Goal: Task Accomplishment & Management: Use online tool/utility

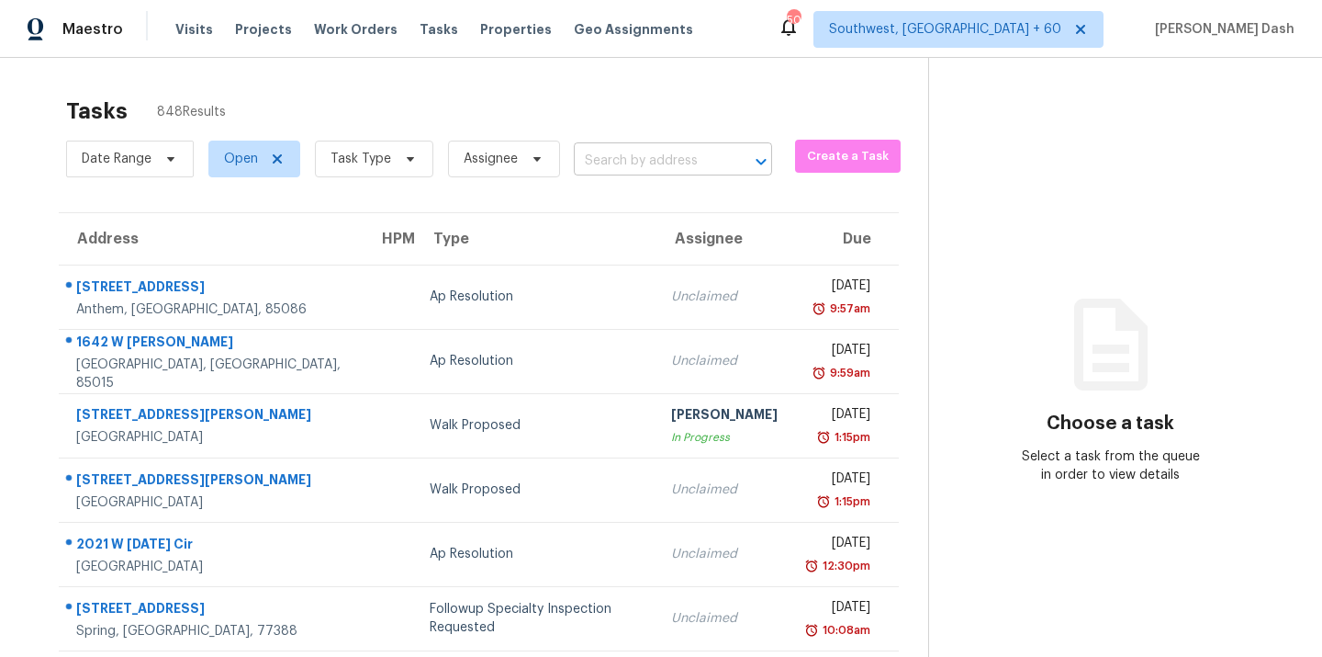
click at [640, 173] on input "text" at bounding box center [647, 161] width 147 height 28
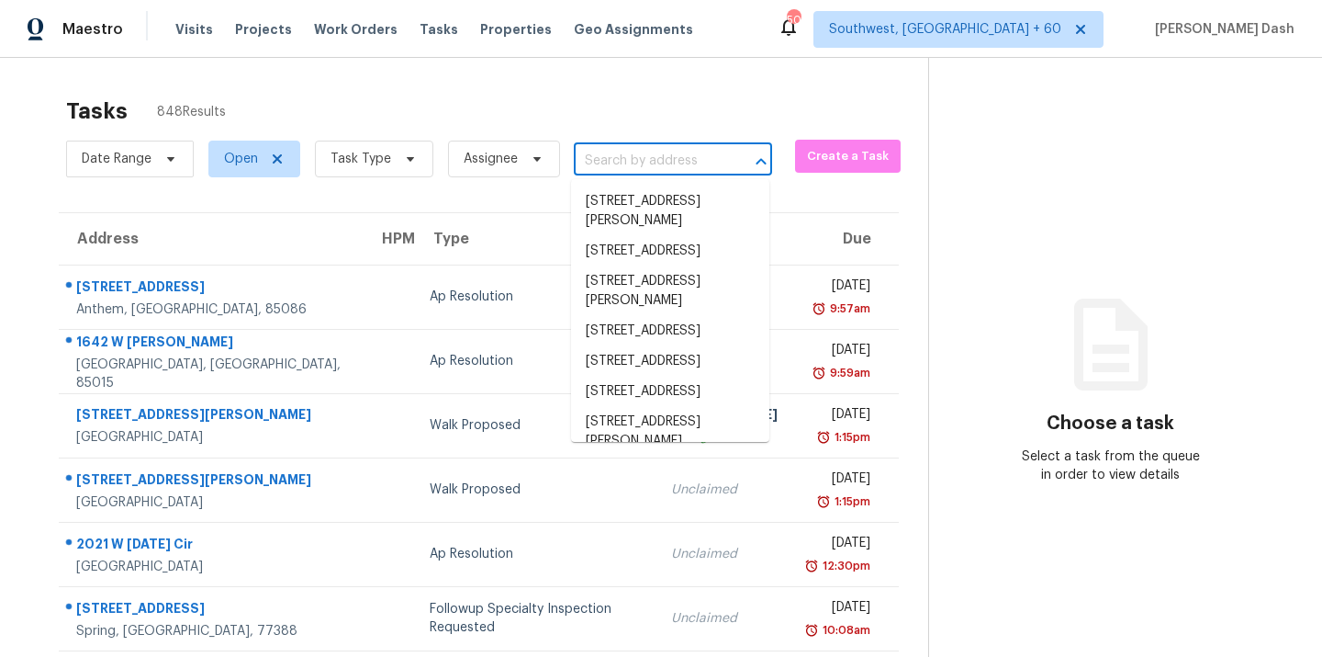
paste input "3 S Tealbrook Dr, Saint Louis, MO 63141"
type input "3 S Tealbrook Dr, Saint Louis, MO 63141"
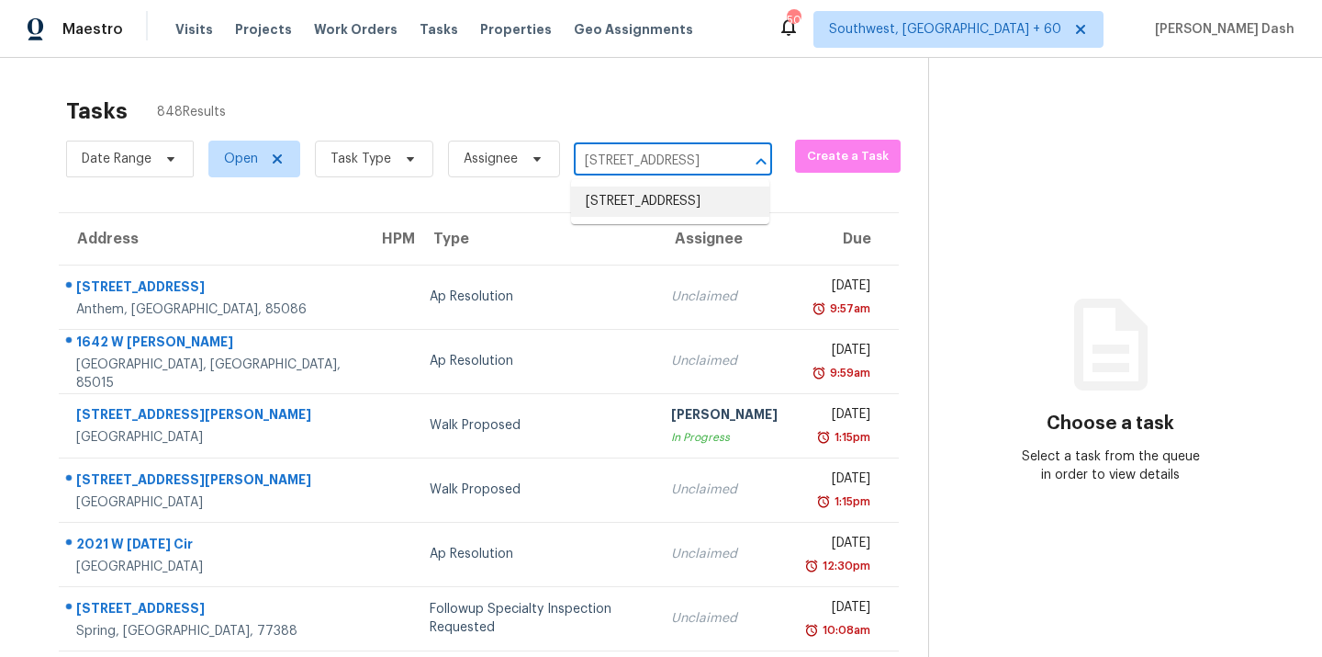
click at [630, 198] on li "3 S Tealbrook Dr, Saint Louis, MO 63141" at bounding box center [670, 201] width 198 height 30
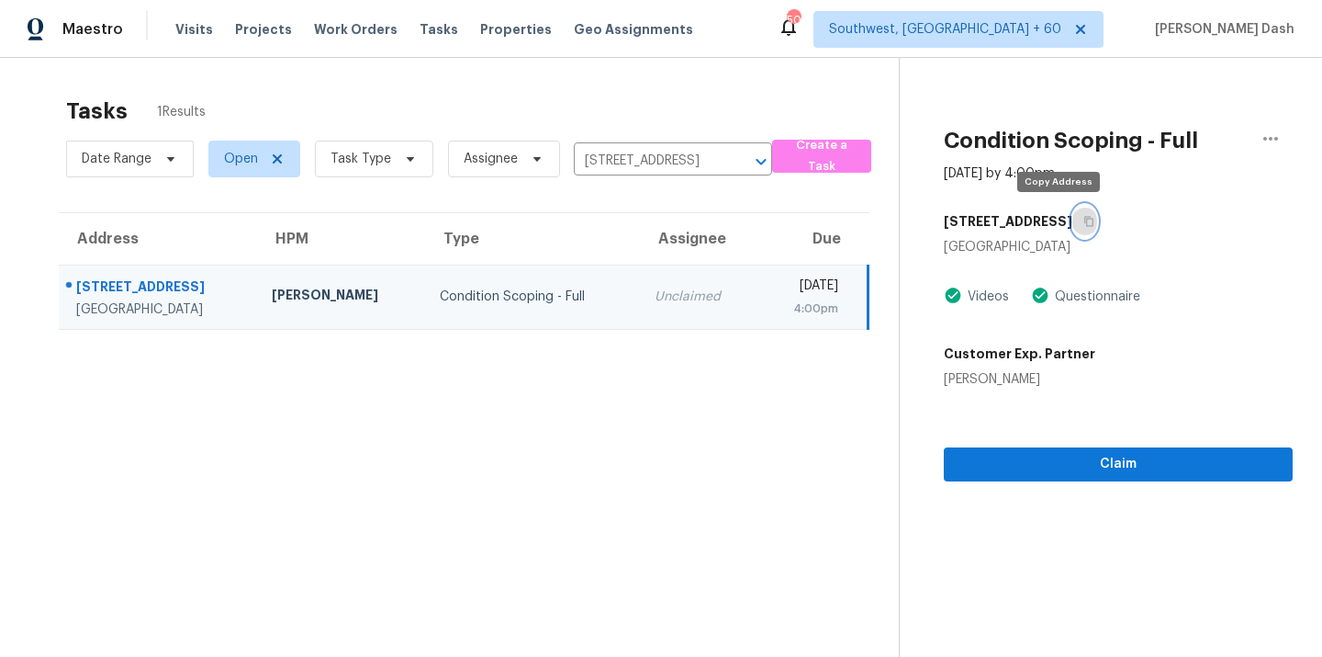
click at [1072, 210] on button "button" at bounding box center [1084, 221] width 25 height 33
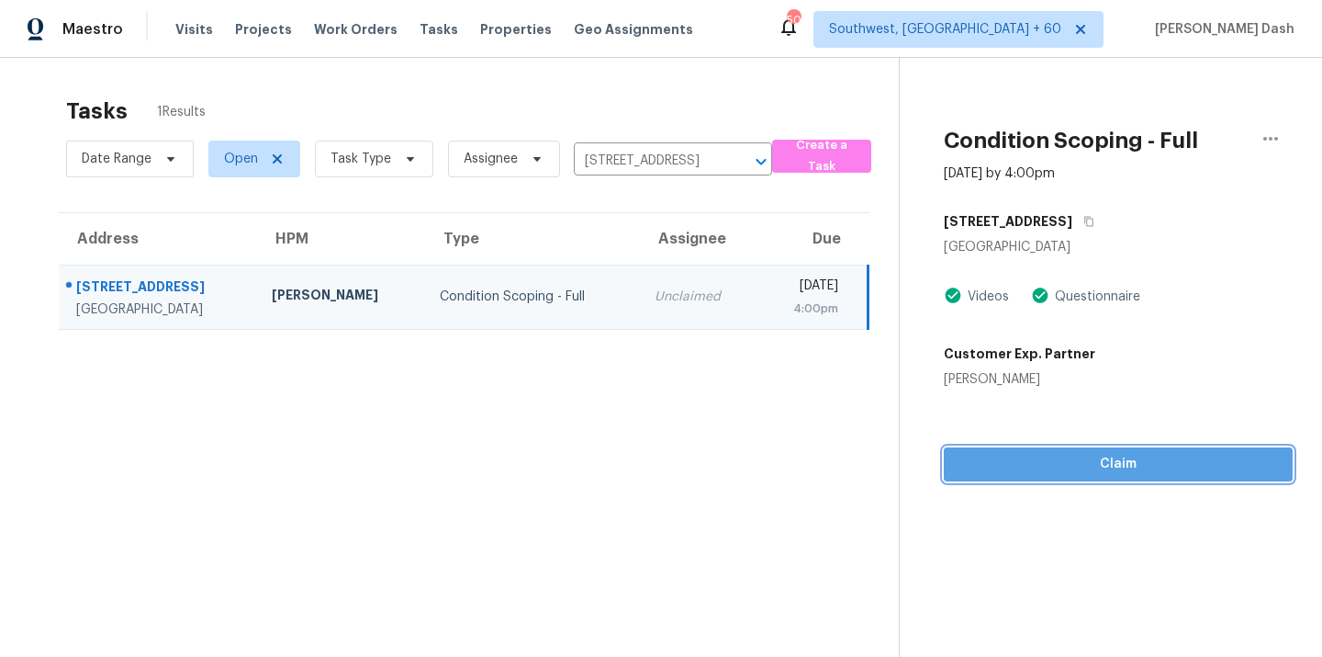
click at [1062, 461] on span "Claim" at bounding box center [1119, 464] width 320 height 23
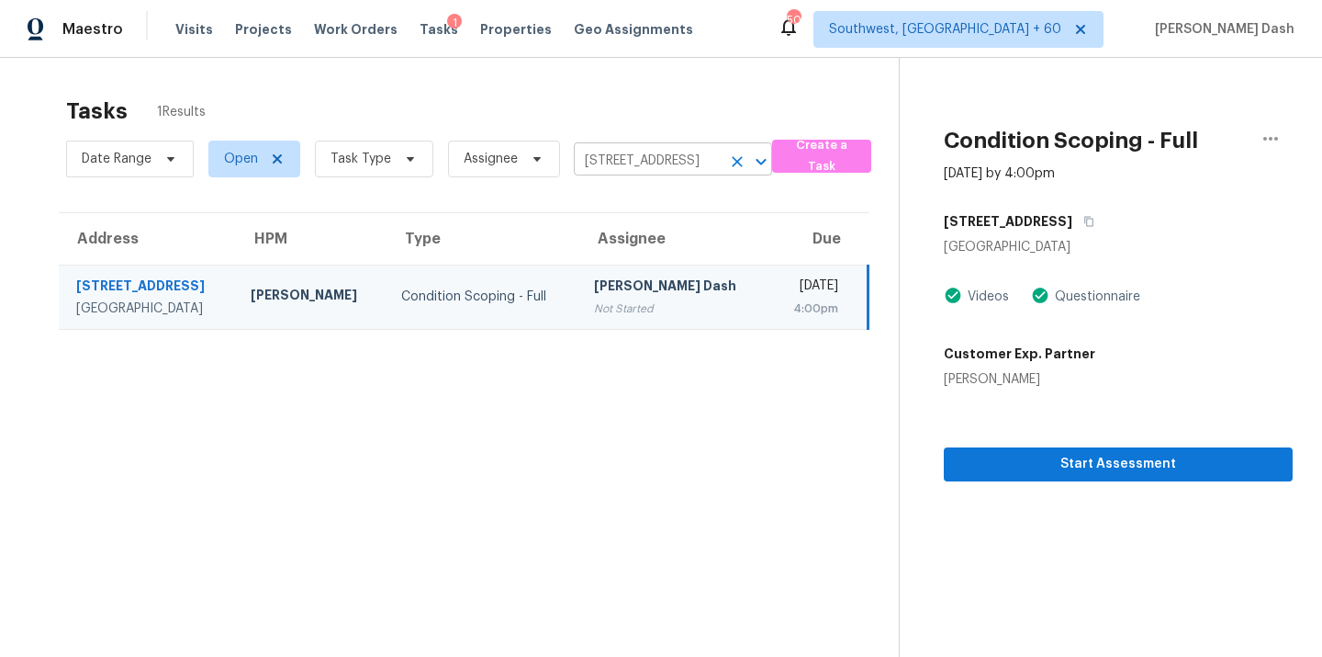
click at [642, 168] on input "3 S Tealbrook Dr, Saint Louis, MO 63141" at bounding box center [647, 161] width 147 height 28
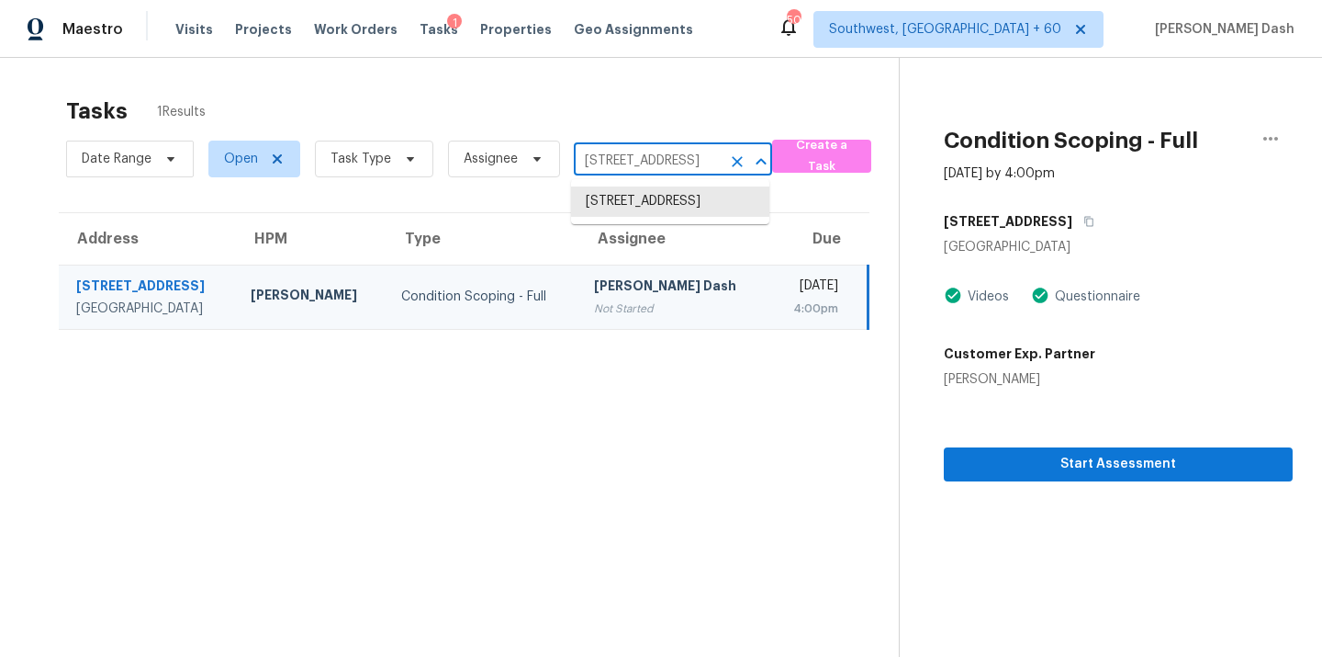
paste input "23035 True Fortune Dr, Katy, TX 77493"
type input "23035 True Fortune Dr, Katy, TX 77493"
click at [635, 210] on li "23035 True Fortune Dr, Katy, TX 77493" at bounding box center [670, 201] width 198 height 30
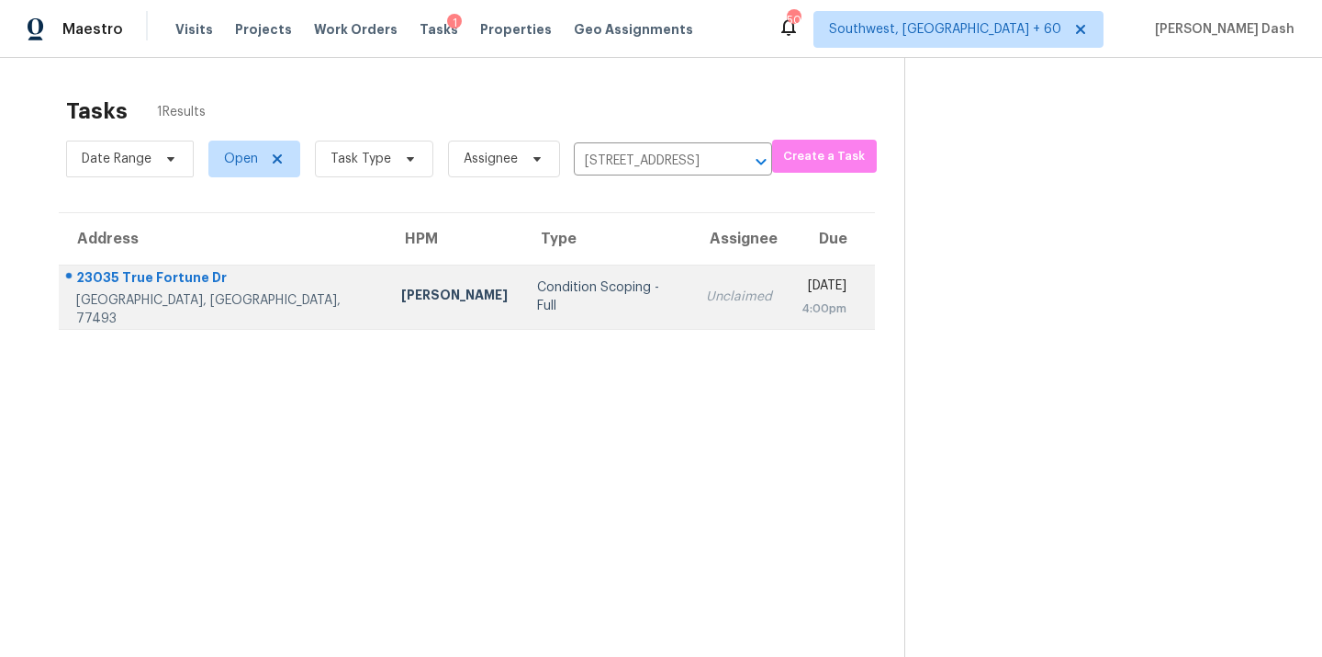
click at [522, 284] on td "Condition Scoping - Full" at bounding box center [606, 296] width 168 height 64
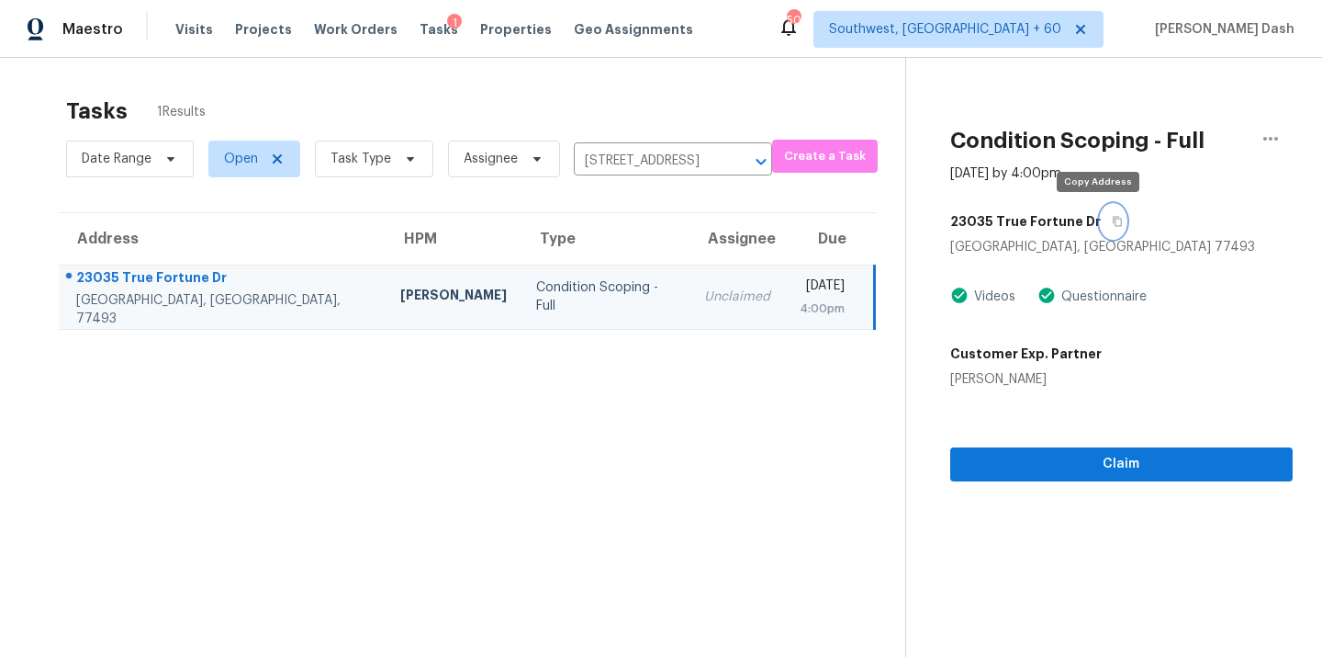
click at [1101, 212] on button "button" at bounding box center [1113, 221] width 25 height 33
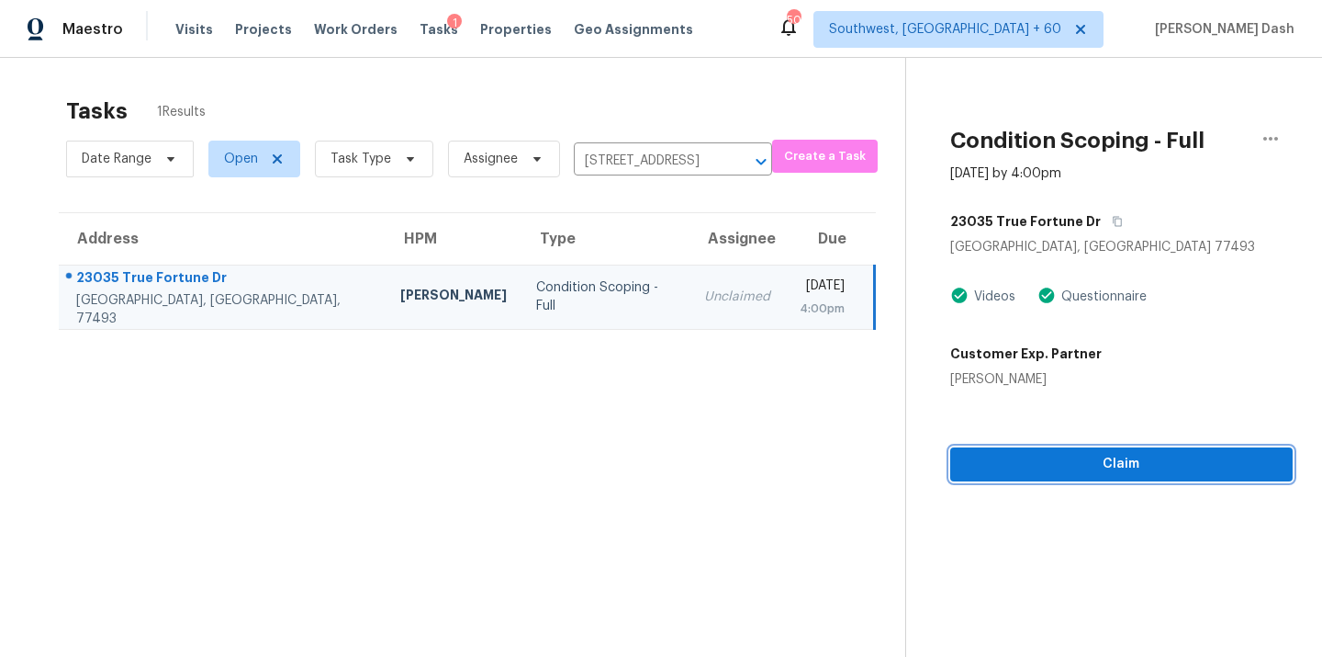
click at [1100, 479] on button "Claim" at bounding box center [1121, 464] width 343 height 34
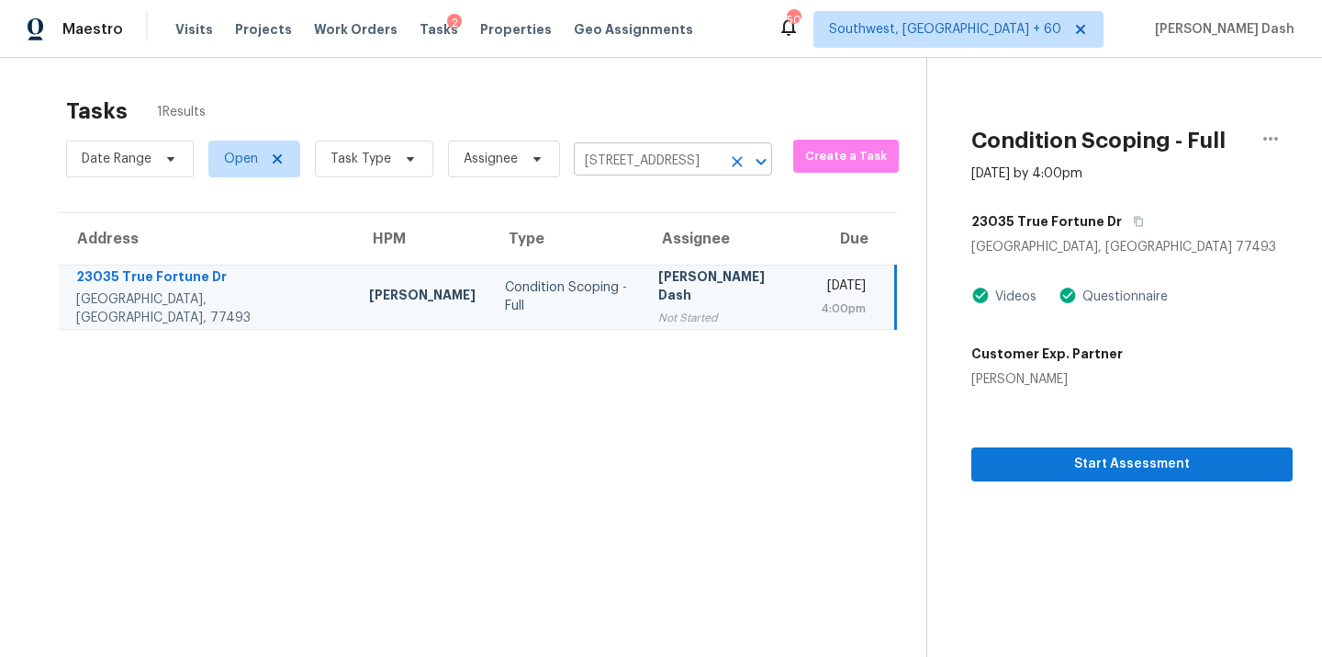
click at [680, 152] on input "23035 True Fortune Dr, Katy, TX 77493" at bounding box center [647, 161] width 147 height 28
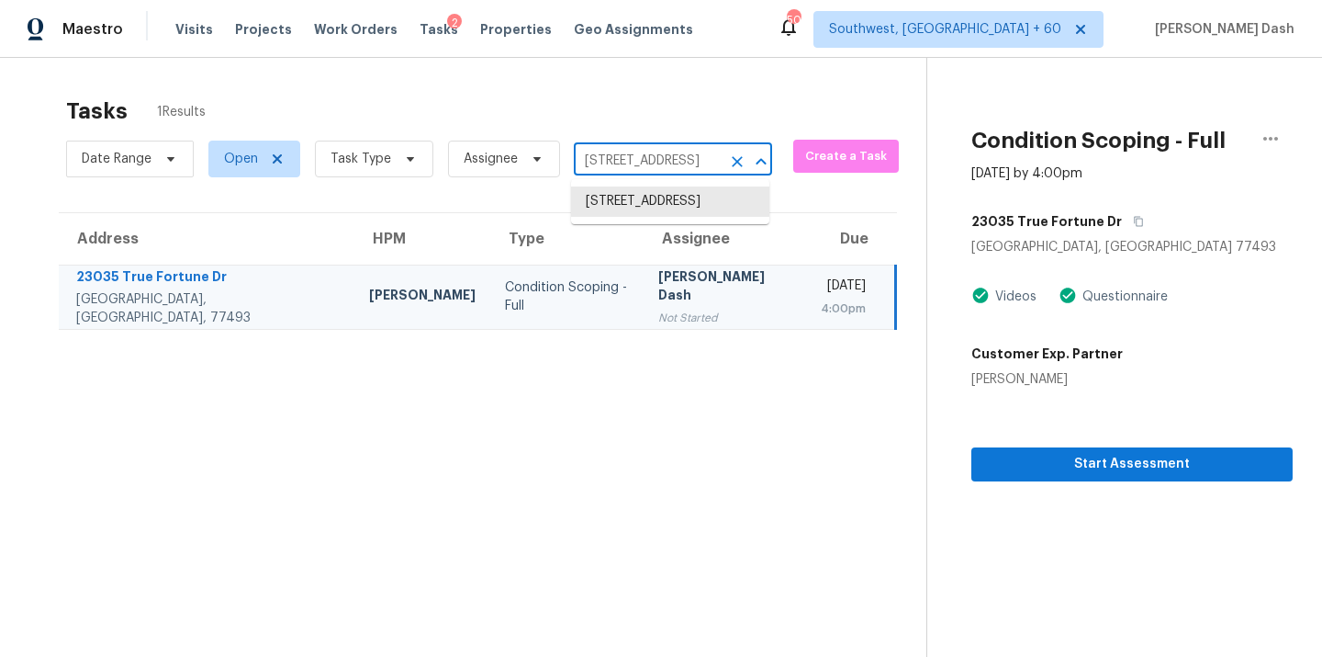
paste input "3729 Calista Rd, Cross Plains, TN 37049"
type input "3729 Calista Rd, Cross Plains, TN 37049"
click at [668, 197] on li "3729 Calista Rd, Cross Plains, TN 37049" at bounding box center [670, 201] width 198 height 30
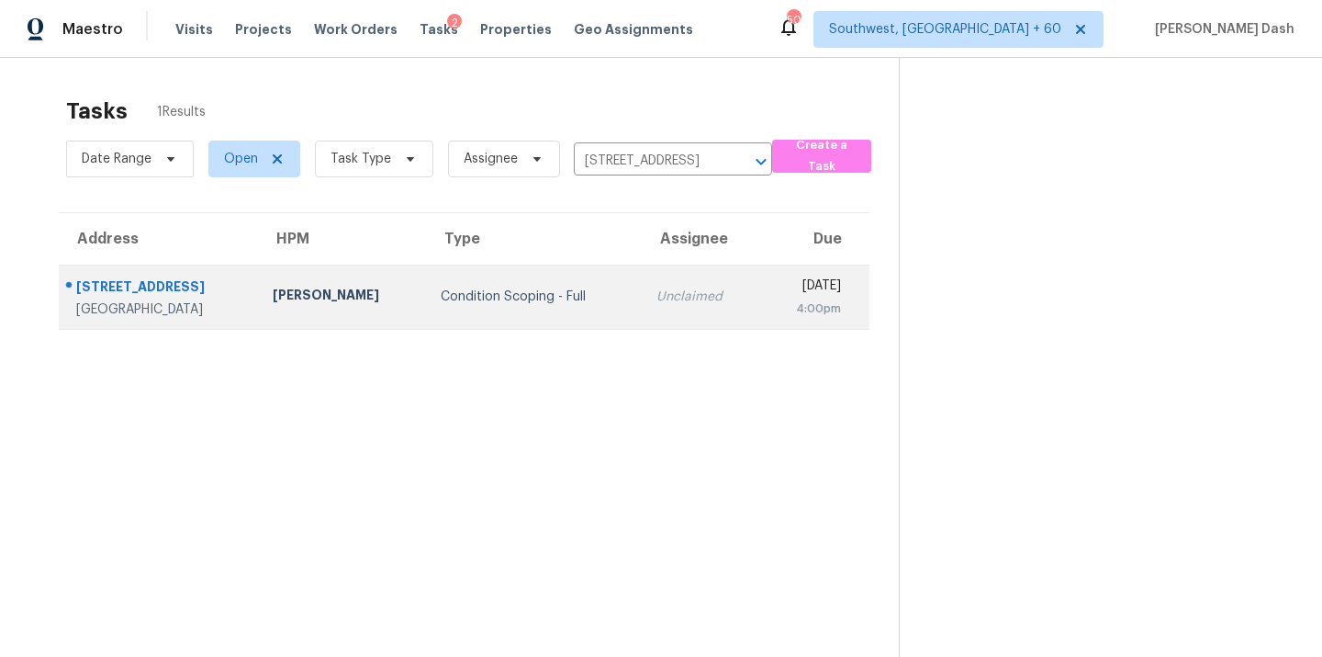
click at [535, 310] on td "Condition Scoping - Full" at bounding box center [534, 296] width 216 height 64
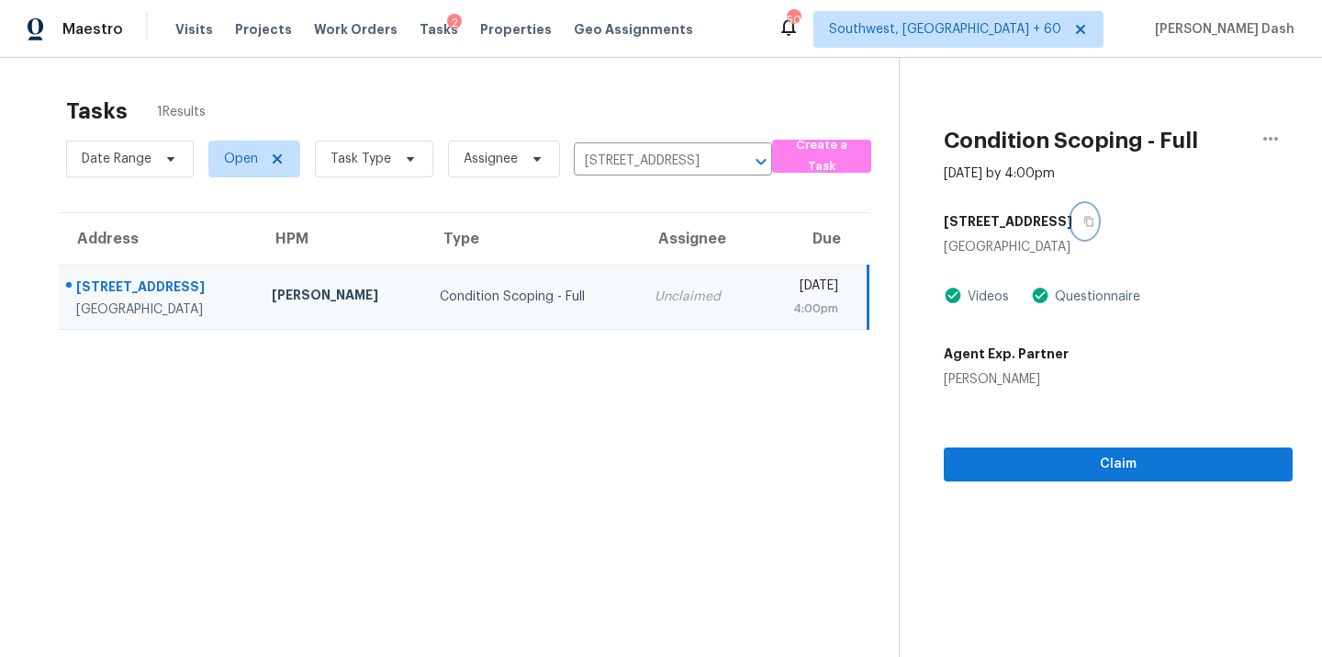
click at [1084, 223] on icon "button" at bounding box center [1089, 221] width 11 height 11
click at [1060, 463] on span "Claim" at bounding box center [1119, 464] width 320 height 23
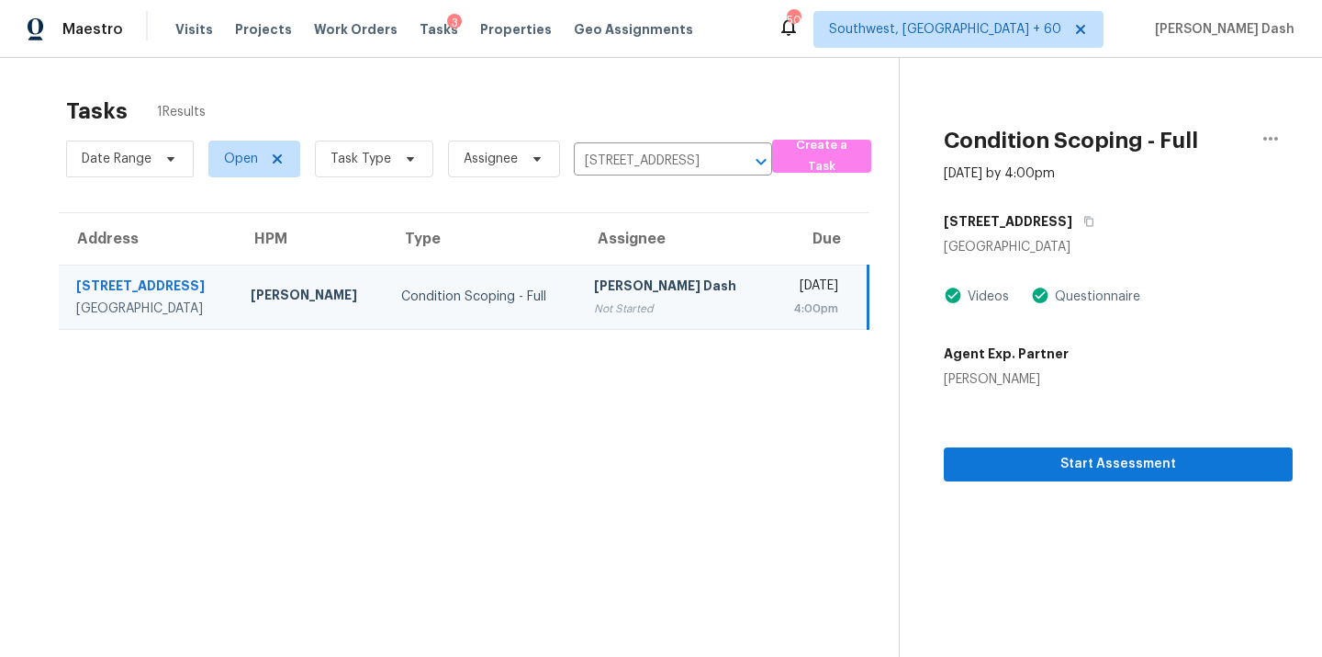
click at [679, 412] on section "Tasks 1 Results Date Range Open Task Type Assignee 3729 Calista Rd, Cross Plain…" at bounding box center [464, 400] width 870 height 627
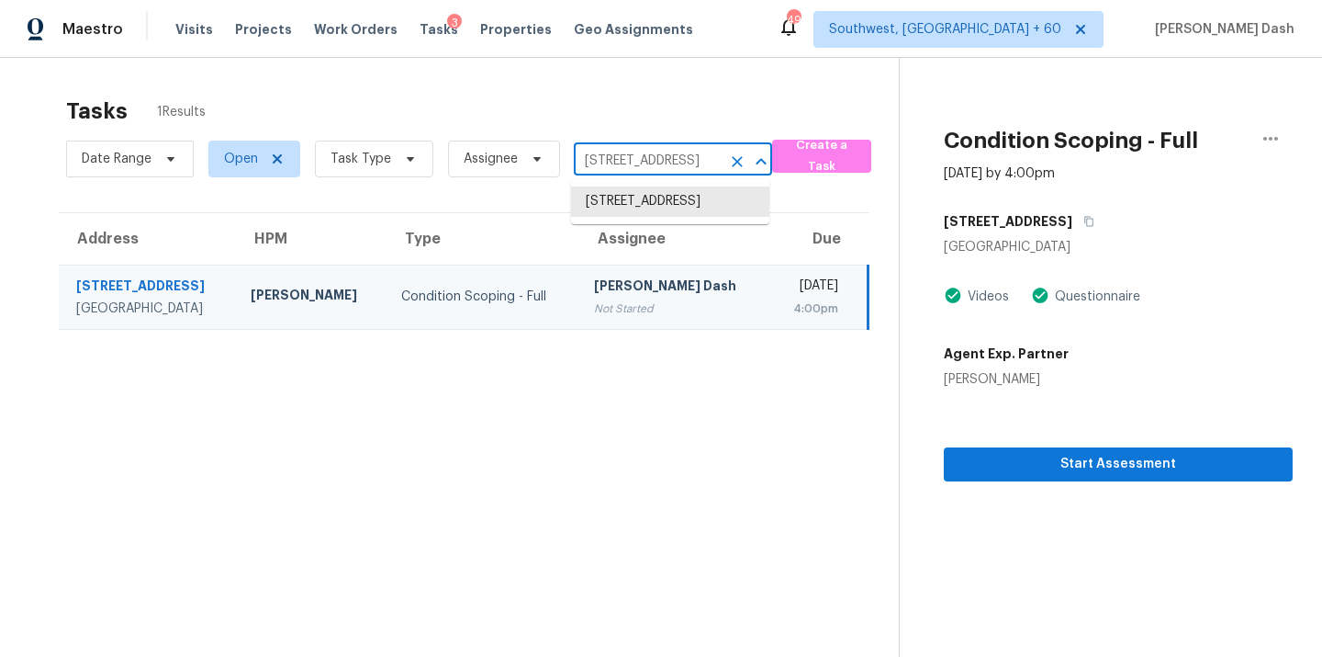
click at [601, 161] on input "3729 Calista Rd, Cross Plains, TN 37049" at bounding box center [647, 161] width 147 height 28
paste input "S Tealbrook Dr, Saint Louis, MO 63141"
type input "3 S Tealbrook Dr, Saint Louis, MO 63141"
click at [646, 202] on li "3 S Tealbrook Dr, Saint Louis, MO 63141" at bounding box center [670, 201] width 198 height 30
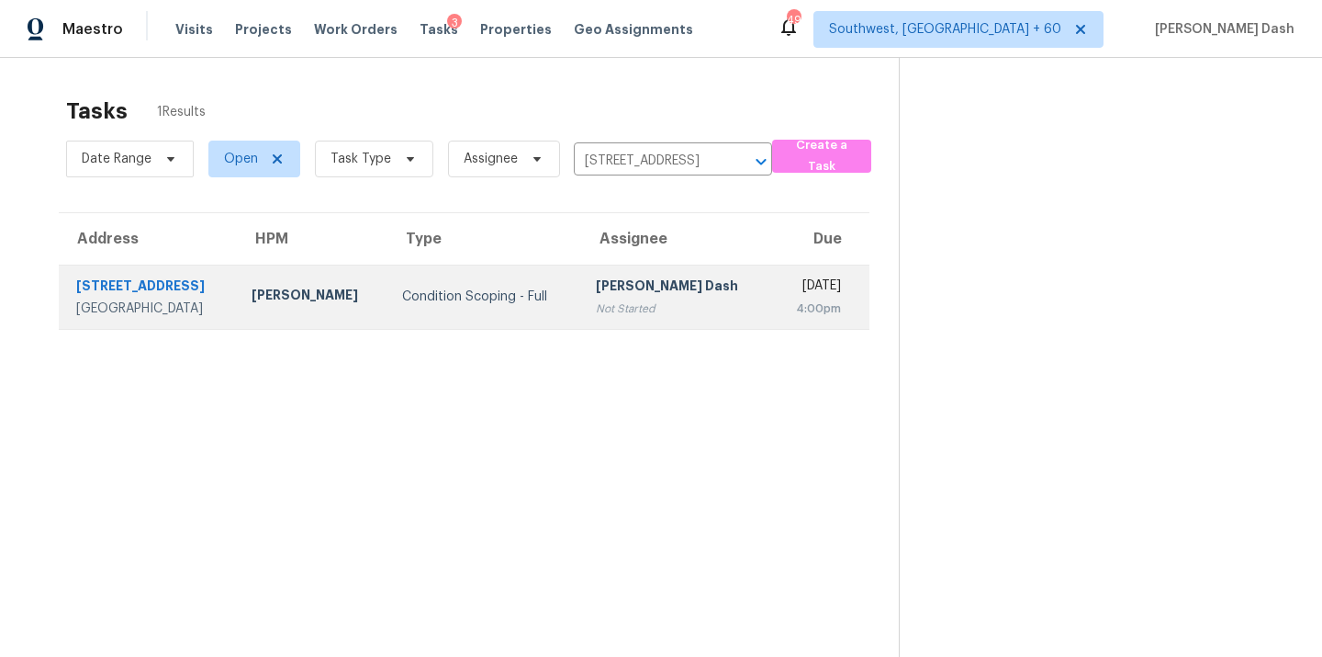
click at [510, 291] on div "Condition Scoping - Full" at bounding box center [484, 296] width 164 height 18
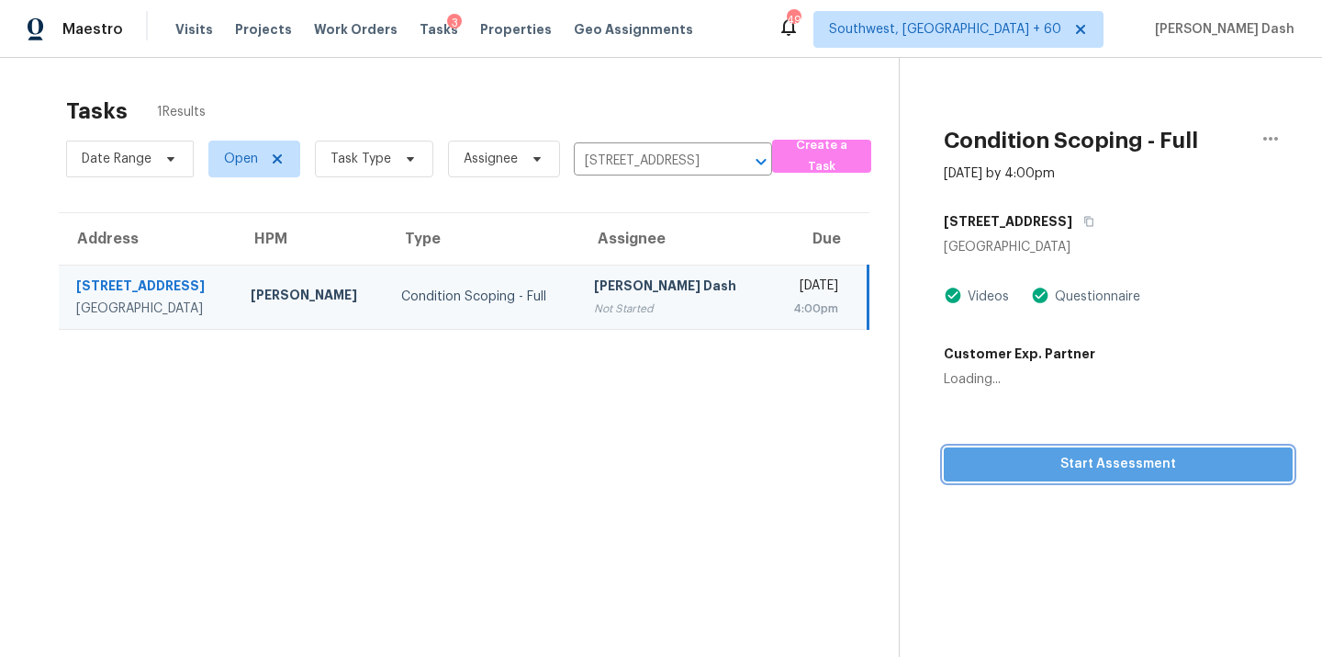
click at [1034, 473] on span "Start Assessment" at bounding box center [1119, 464] width 320 height 23
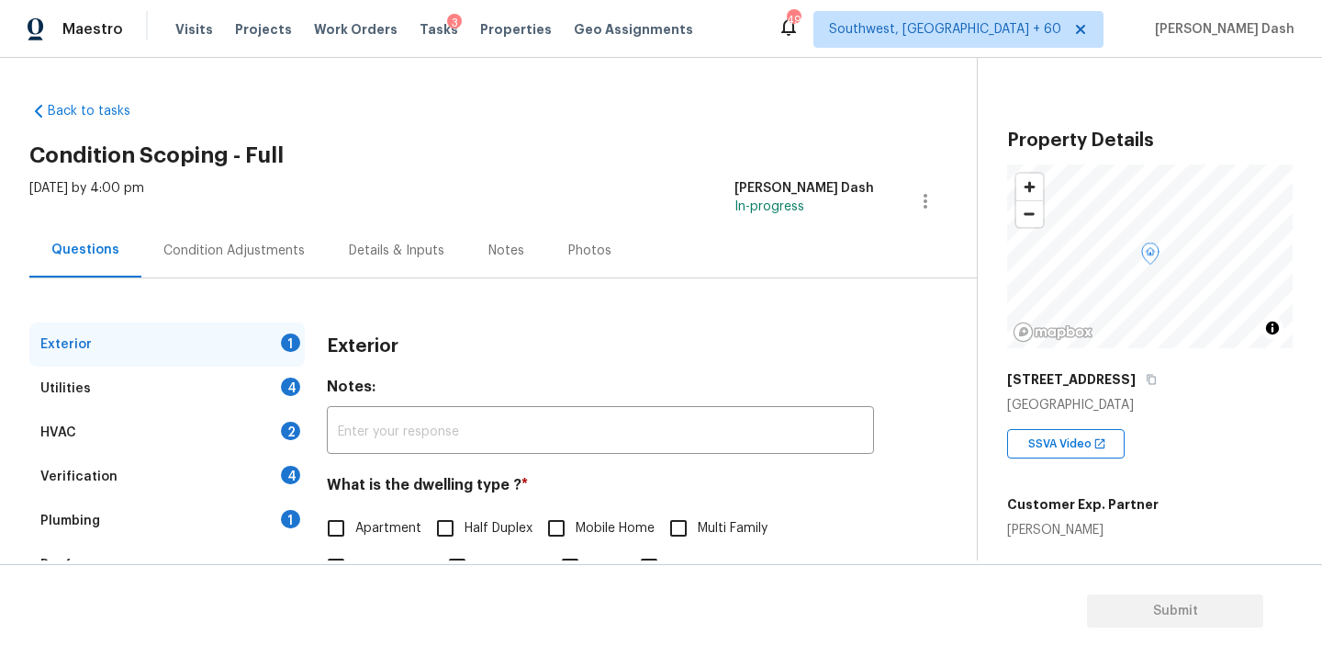
scroll to position [176, 0]
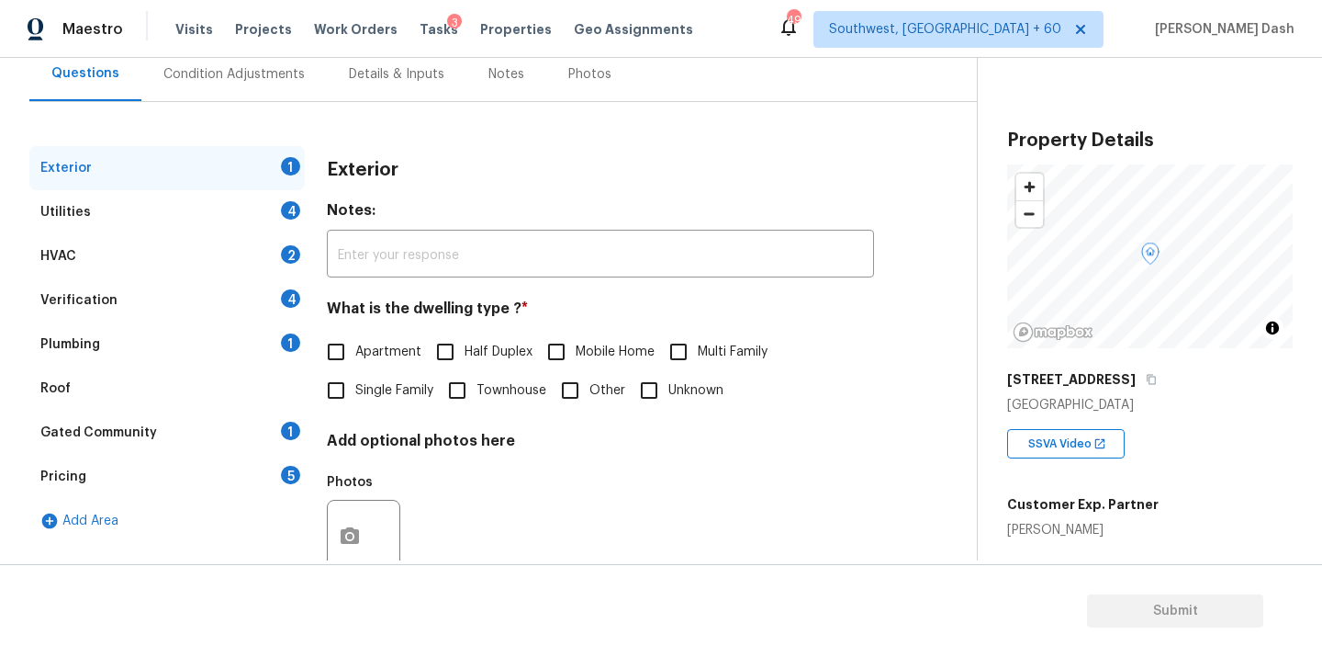
click at [354, 404] on input "Single Family" at bounding box center [336, 390] width 39 height 39
checkbox input "true"
click at [289, 210] on div "4" at bounding box center [290, 210] width 19 height 18
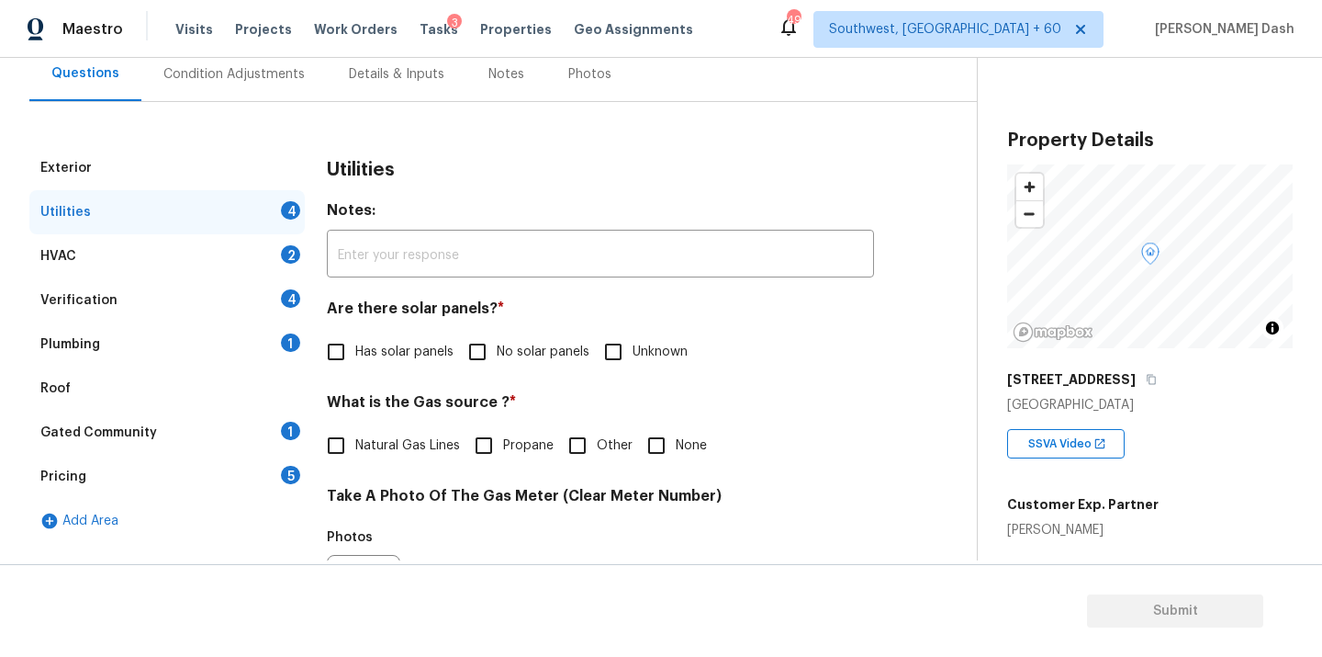
click at [476, 355] on input "No solar panels" at bounding box center [477, 351] width 39 height 39
checkbox input "true"
click at [585, 432] on input "Other" at bounding box center [577, 447] width 39 height 39
checkbox input "true"
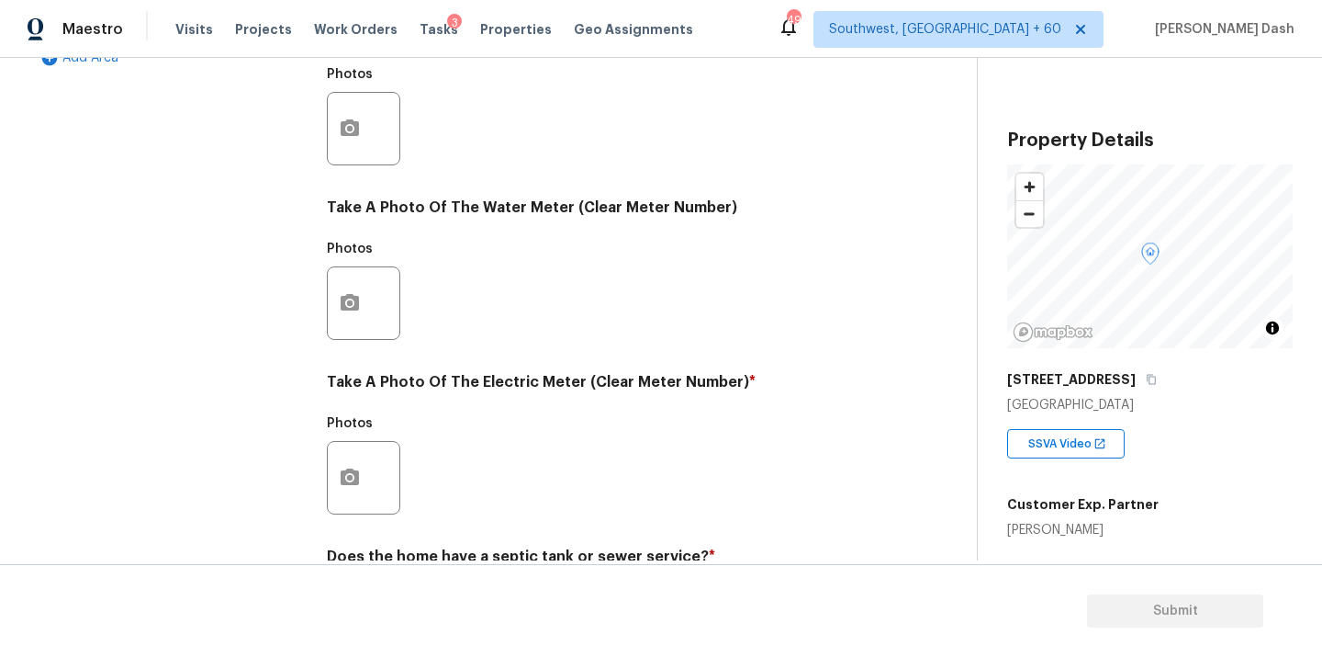
scroll to position [725, 0]
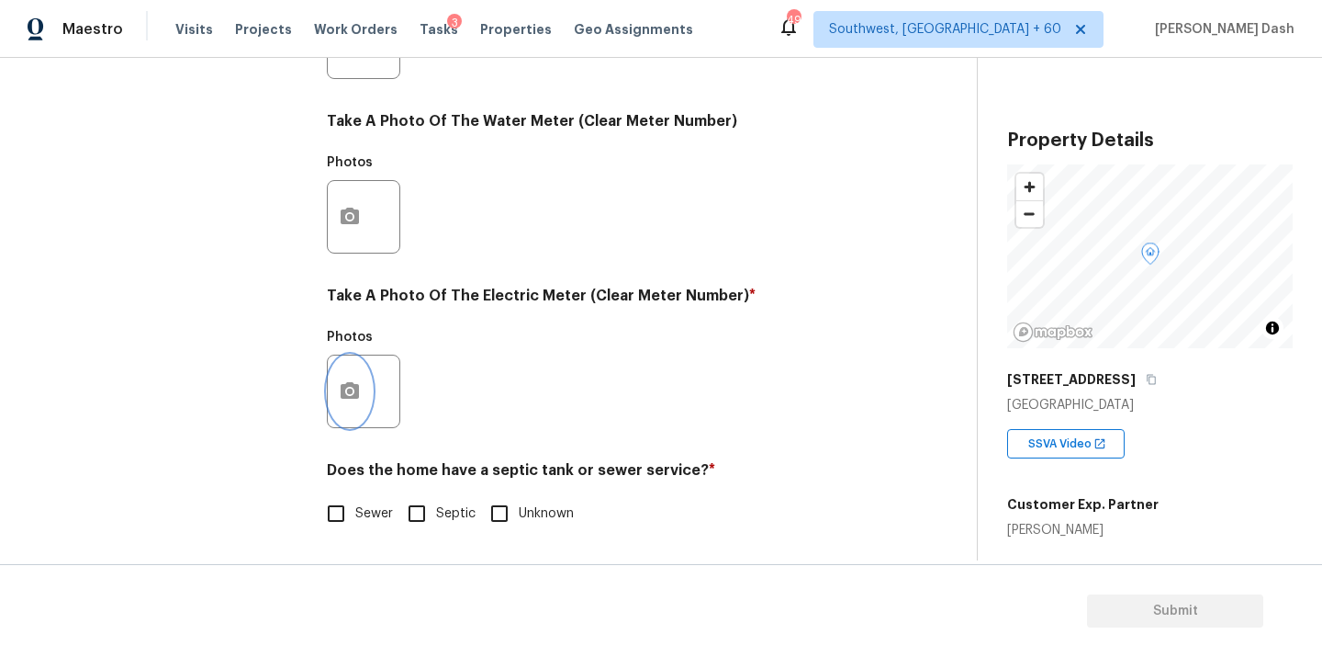
click at [343, 387] on icon "button" at bounding box center [350, 390] width 18 height 17
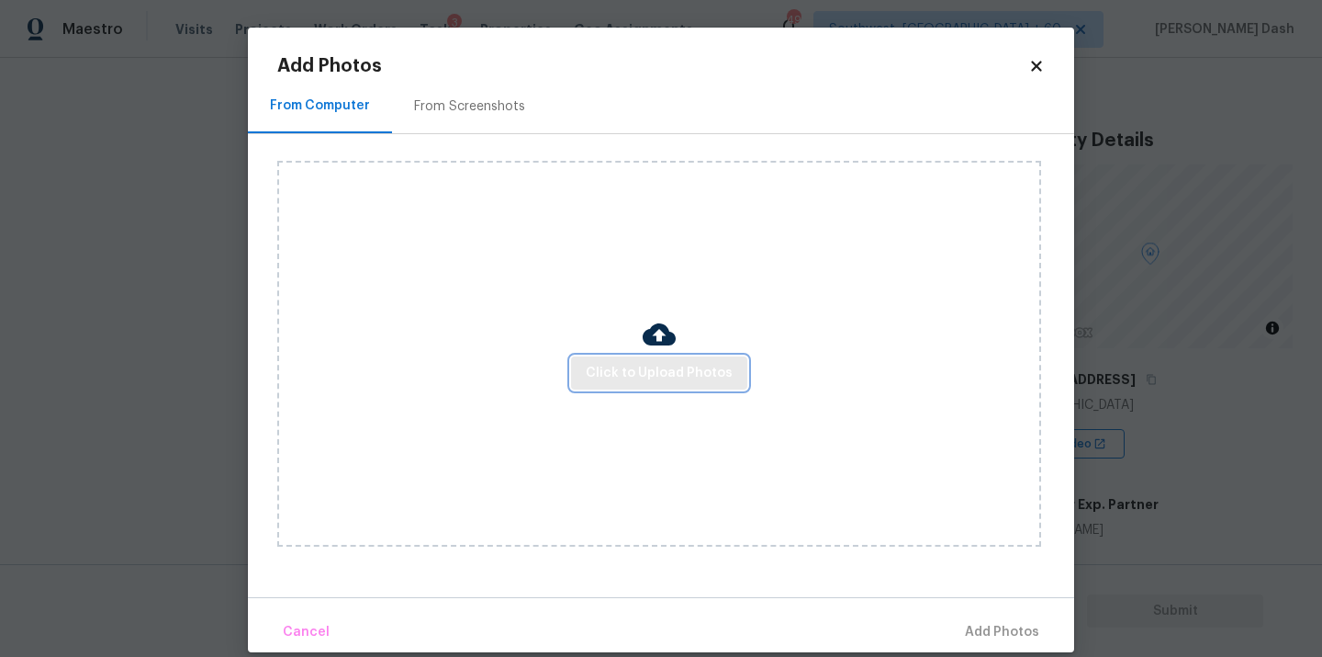
click at [683, 373] on span "Click to Upload Photos" at bounding box center [659, 373] width 147 height 23
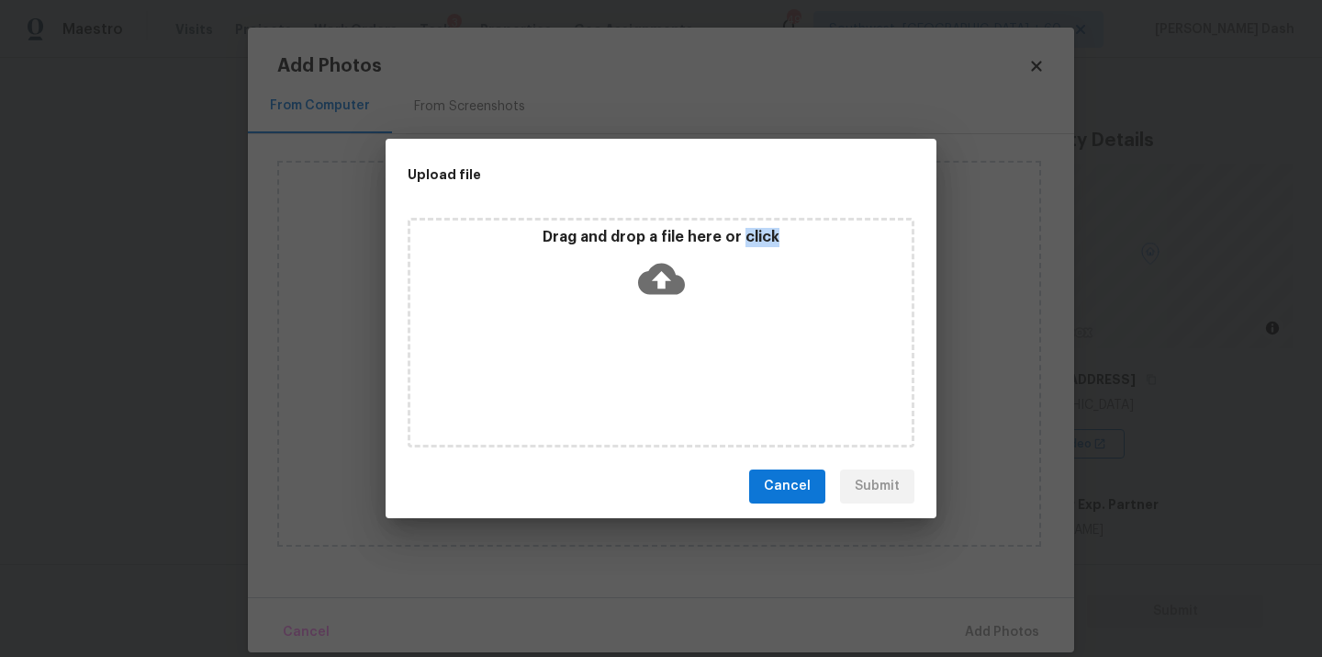
click at [683, 373] on div "Drag and drop a file here or click" at bounding box center [661, 333] width 507 height 230
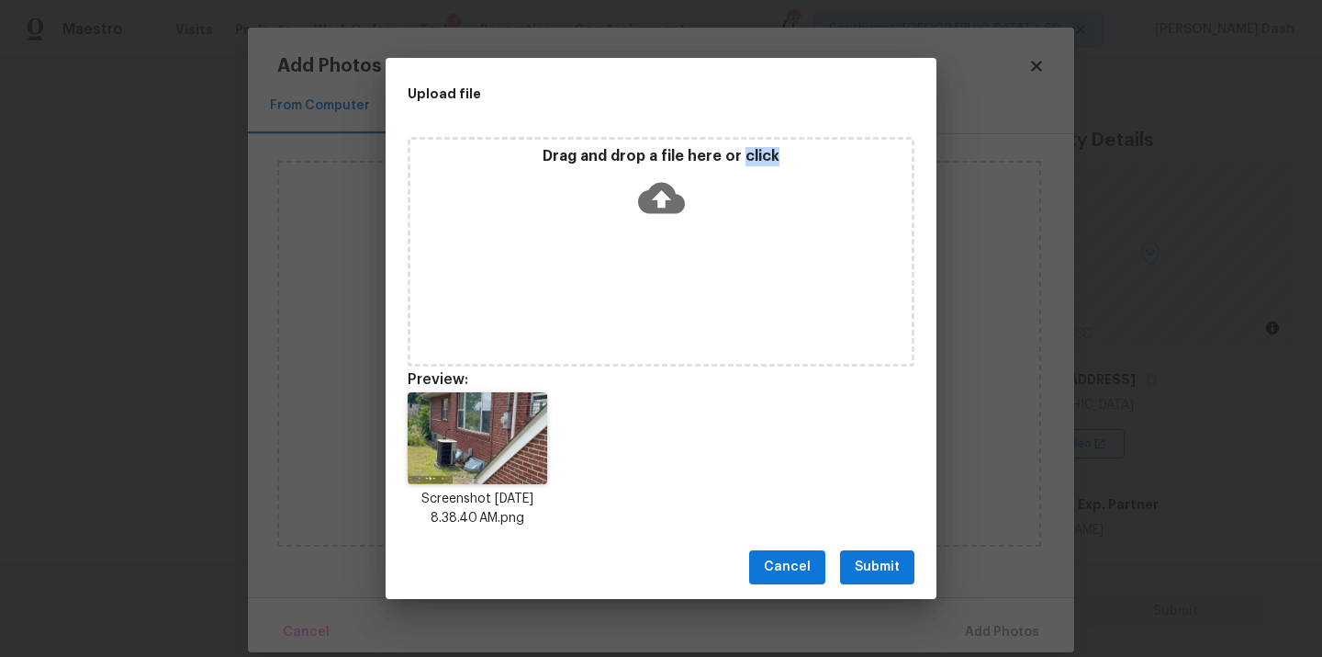
click at [879, 576] on span "Submit" at bounding box center [877, 567] width 45 height 23
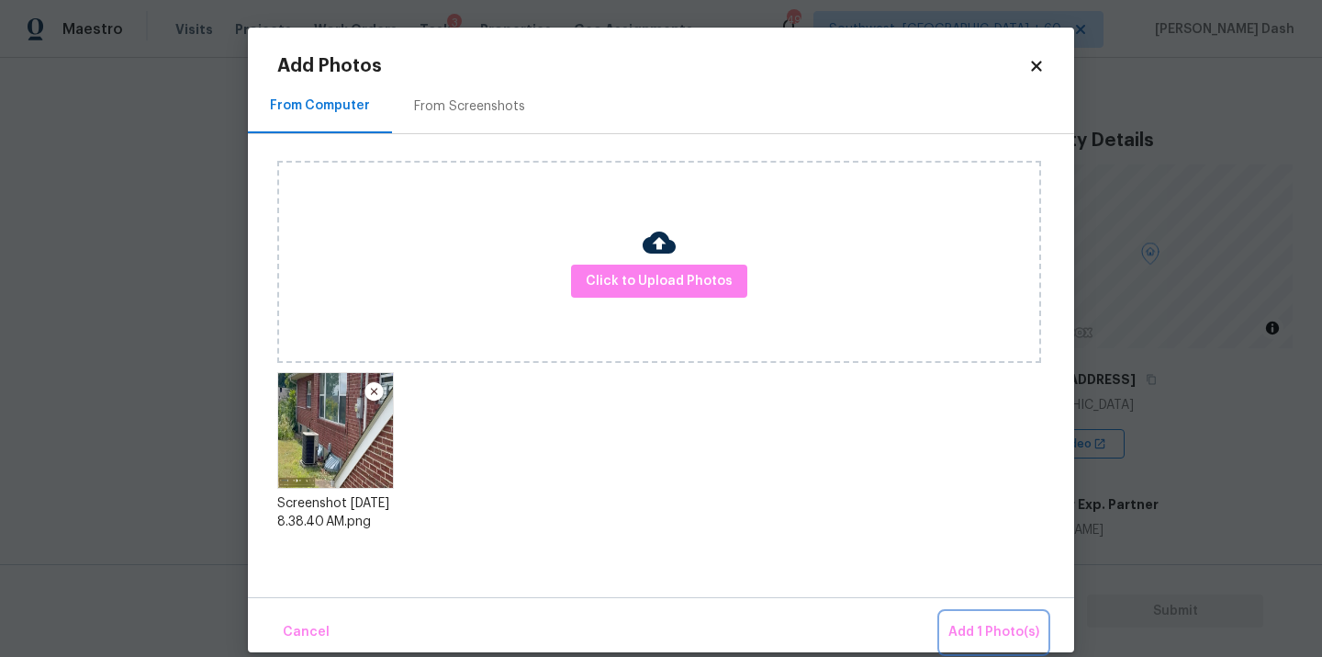
click at [996, 638] on span "Add 1 Photo(s)" at bounding box center [994, 632] width 91 height 23
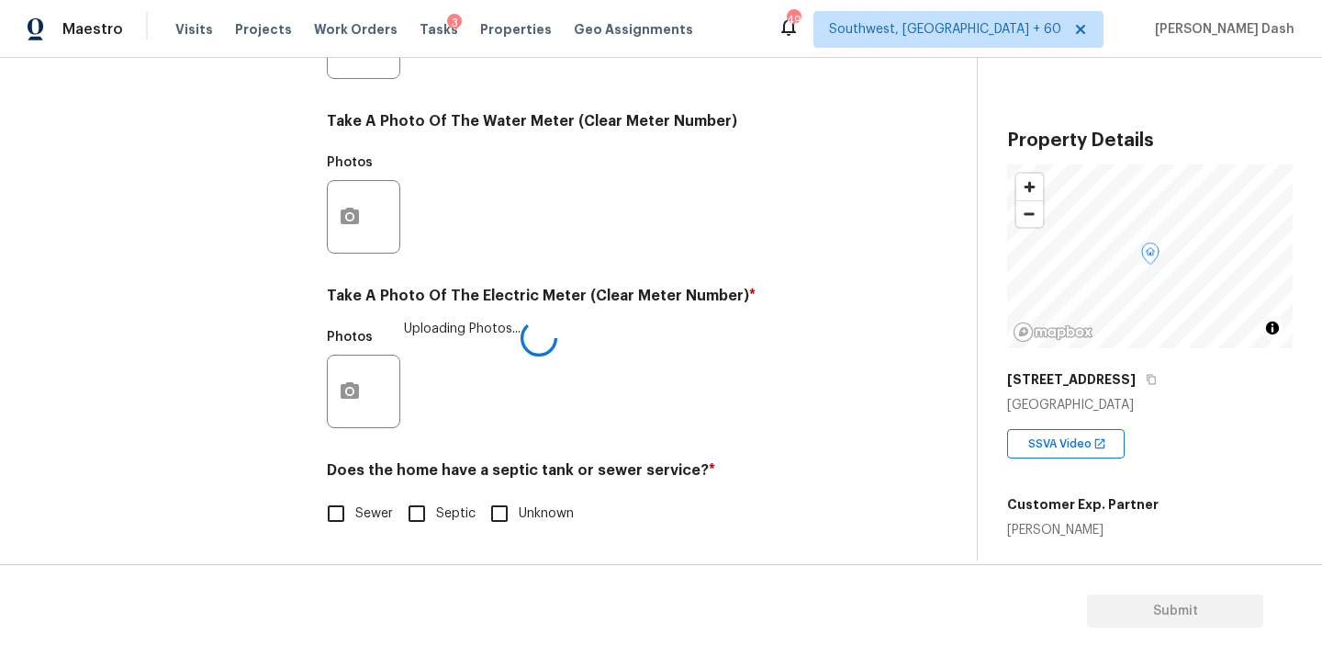
click at [356, 508] on span "Sewer" at bounding box center [374, 513] width 38 height 19
click at [355, 508] on input "Sewer" at bounding box center [336, 513] width 39 height 39
checkbox input "true"
click at [237, 289] on div "Exterior Utilities 1 HVAC 2 Verification 4 Plumbing 1 Roof Gated Community 1 Pr…" at bounding box center [166, 77] width 275 height 960
click at [271, 307] on div "Exterior Utilities HVAC 2 Verification 4 Plumbing 1 Roof Gated Community 1 Pric…" at bounding box center [166, 76] width 275 height 958
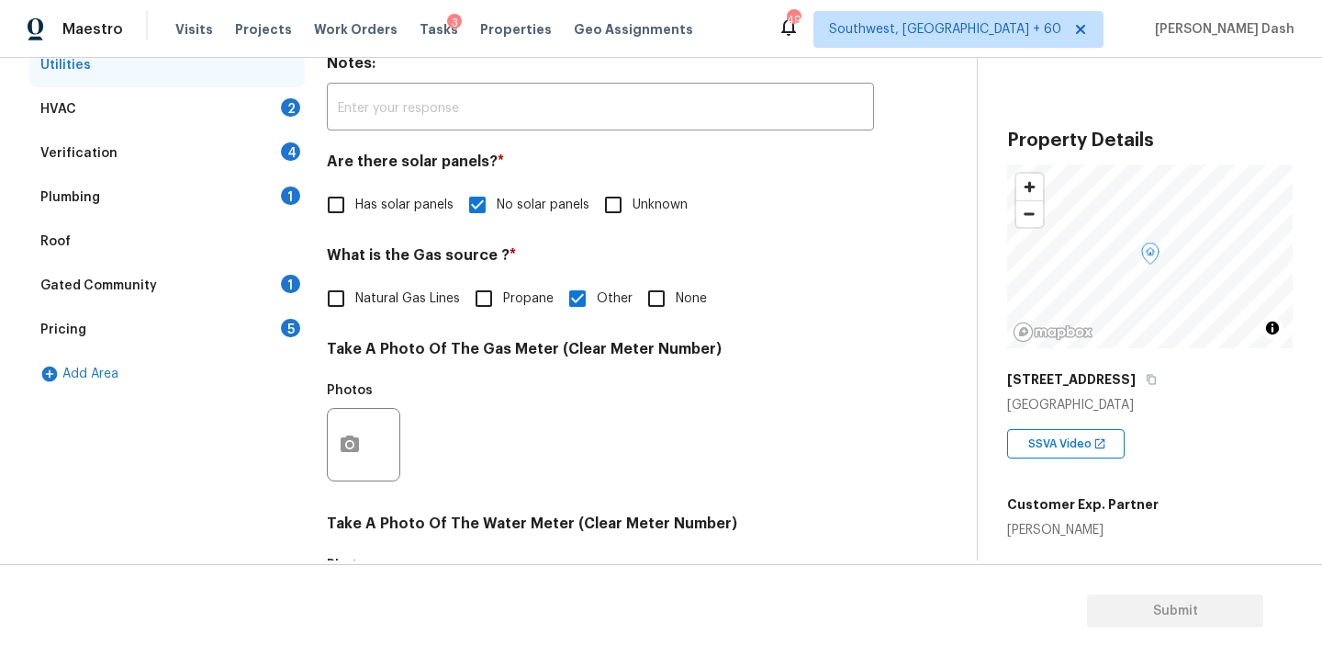
click at [270, 116] on div "HVAC 2" at bounding box center [166, 109] width 275 height 44
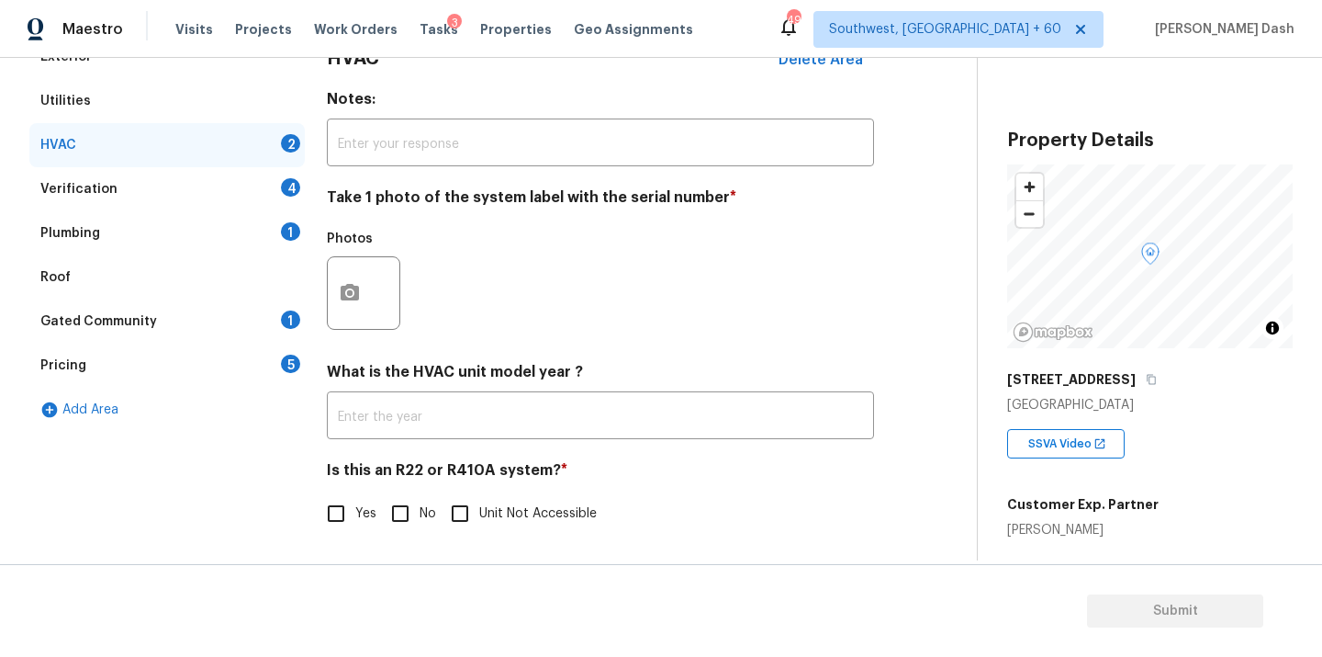
scroll to position [288, 0]
click at [345, 291] on icon "button" at bounding box center [350, 293] width 22 height 22
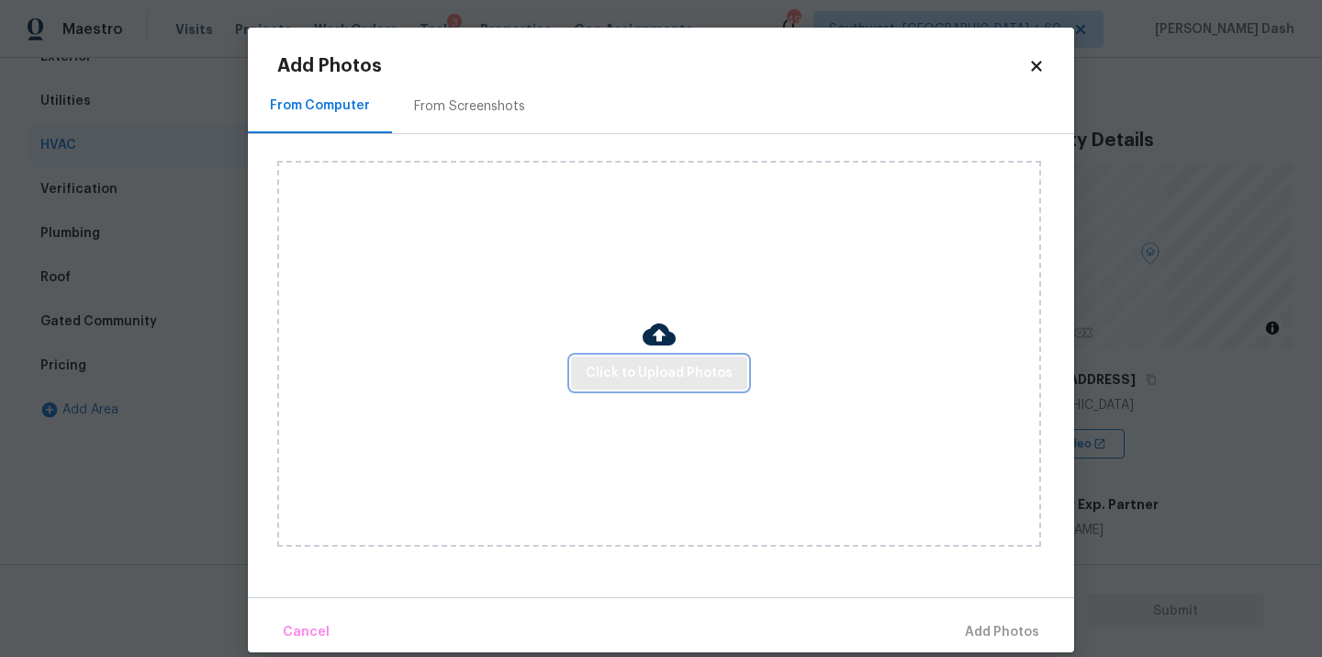
click at [601, 366] on span "Click to Upload Photos" at bounding box center [659, 373] width 147 height 23
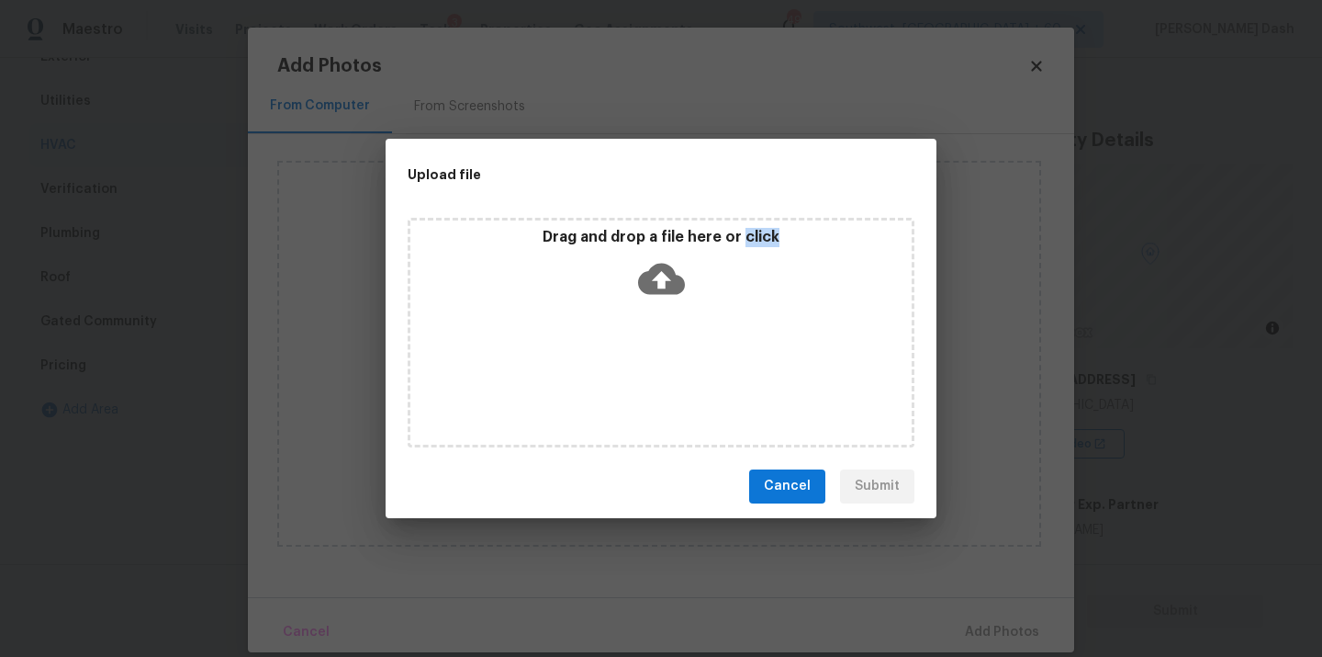
click at [601, 366] on div "Drag and drop a file here or click" at bounding box center [661, 333] width 507 height 230
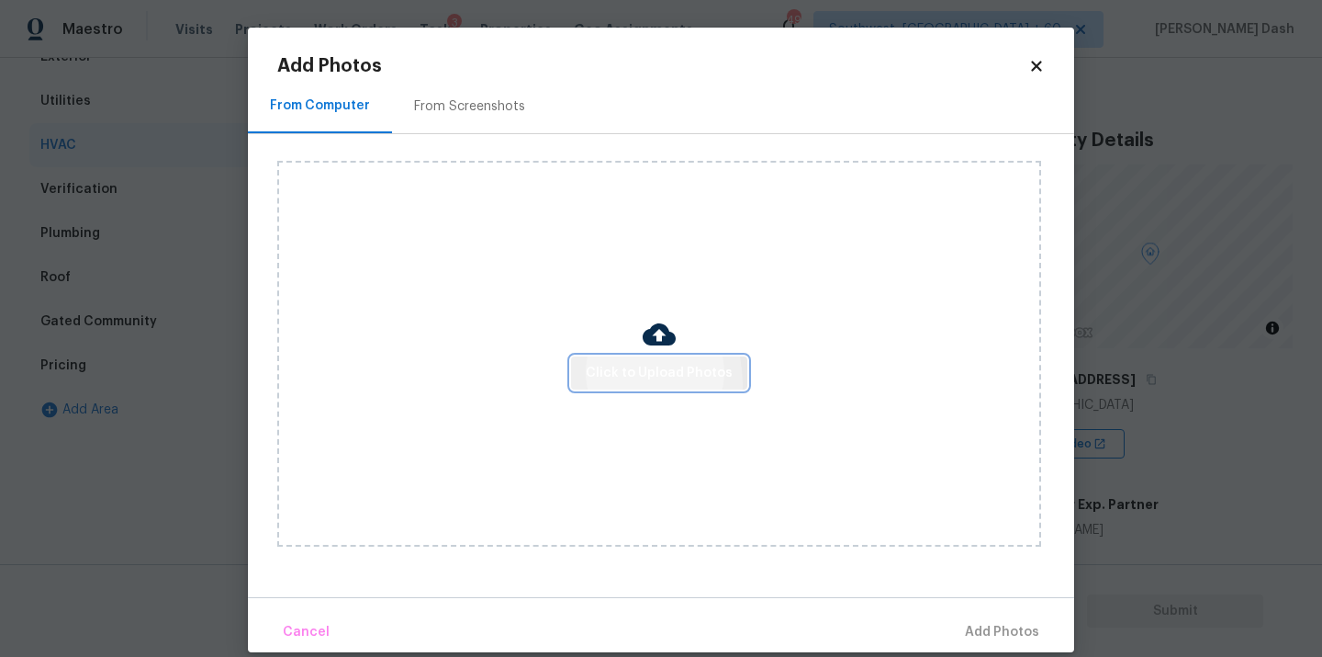
click at [593, 385] on button "Click to Upload Photos" at bounding box center [659, 373] width 176 height 34
click at [621, 372] on span "Click to Upload Photos" at bounding box center [659, 373] width 147 height 23
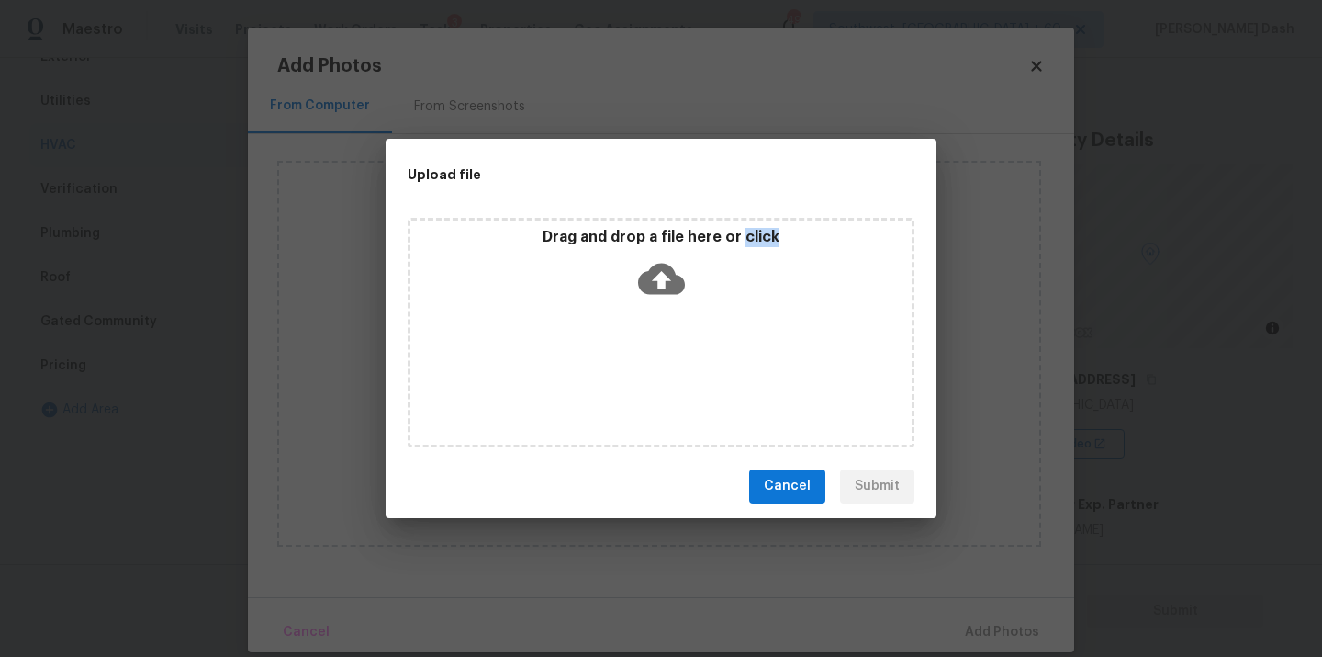
click at [621, 372] on div "Drag and drop a file here or click" at bounding box center [661, 333] width 507 height 230
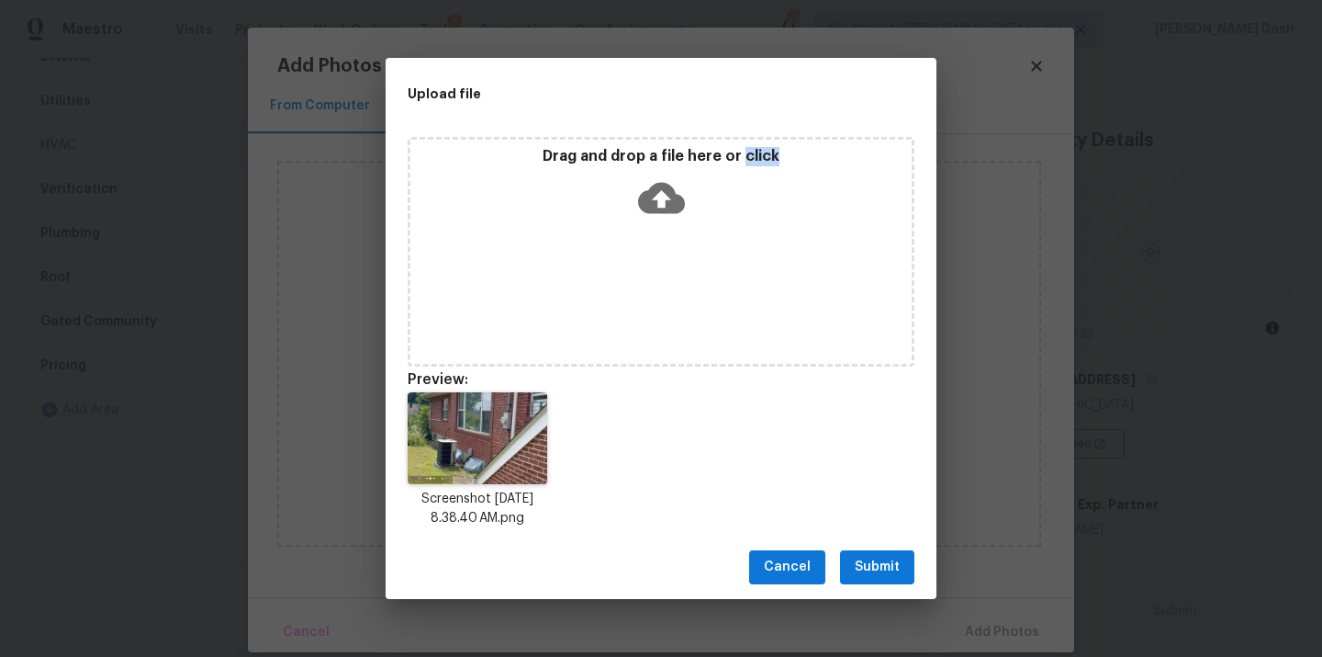
click at [877, 574] on span "Submit" at bounding box center [877, 567] width 45 height 23
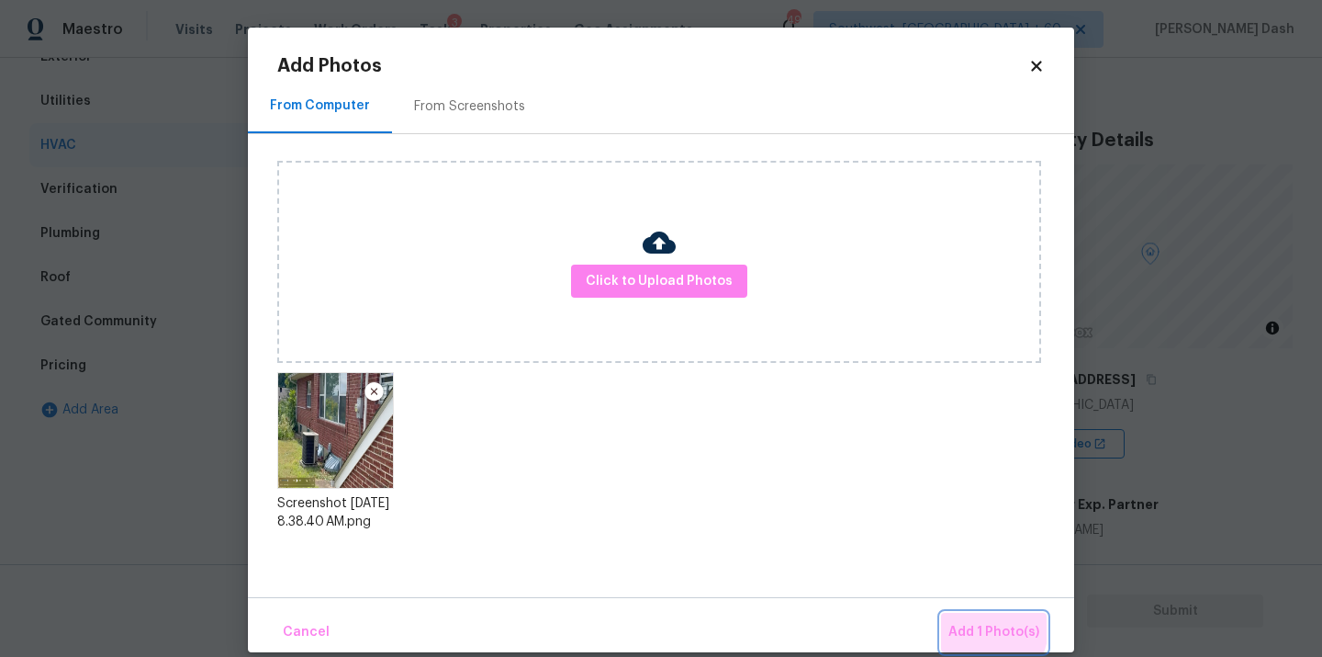
click at [975, 626] on span "Add 1 Photo(s)" at bounding box center [994, 632] width 91 height 23
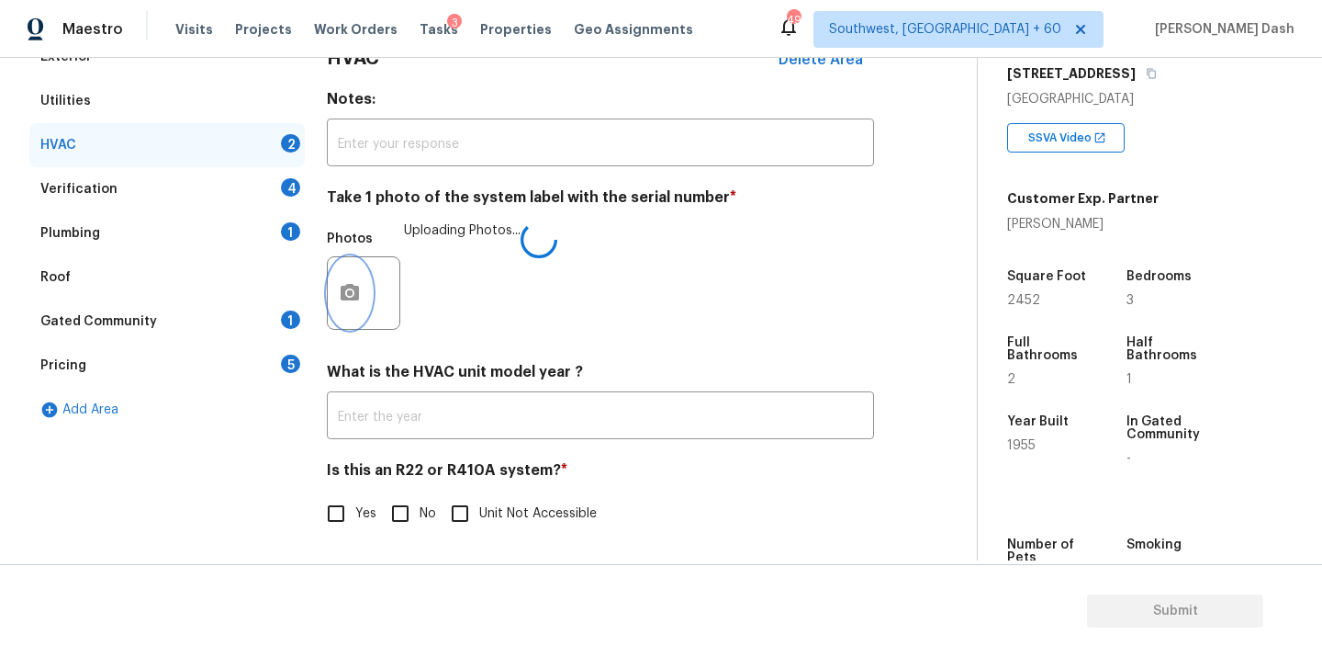
scroll to position [318, 0]
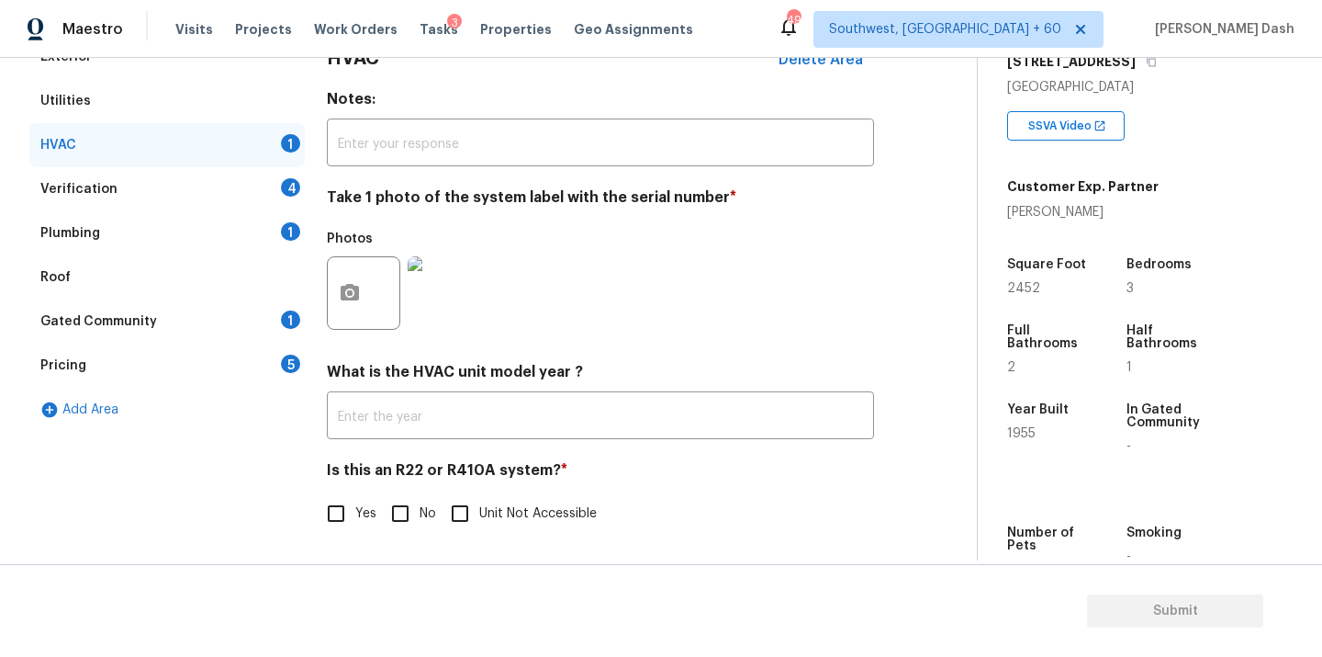
click at [497, 516] on span "Unit Not Accessible" at bounding box center [538, 513] width 118 height 19
click at [479, 516] on input "Unit Not Accessible" at bounding box center [460, 513] width 39 height 39
checkbox input "true"
click at [266, 190] on div "Verification 4" at bounding box center [166, 188] width 275 height 44
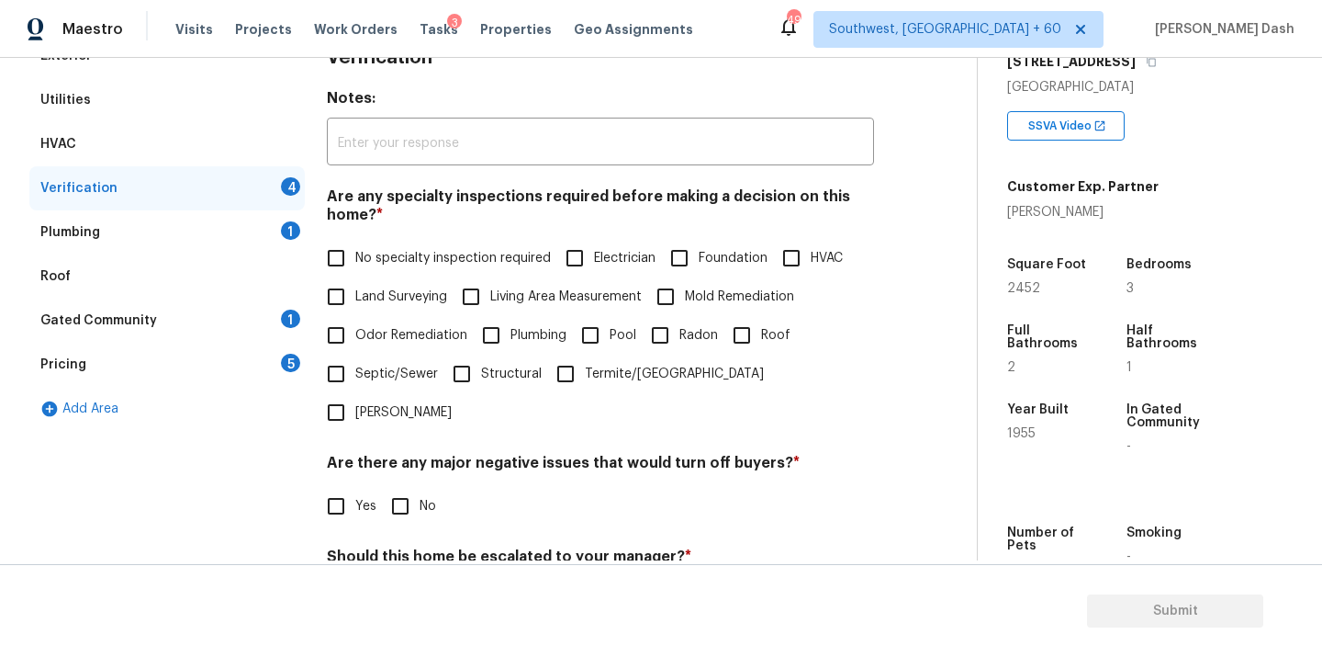
click at [347, 255] on input "No specialty inspection required" at bounding box center [336, 258] width 39 height 39
checkbox input "true"
click at [403, 489] on input "No" at bounding box center [400, 508] width 39 height 39
checkbox input "true"
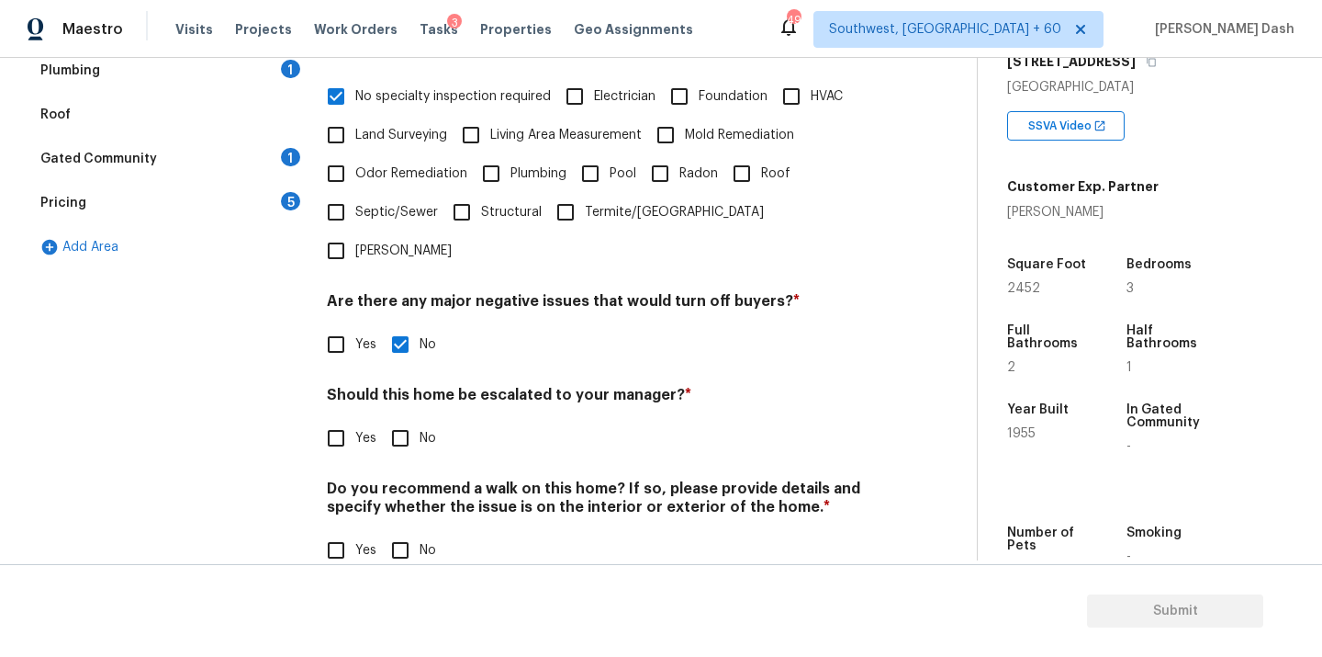
scroll to position [448, 0]
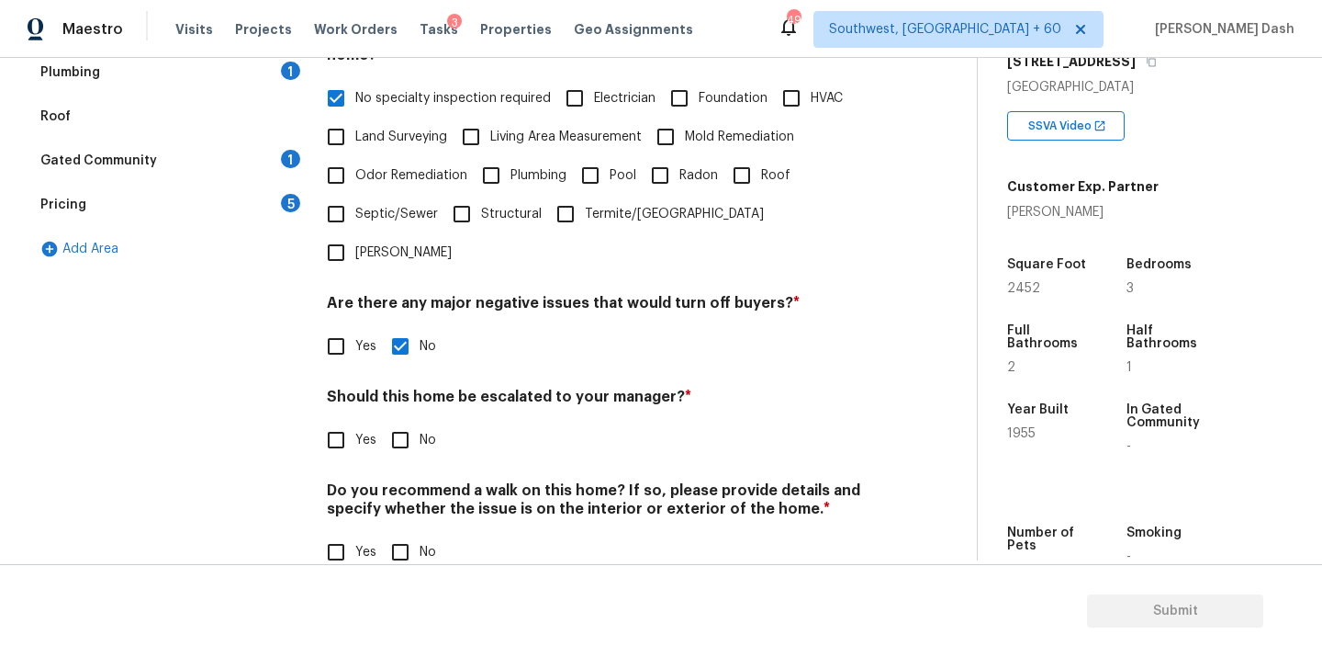
click at [342, 421] on input "Yes" at bounding box center [336, 440] width 39 height 39
checkbox input "true"
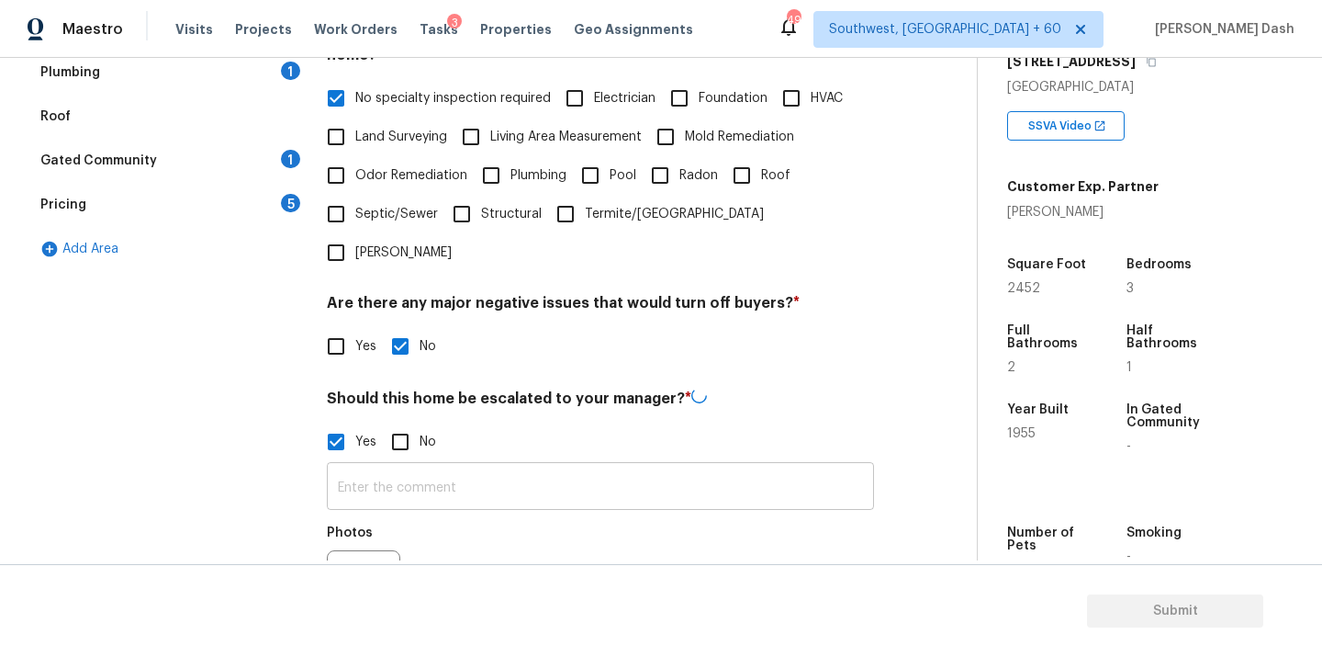
click at [407, 466] on input "text" at bounding box center [600, 487] width 547 height 43
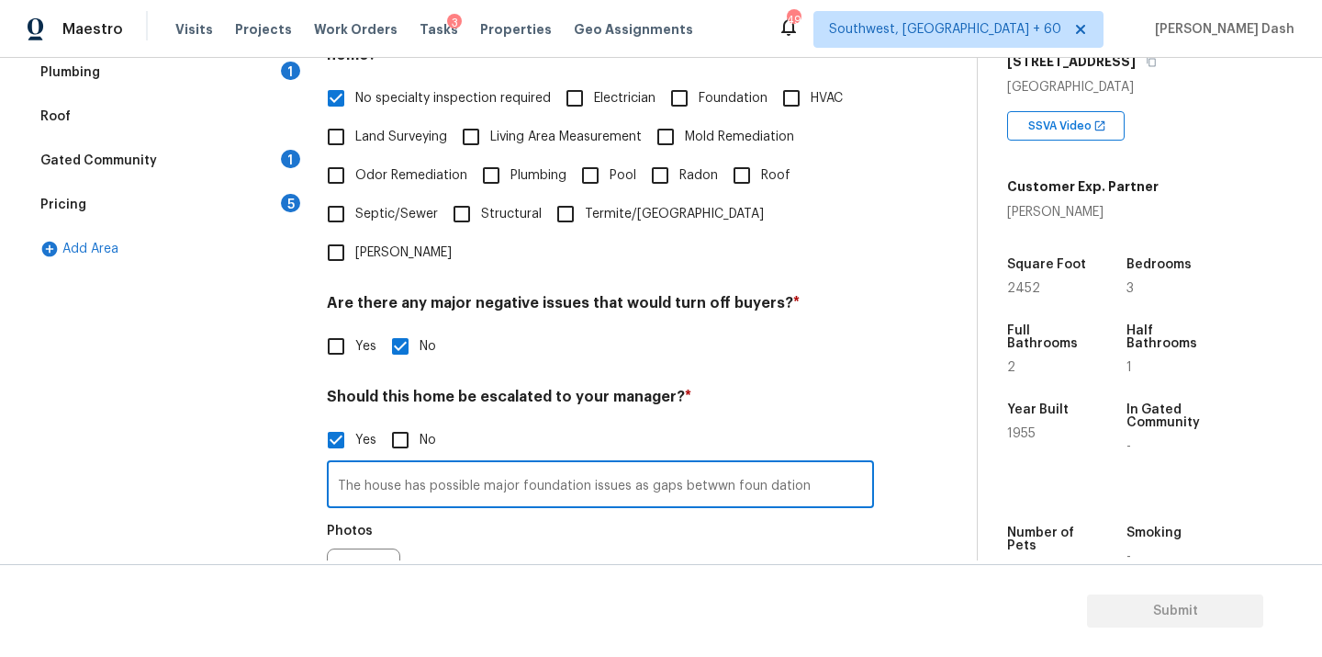
click at [762, 465] on input "The house has possible major foundation issues as gaps betwwn foun dation" at bounding box center [600, 486] width 547 height 43
click at [728, 465] on input "The house has possible major foundation issues as gaps betwwn foundation" at bounding box center [600, 486] width 547 height 43
click at [726, 465] on input "The house has possible major foundation issues as gaps betwwn foundation" at bounding box center [600, 486] width 547 height 43
click at [815, 465] on input "The house has possible major foundation issues as gaps between foundation" at bounding box center [600, 486] width 547 height 43
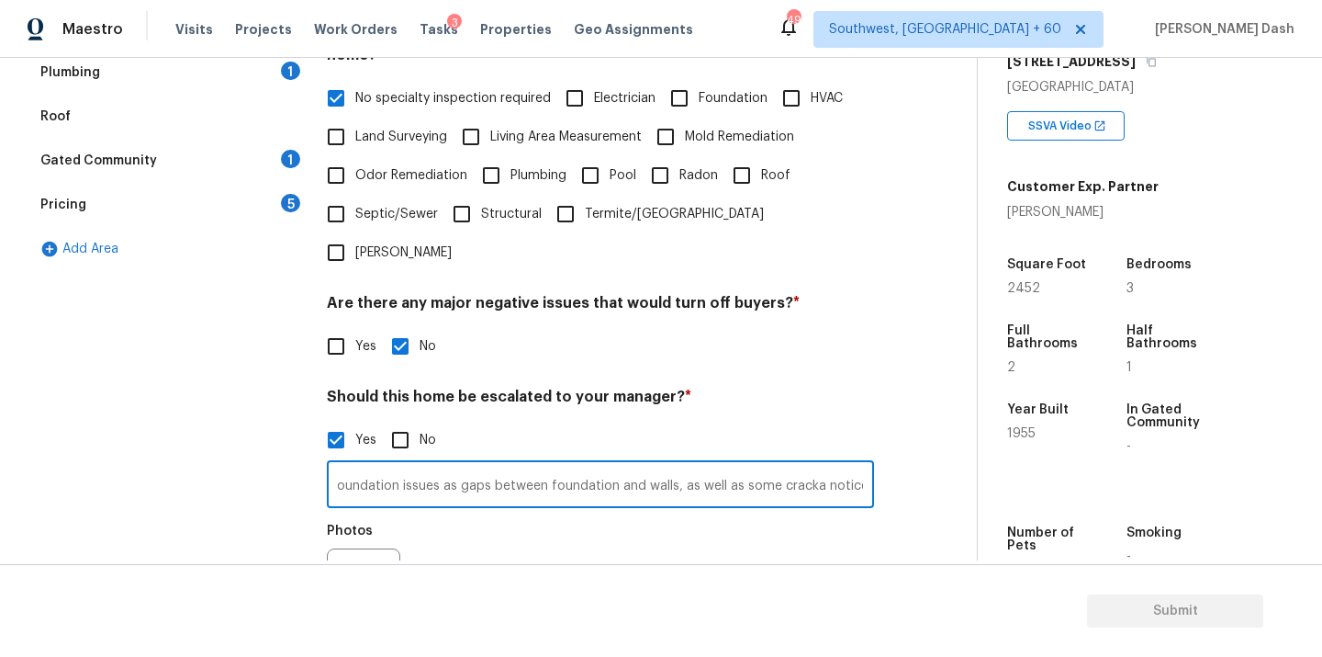
click at [809, 465] on input "The house has possible major foundation issues as gaps between foundation and w…" at bounding box center [600, 486] width 547 height 43
click at [508, 465] on input "The house has possible major foundation issues as gaps between foundation and w…" at bounding box center [600, 486] width 547 height 43
click at [664, 465] on input "The house has possible major foundation issues as gaps between foundation and w…" at bounding box center [600, 486] width 547 height 43
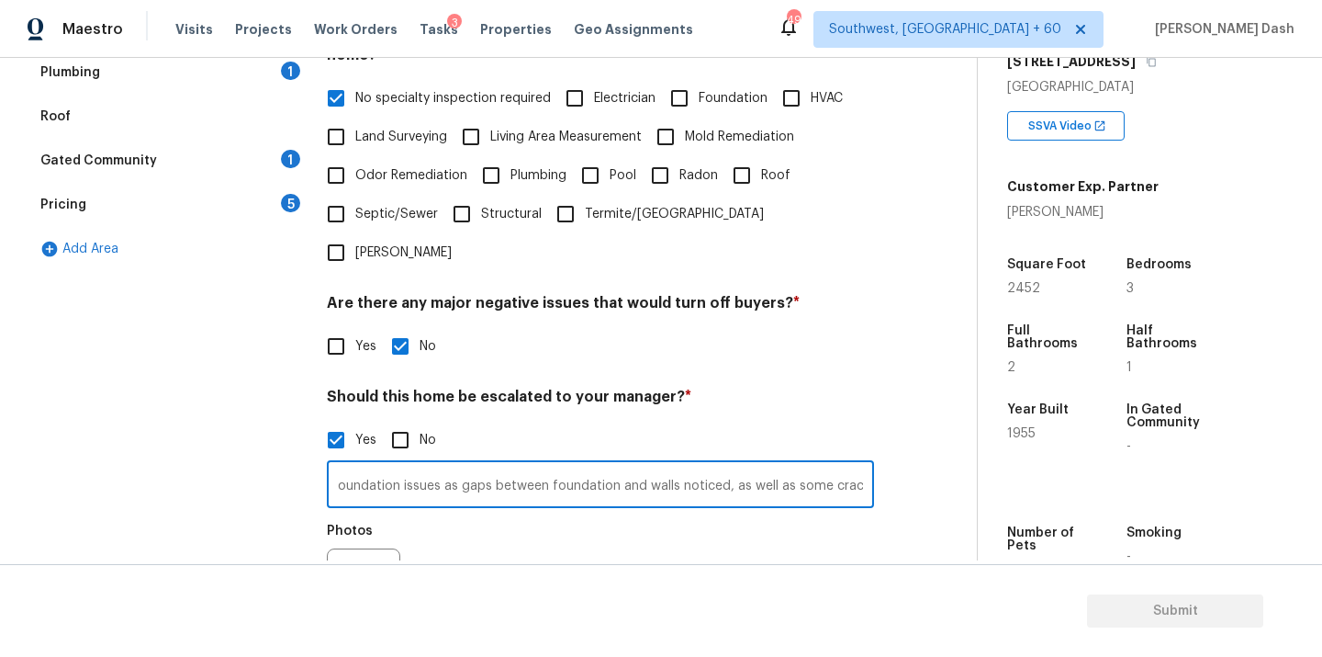
click at [781, 465] on input "The house has possible major foundation issues as gaps between foundation and w…" at bounding box center [600, 486] width 547 height 43
drag, startPoint x: 738, startPoint y: 448, endPoint x: 859, endPoint y: 448, distance: 120.3
click at [859, 465] on input "The house has possible major foundation issues as gaps between foundation and w…" at bounding box center [600, 486] width 547 height 43
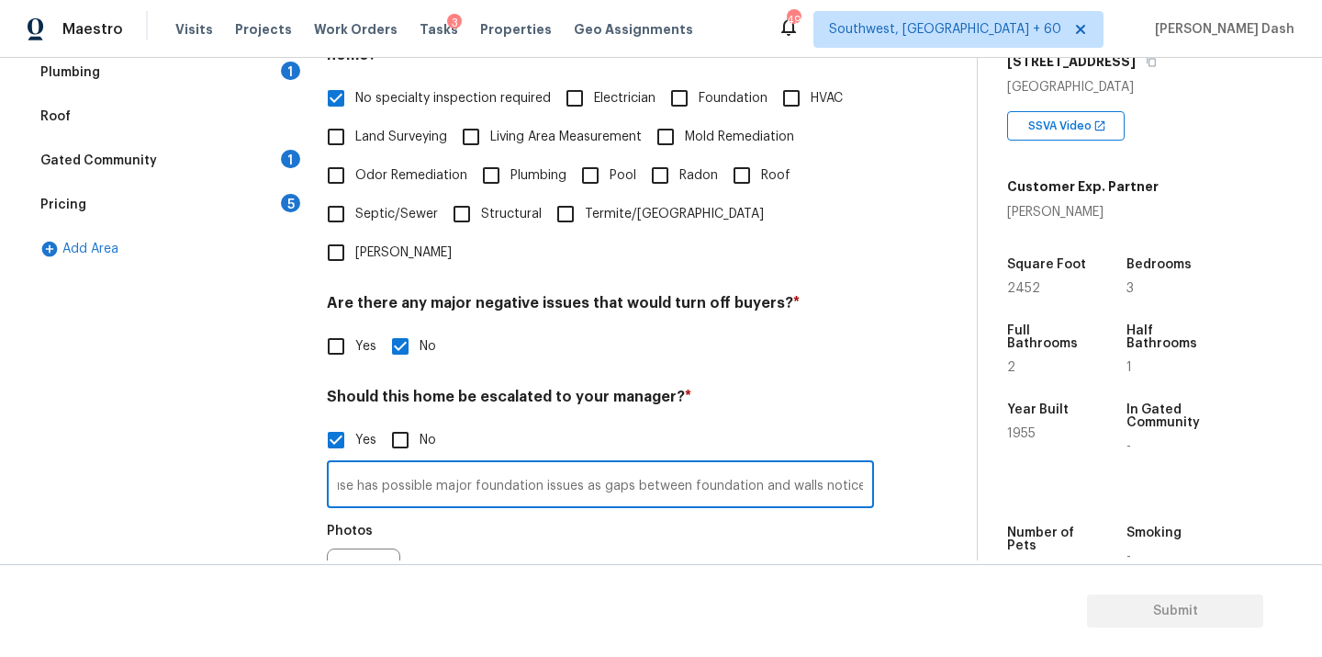
click at [595, 465] on input "The house has possible major foundation issues as gaps between foundation and w…" at bounding box center [600, 486] width 547 height 43
click at [691, 465] on input "The house has possible major foundation issues as cracks and gaps between found…" at bounding box center [600, 486] width 547 height 43
drag, startPoint x: 814, startPoint y: 446, endPoint x: 832, endPoint y: 473, distance: 32.3
click at [814, 465] on input "The house has possible major foundation issues as cracks and gaps between found…" at bounding box center [600, 486] width 547 height 43
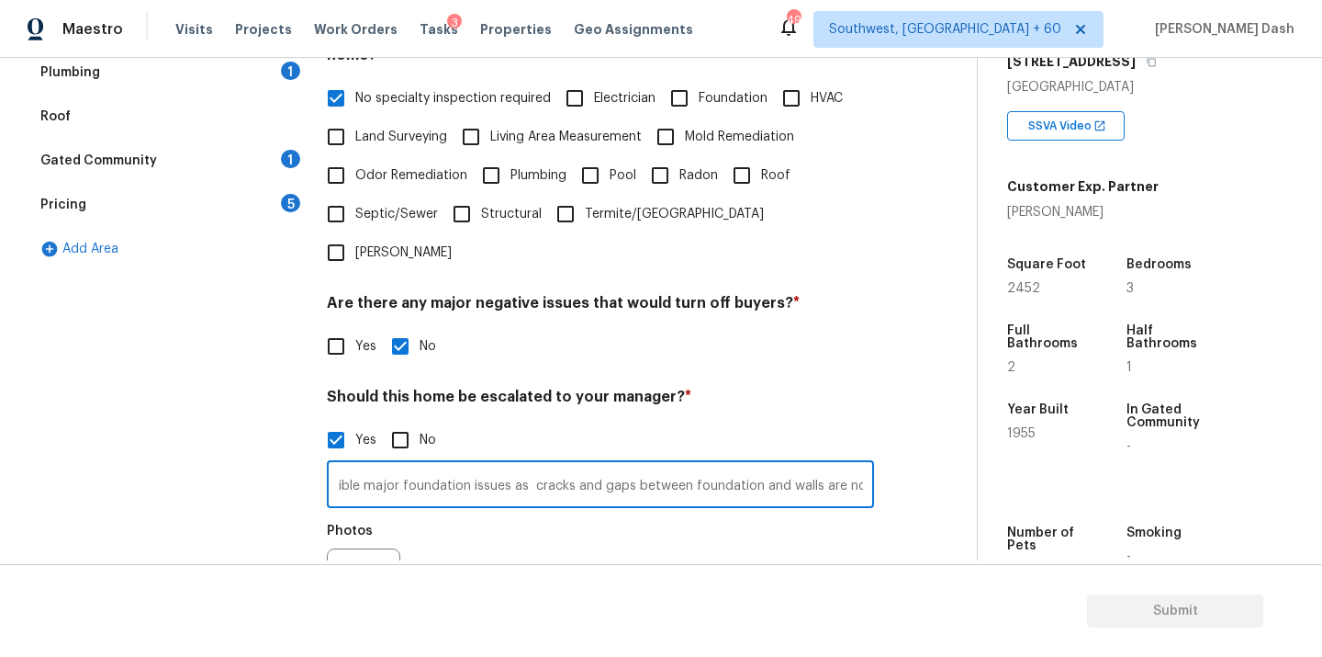
click at [804, 465] on input "The house has possible major foundation issues as cracks and gaps between found…" at bounding box center [600, 486] width 547 height 43
drag, startPoint x: 866, startPoint y: 441, endPoint x: 883, endPoint y: 464, distance: 28.8
click at [867, 465] on input "The house has possible major foundation issues as cracks and gaps between found…" at bounding box center [600, 486] width 547 height 43
type input "The house has possible major foundation issues as cracks and gaps between found…"
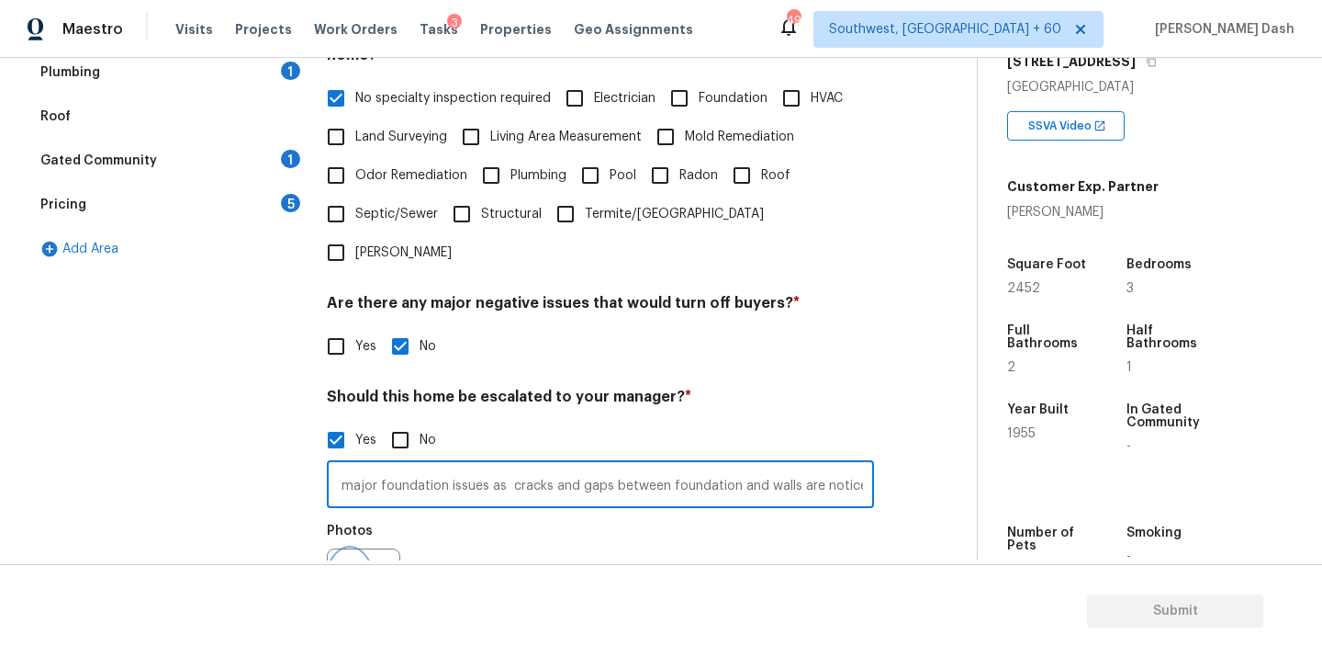
click at [365, 549] on button "button" at bounding box center [350, 585] width 44 height 72
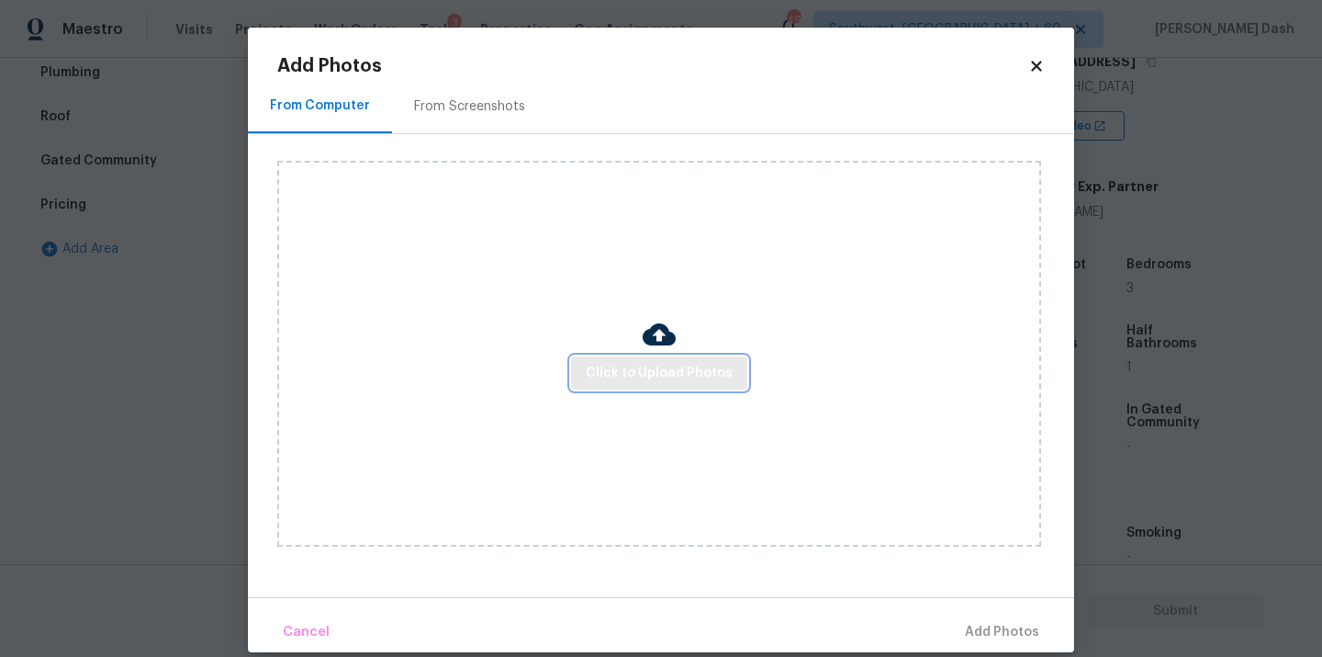
click at [602, 385] on button "Click to Upload Photos" at bounding box center [659, 373] width 176 height 34
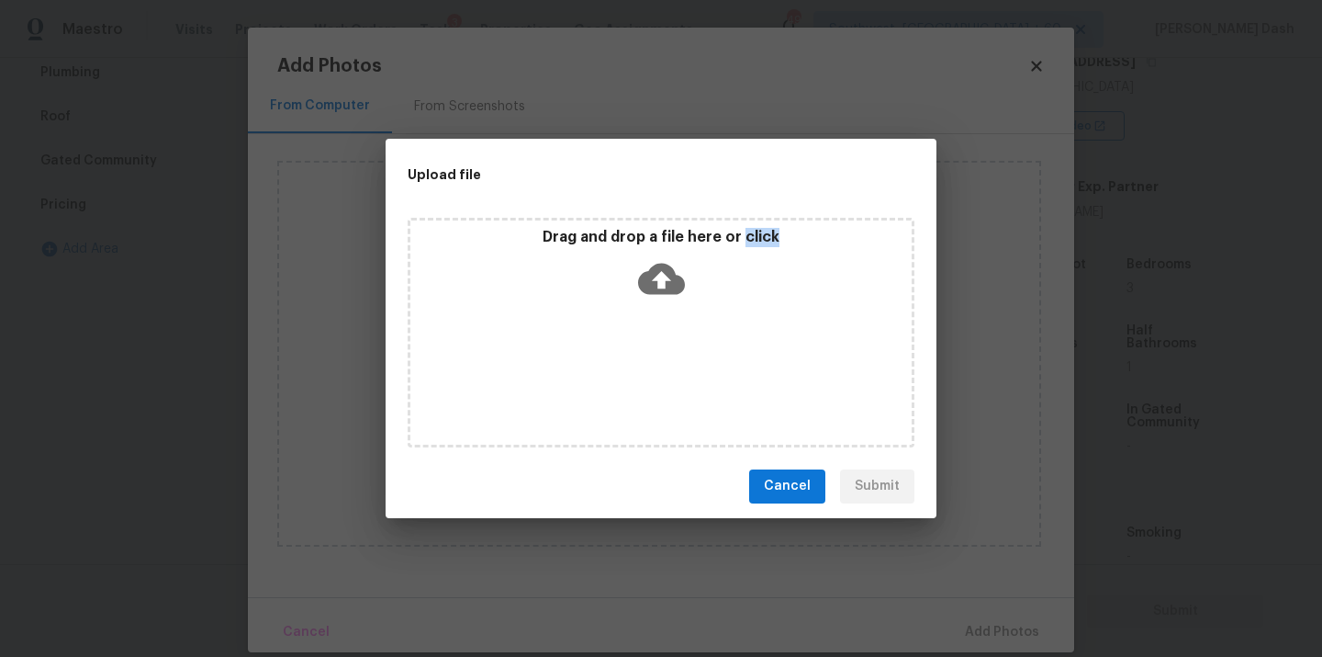
click at [602, 385] on div "Drag and drop a file here or click" at bounding box center [661, 333] width 507 height 230
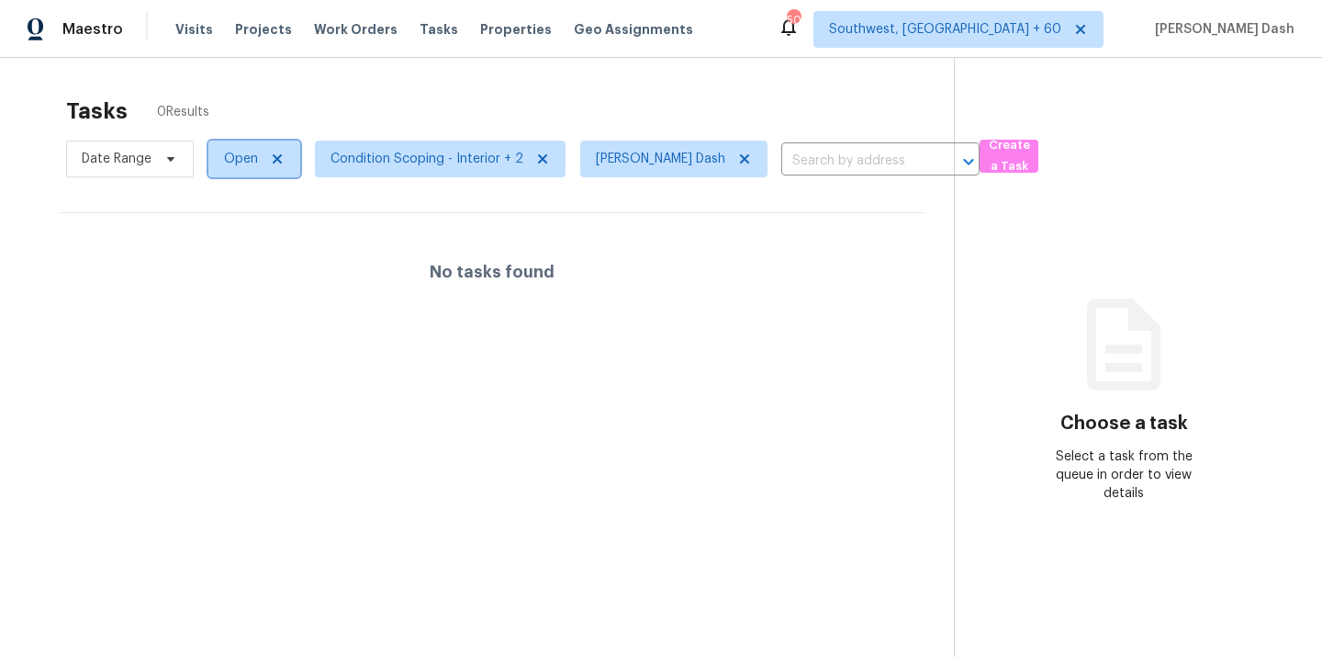
click at [257, 152] on span "Open" at bounding box center [254, 158] width 92 height 37
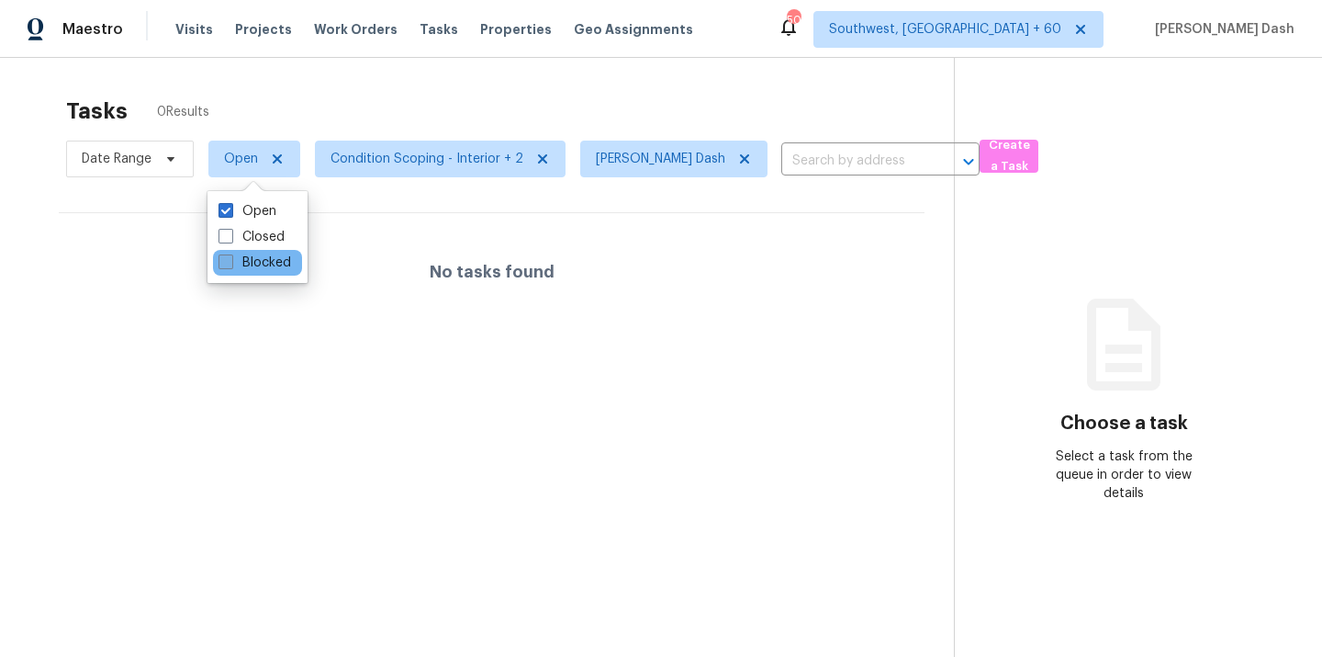
click at [255, 264] on label "Blocked" at bounding box center [255, 262] width 73 height 18
click at [230, 264] on input "Blocked" at bounding box center [225, 259] width 12 height 12
checkbox input "true"
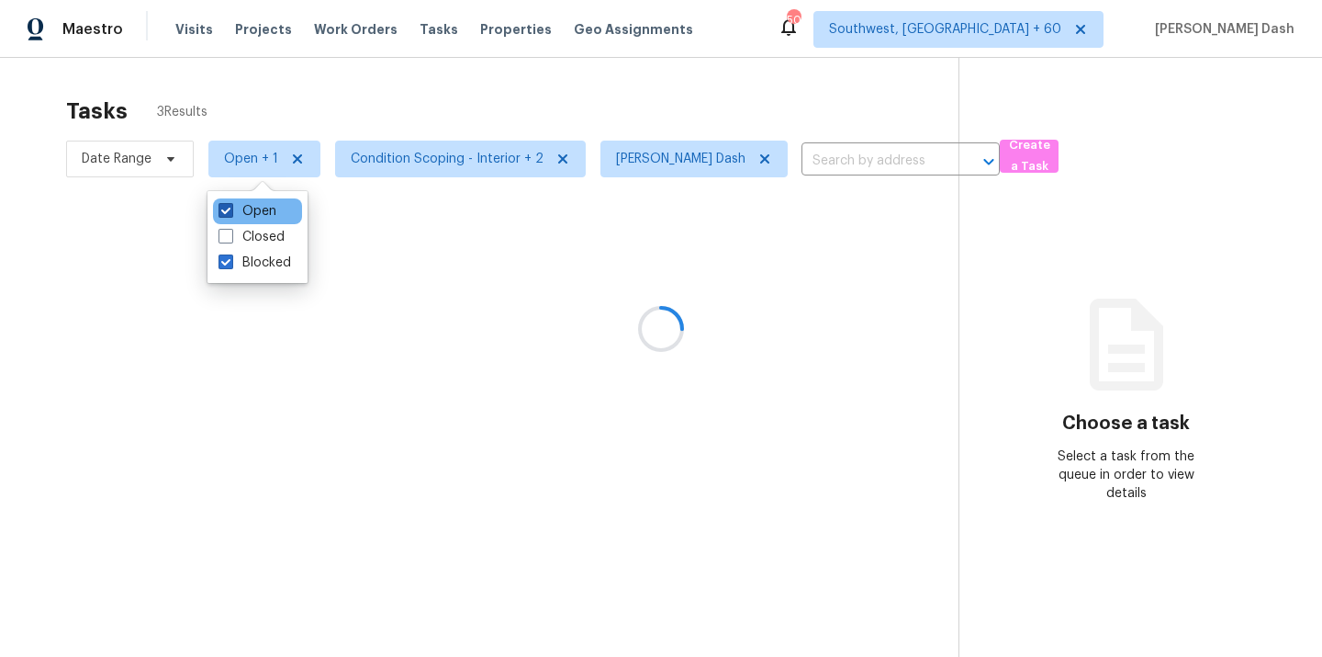
click at [263, 207] on label "Open" at bounding box center [248, 211] width 58 height 18
click at [230, 207] on input "Open" at bounding box center [225, 208] width 12 height 12
checkbox input "false"
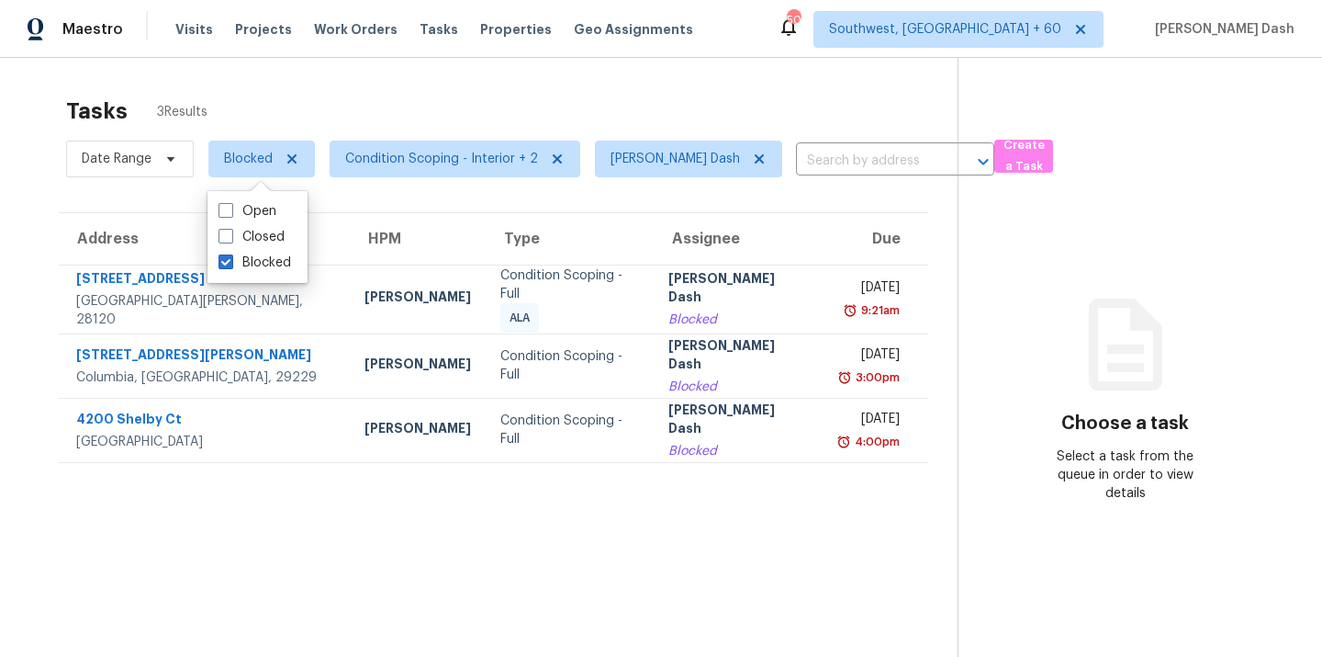
click at [298, 82] on div "Tasks 3 Results Date Range Blocked Condition Scoping - Interior + 2 Soumya Ranj…" at bounding box center [661, 386] width 1322 height 657
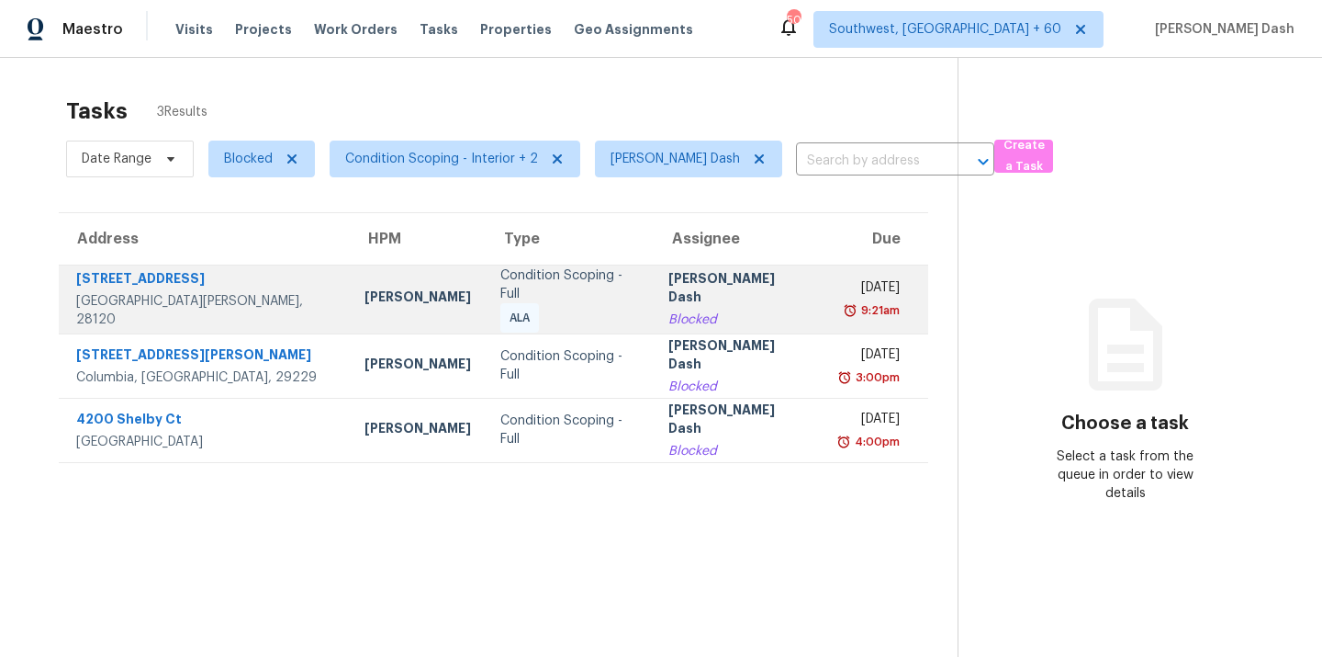
click at [515, 292] on div "Condition Scoping - Full ALA" at bounding box center [569, 299] width 139 height 66
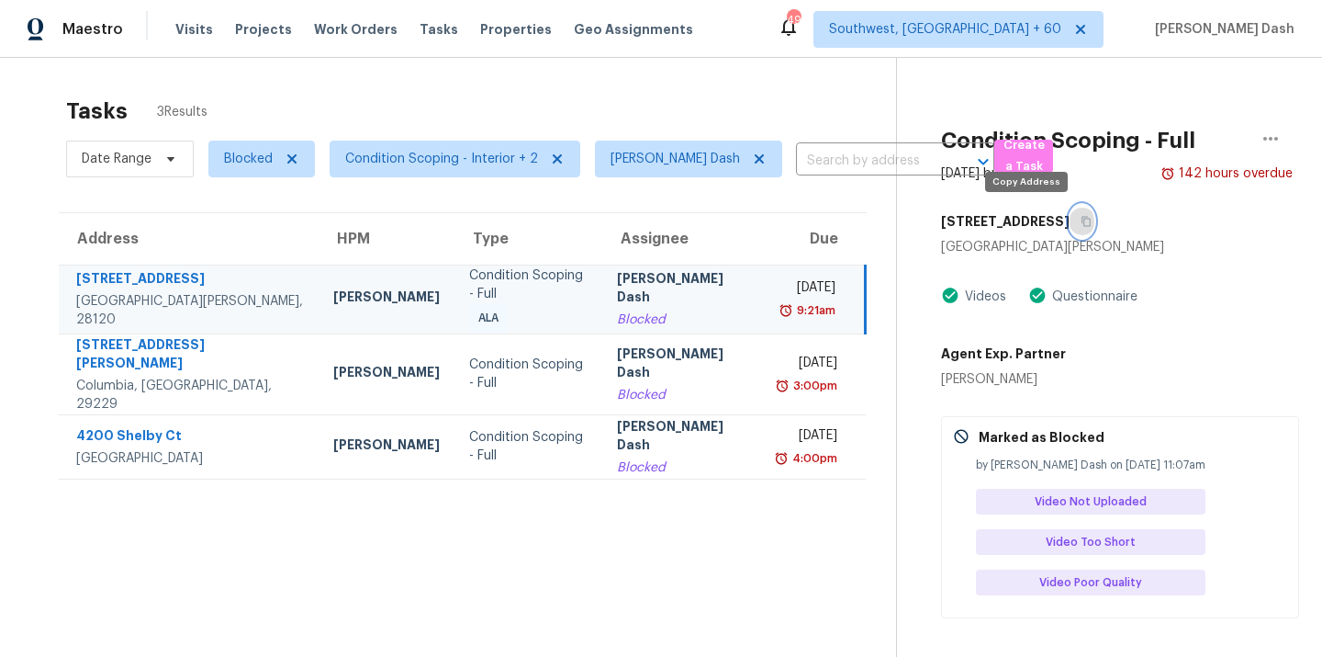
click at [1070, 227] on button "button" at bounding box center [1082, 221] width 25 height 33
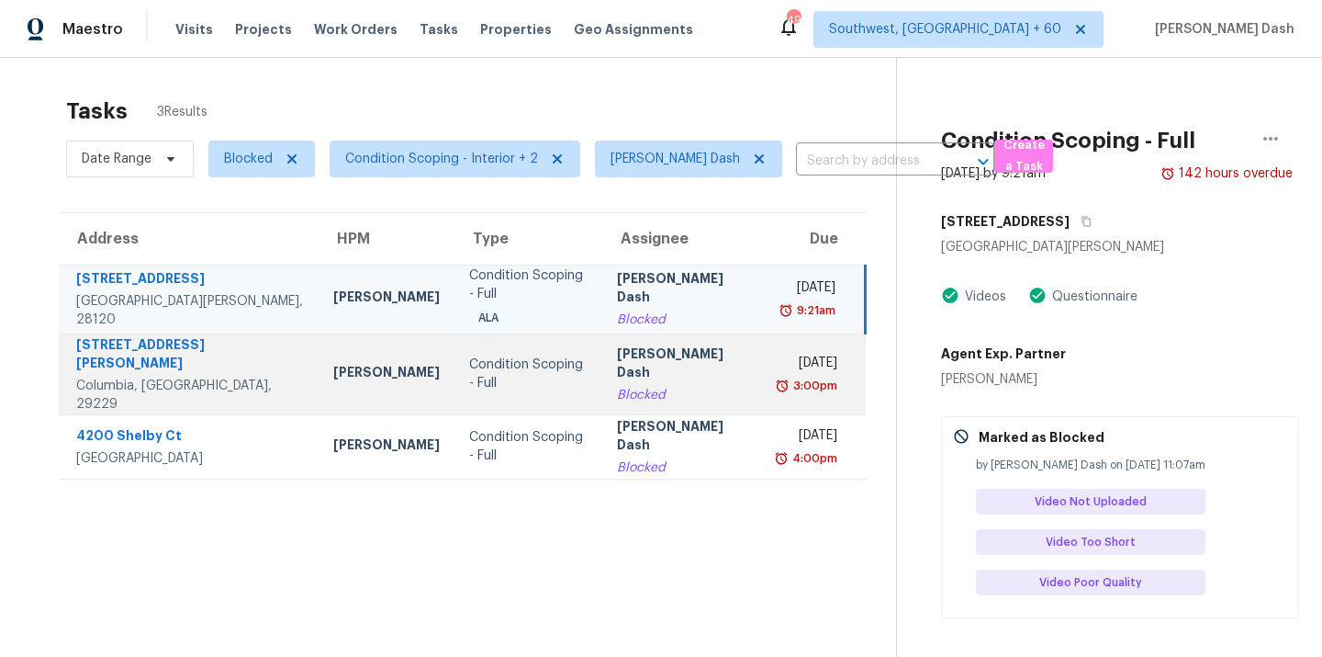
click at [469, 355] on div "Condition Scoping - Full" at bounding box center [528, 373] width 119 height 37
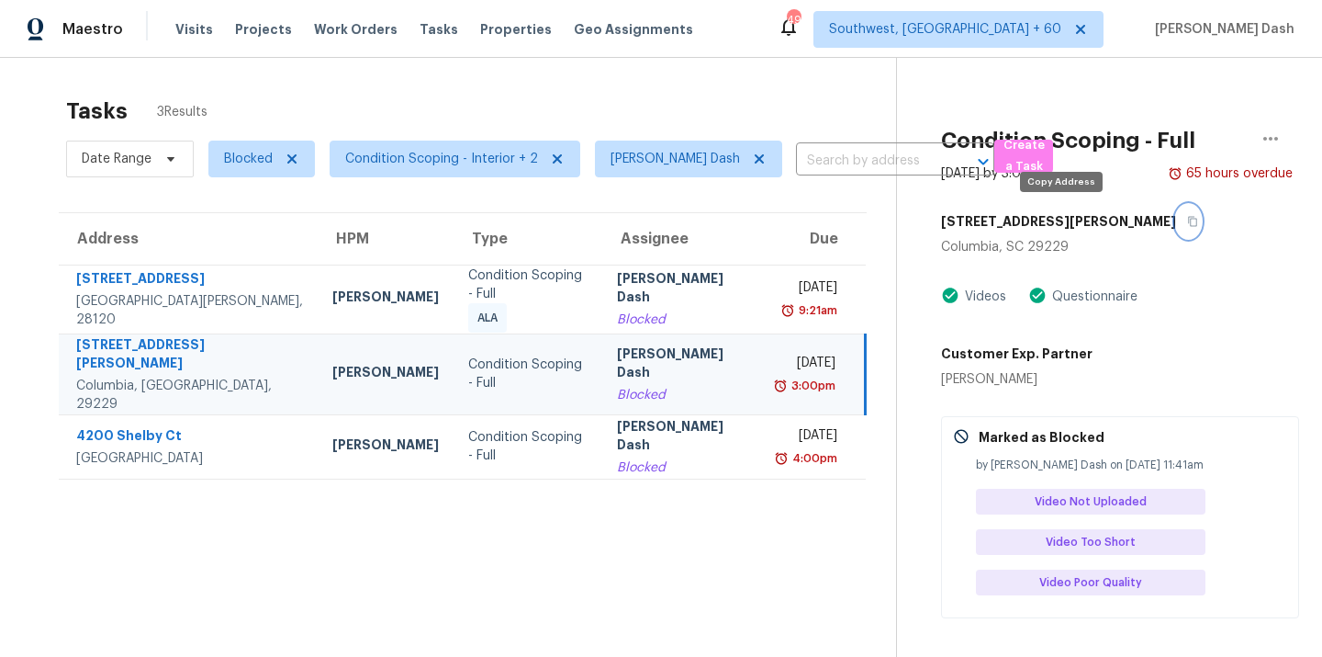
click at [1187, 221] on icon "button" at bounding box center [1192, 221] width 11 height 11
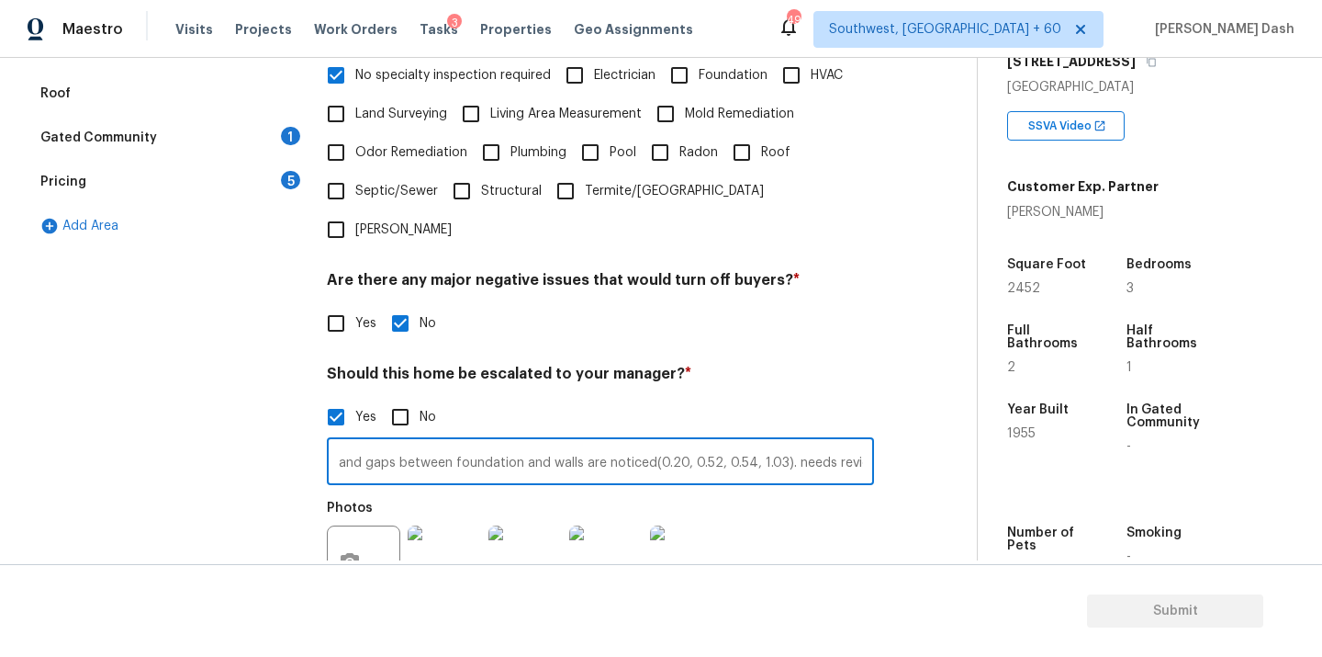
scroll to position [0, 364]
click at [786, 442] on input "The house has possible major foundation issues as cracks and gaps between found…" at bounding box center [600, 463] width 547 height 43
click at [841, 442] on input "The house has possible major foundation issues as cracks and gaps between found…" at bounding box center [600, 463] width 547 height 43
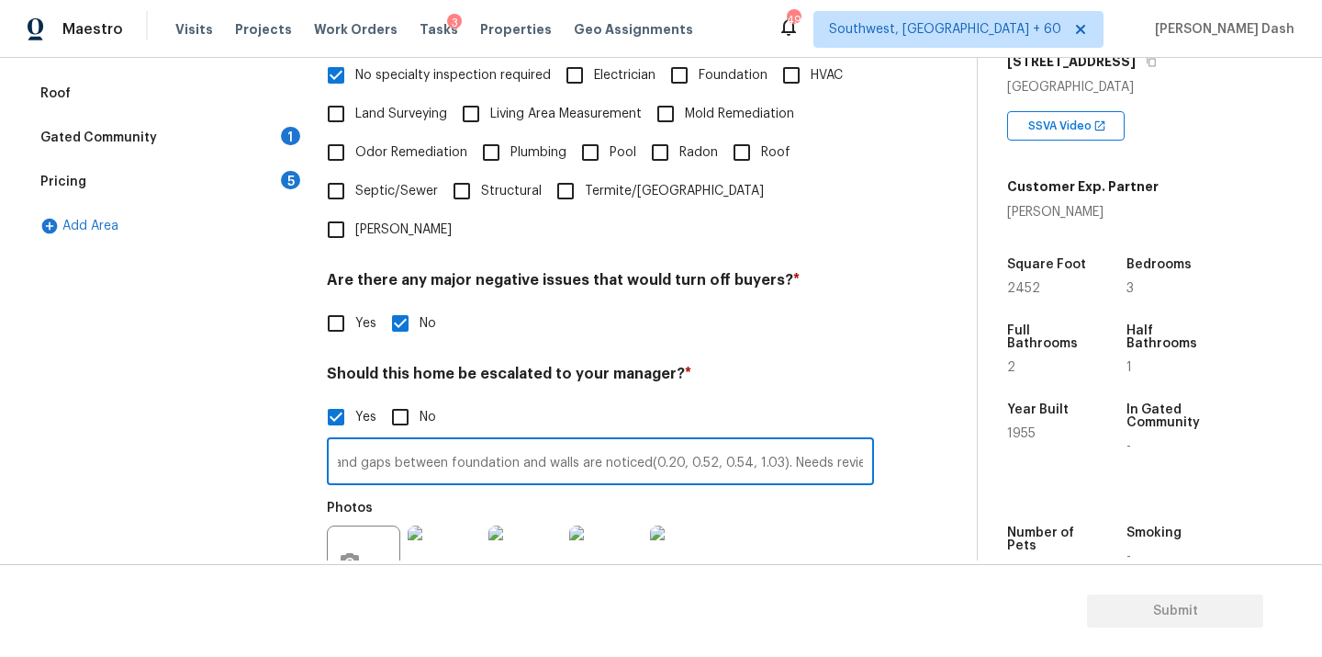
type input "The house has possible major foundation issues as cracks and gaps between found…"
click at [893, 422] on div "Exterior Utilities HVAC Verification 1 Plumbing 1 Roof Gated Community 1 Pricin…" at bounding box center [481, 297] width 904 height 893
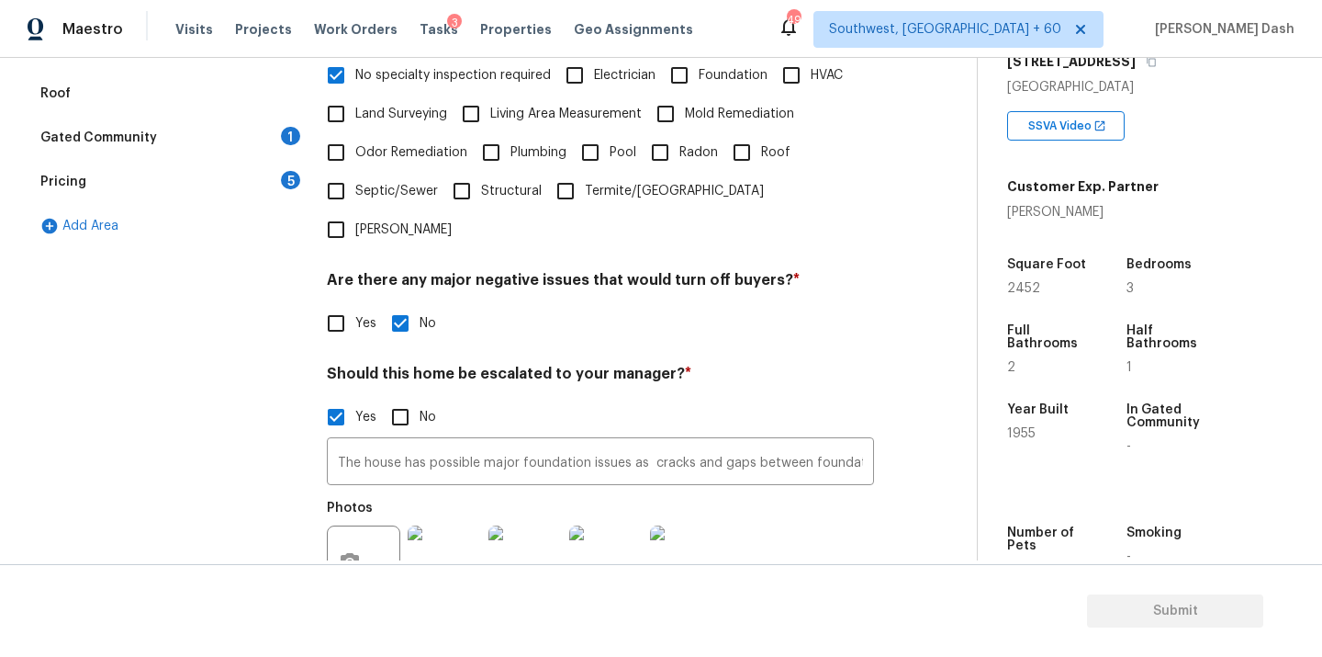
scroll to position [623, 0]
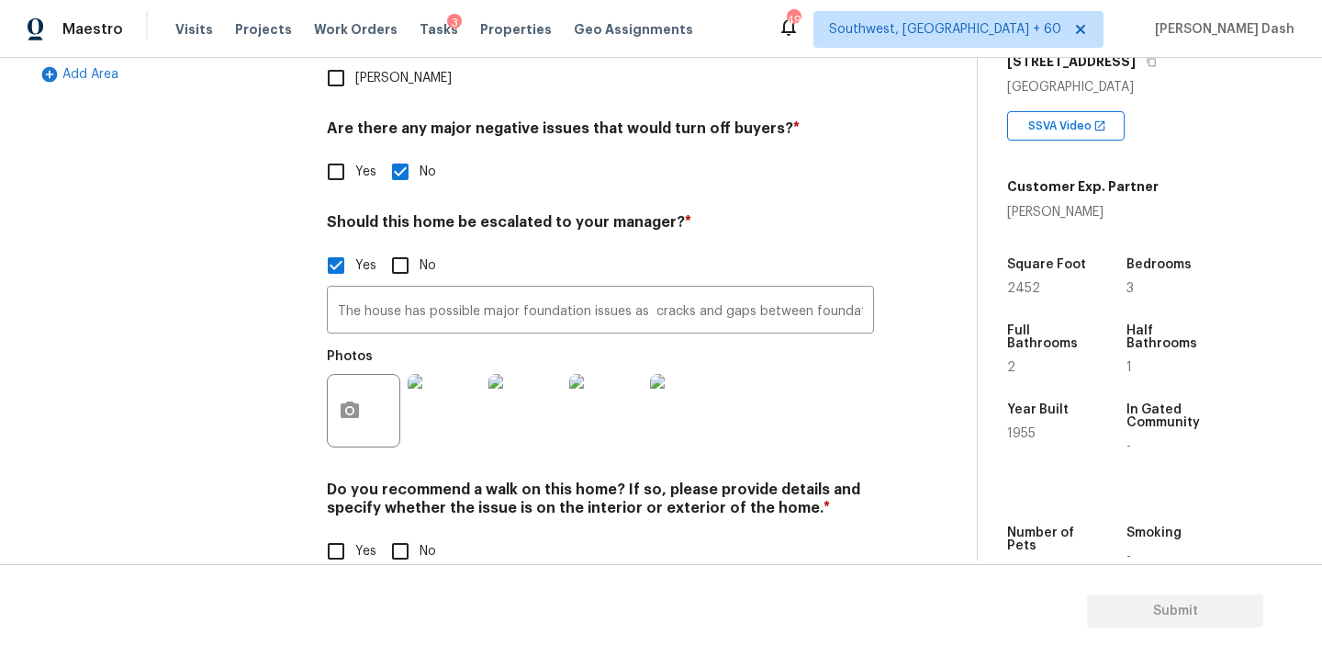
click at [402, 532] on input "No" at bounding box center [400, 551] width 39 height 39
checkbox input "true"
click at [221, 279] on div "Exterior Utilities HVAC Verification Plumbing 1 Roof Gated Community 1 Pricing …" at bounding box center [166, 147] width 275 height 894
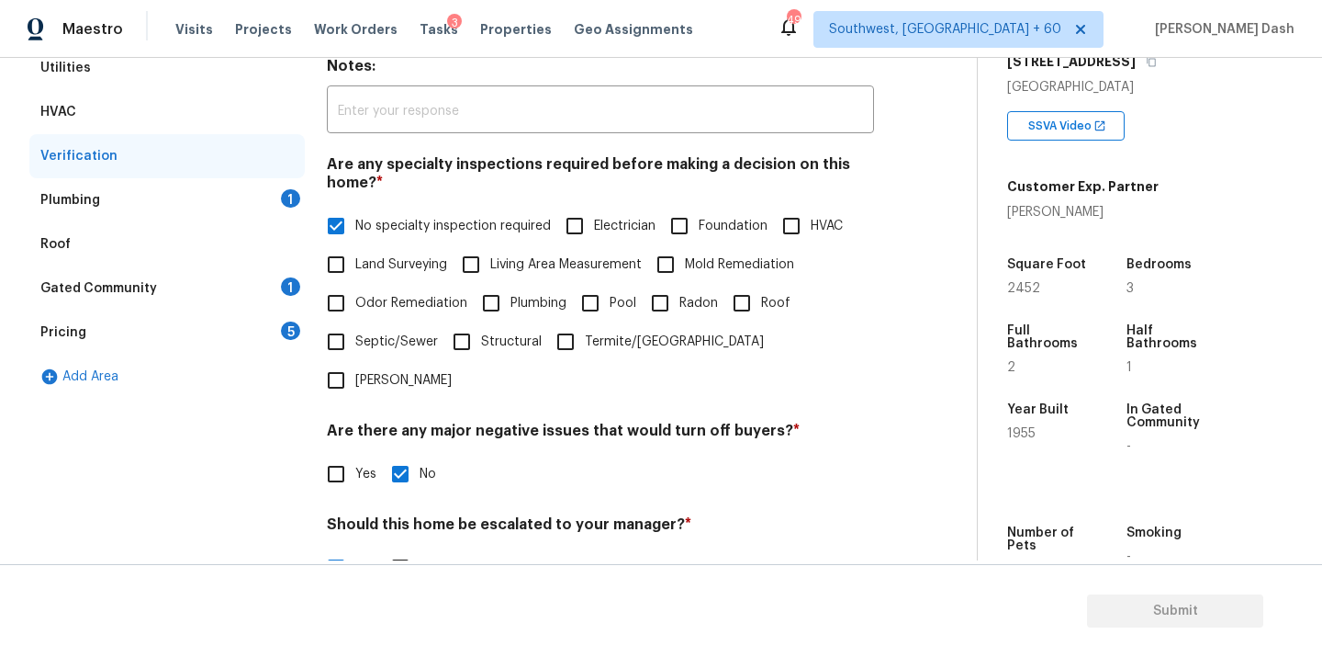
click at [261, 202] on div "Plumbing 1" at bounding box center [166, 200] width 275 height 44
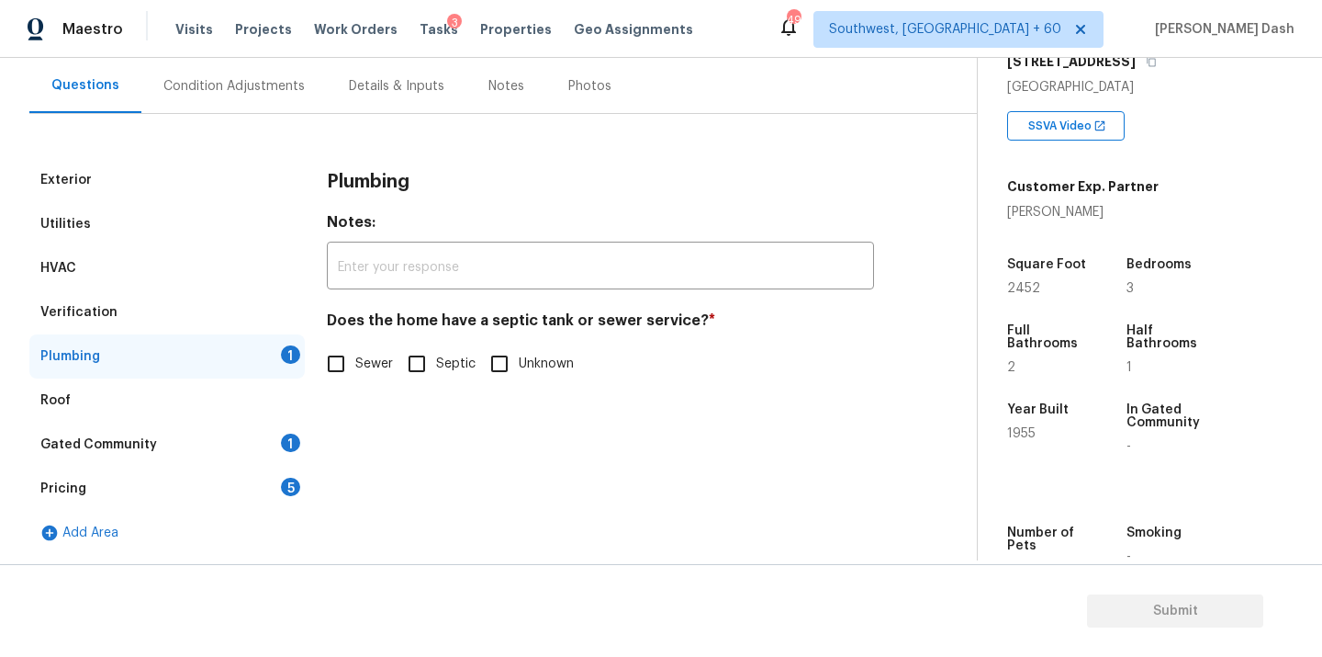
click at [344, 364] on input "Sewer" at bounding box center [336, 363] width 39 height 39
checkbox input "true"
drag, startPoint x: 289, startPoint y: 432, endPoint x: 314, endPoint y: 378, distance: 59.6
click at [289, 432] on div "Gated Community 1" at bounding box center [166, 444] width 275 height 44
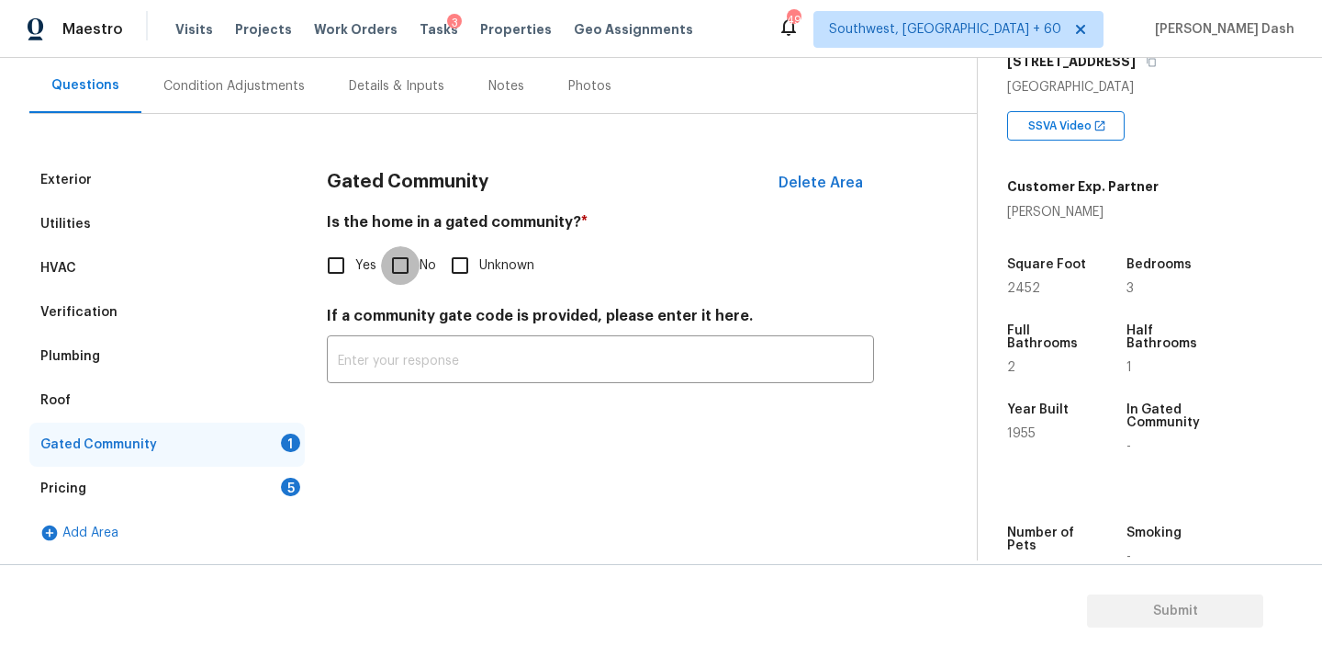
drag, startPoint x: 409, startPoint y: 264, endPoint x: 294, endPoint y: 450, distance: 218.1
click at [410, 265] on input "No" at bounding box center [400, 265] width 39 height 39
checkbox input "true"
drag, startPoint x: 289, startPoint y: 492, endPoint x: 302, endPoint y: 448, distance: 45.9
click at [289, 490] on div "5" at bounding box center [290, 486] width 19 height 18
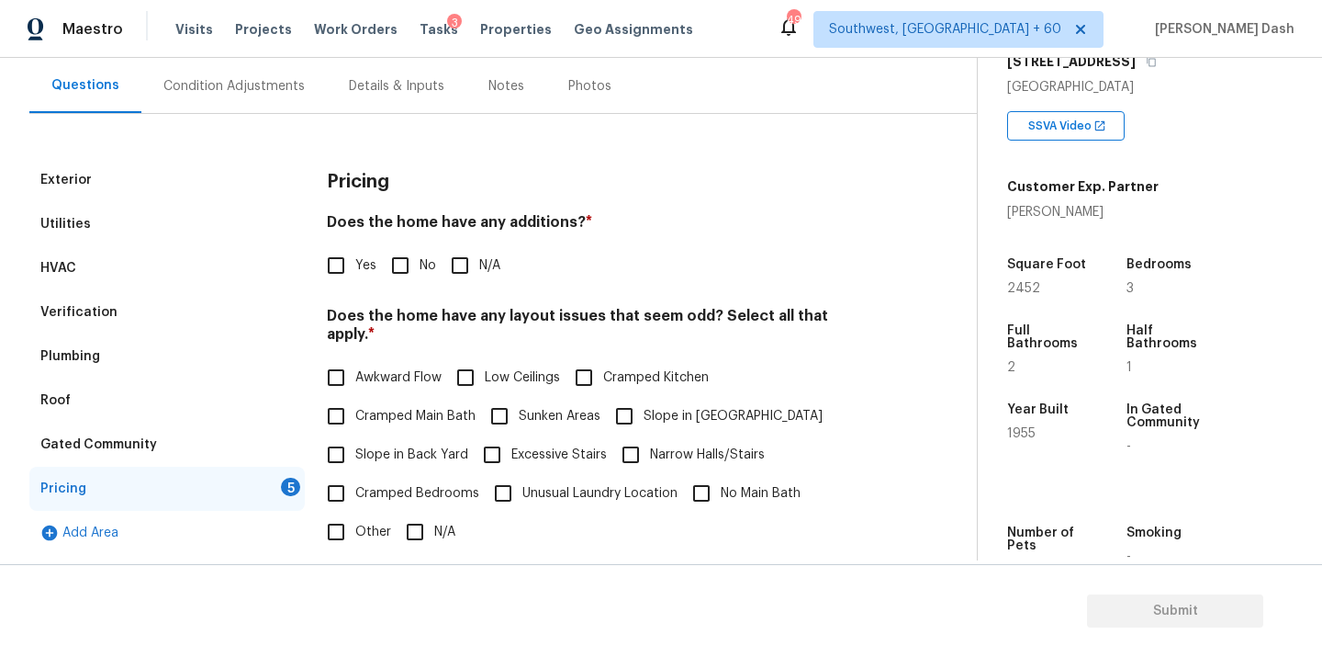
click at [401, 253] on input "No" at bounding box center [400, 265] width 39 height 39
checkbox input "true"
click at [402, 490] on label "Cramped Bedrooms" at bounding box center [398, 495] width 163 height 39
click at [355, 490] on input "Cramped Bedrooms" at bounding box center [336, 495] width 39 height 39
checkbox input "true"
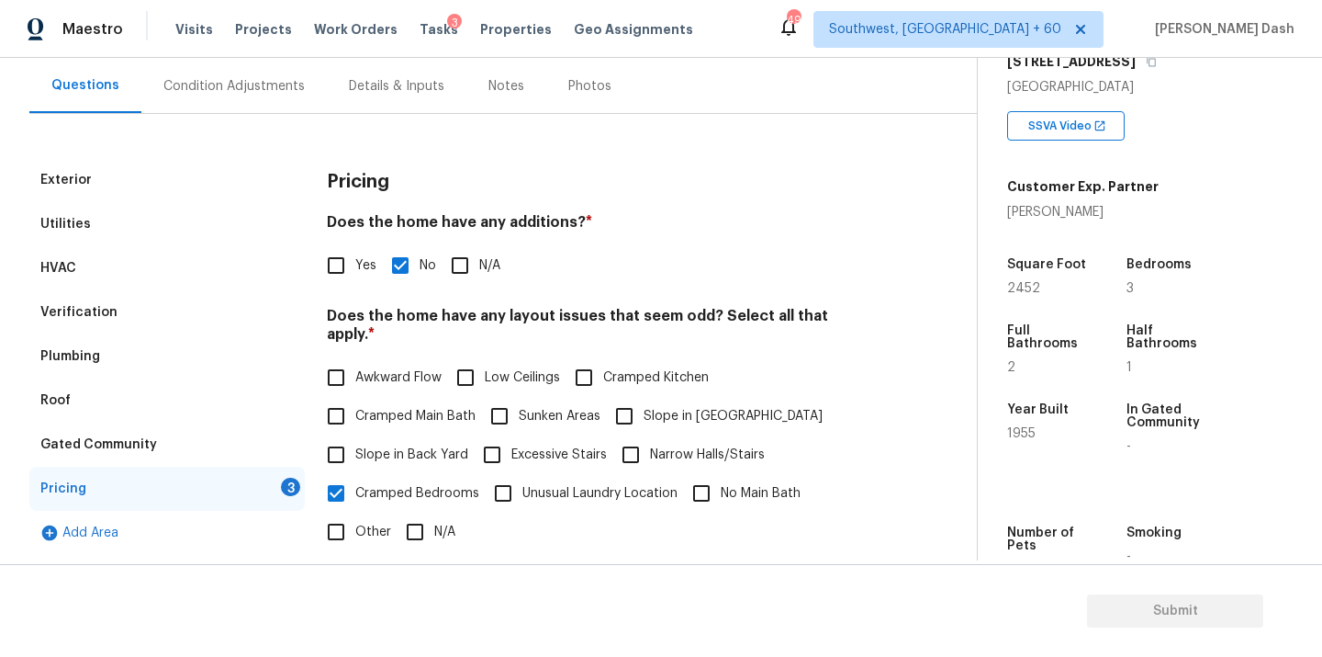
click at [416, 520] on input "N/A" at bounding box center [415, 531] width 39 height 39
checkbox input "true"
click at [387, 465] on div "Awkward Flow Low Ceilings Cramped Kitchen Cramped Main Bath Sunken Areas Slope …" at bounding box center [600, 456] width 547 height 193
click at [384, 484] on span "Cramped Bedrooms" at bounding box center [417, 493] width 124 height 19
click at [355, 477] on input "Cramped Bedrooms" at bounding box center [336, 493] width 39 height 39
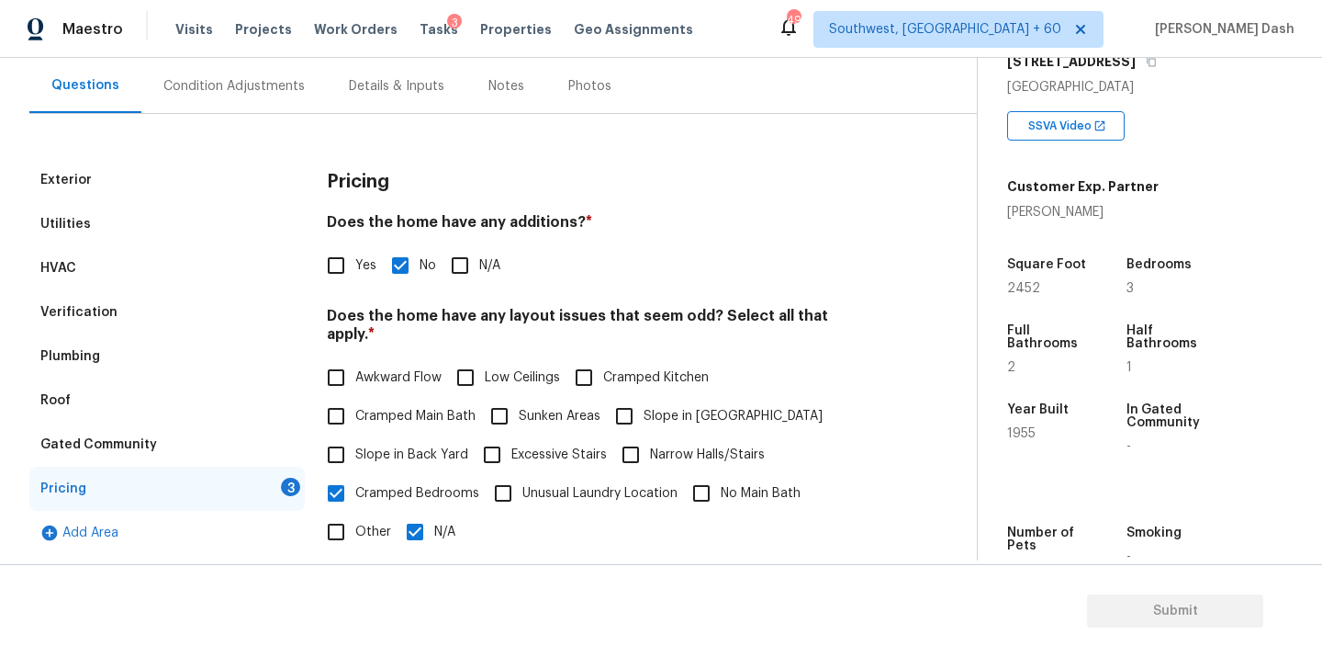
checkbox input "false"
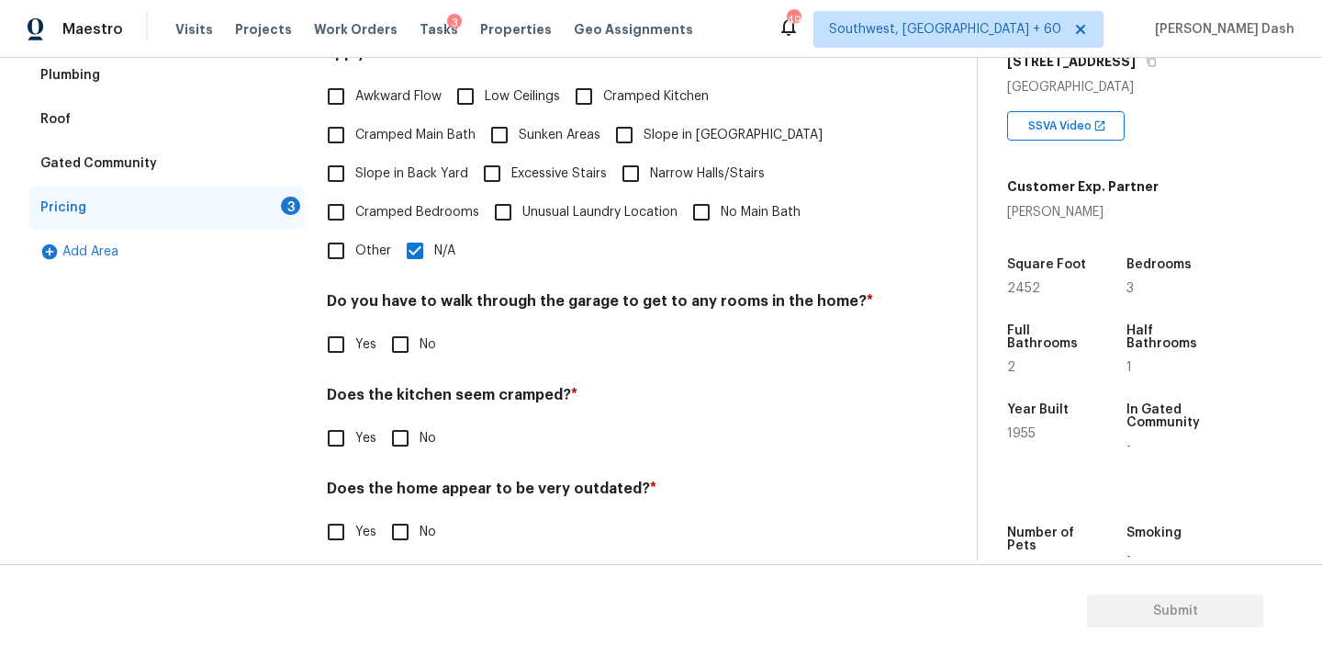
drag, startPoint x: 398, startPoint y: 329, endPoint x: 398, endPoint y: 396, distance: 67.0
click at [398, 330] on input "No" at bounding box center [400, 344] width 39 height 39
checkbox input "true"
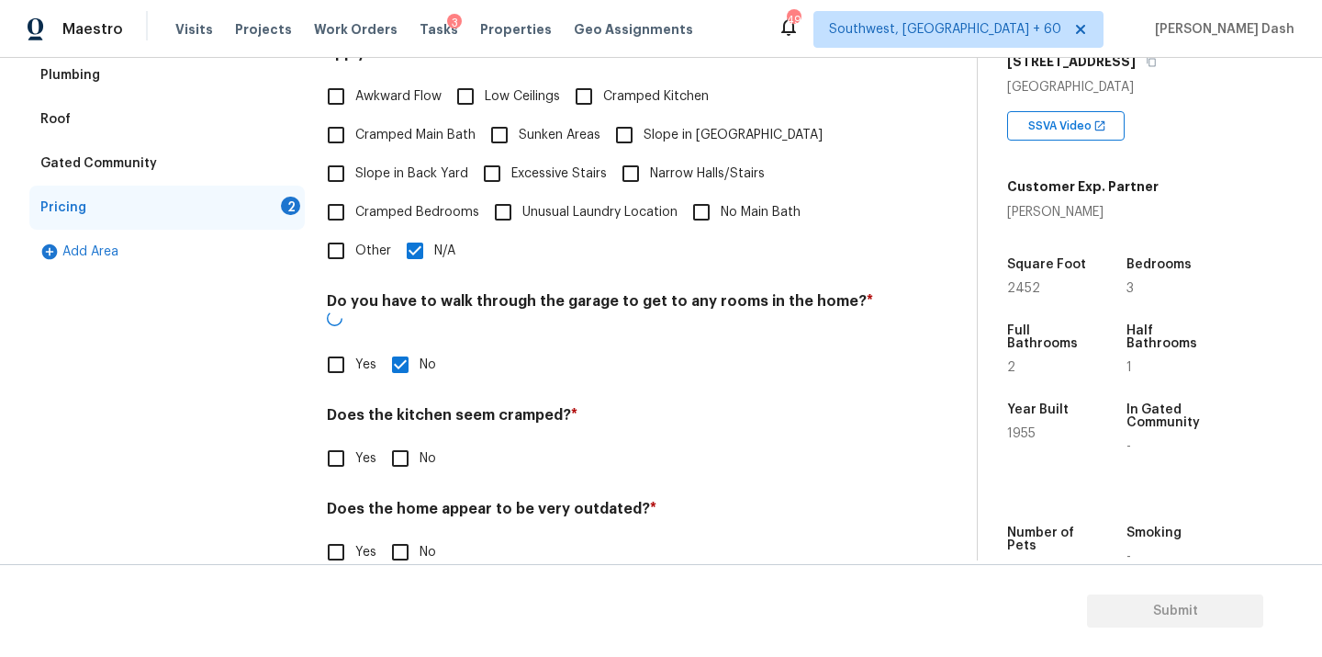
click at [398, 439] on input "No" at bounding box center [400, 458] width 39 height 39
checkbox input "true"
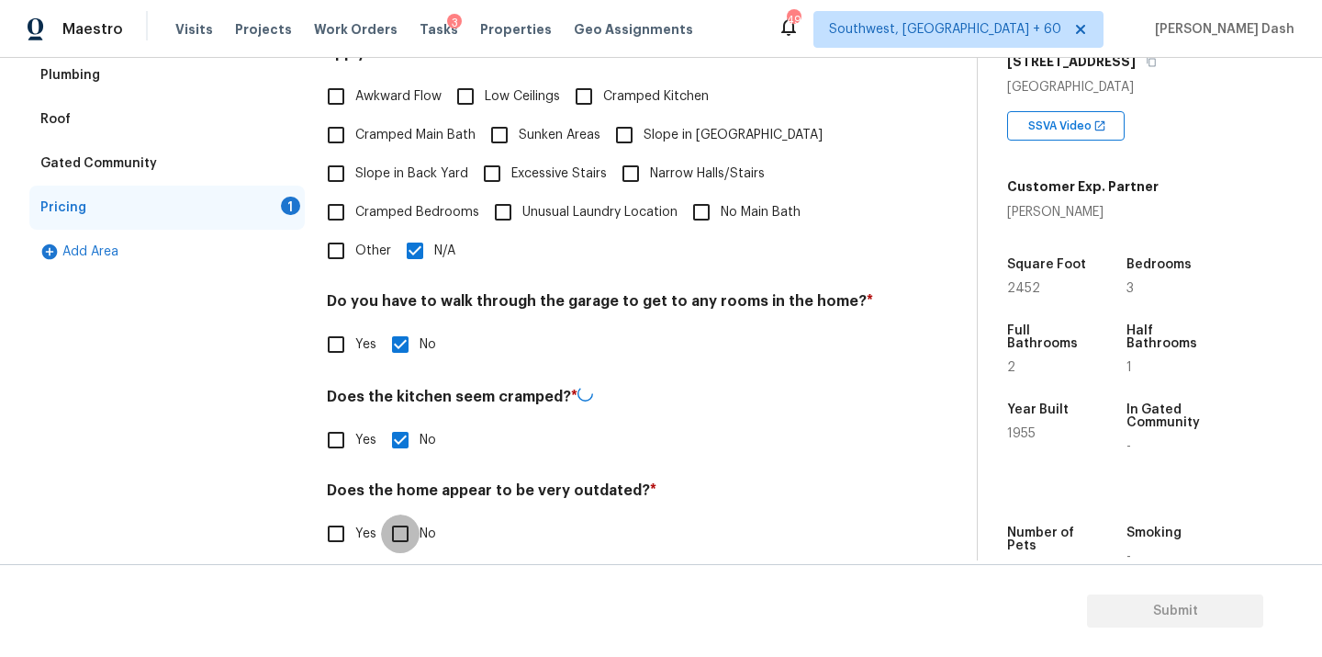
click at [398, 529] on input "No" at bounding box center [400, 533] width 39 height 39
checkbox input "true"
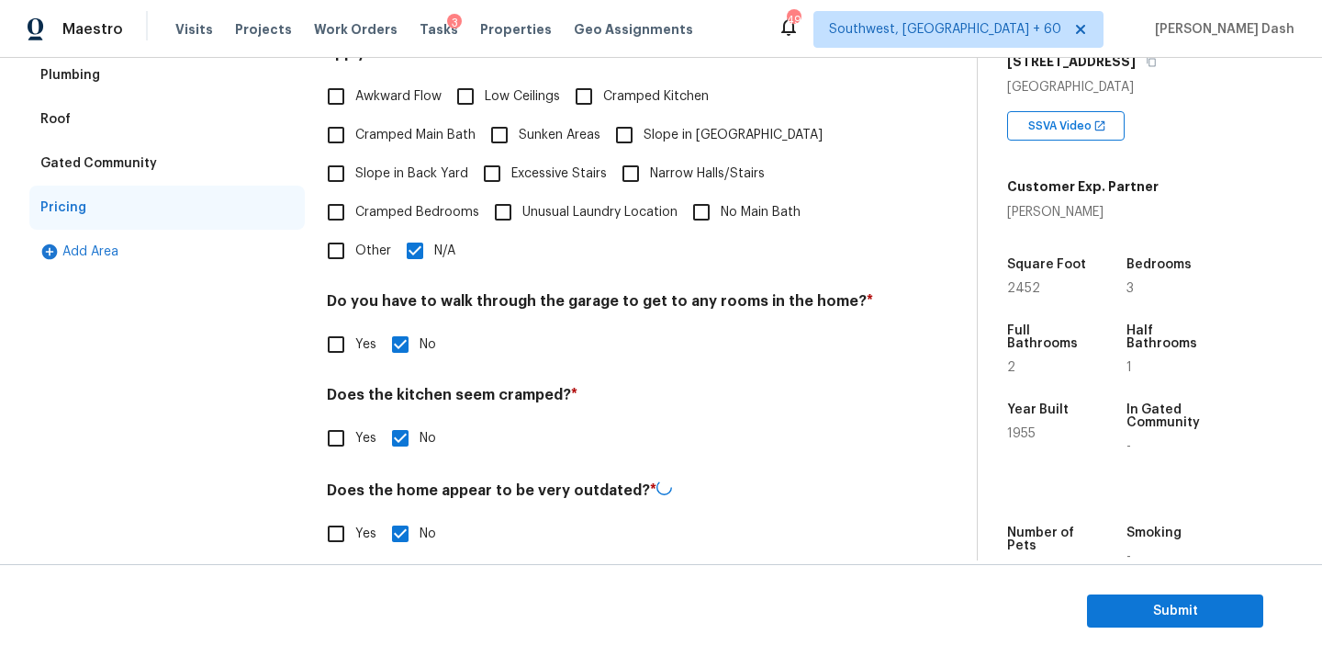
scroll to position [200, 0]
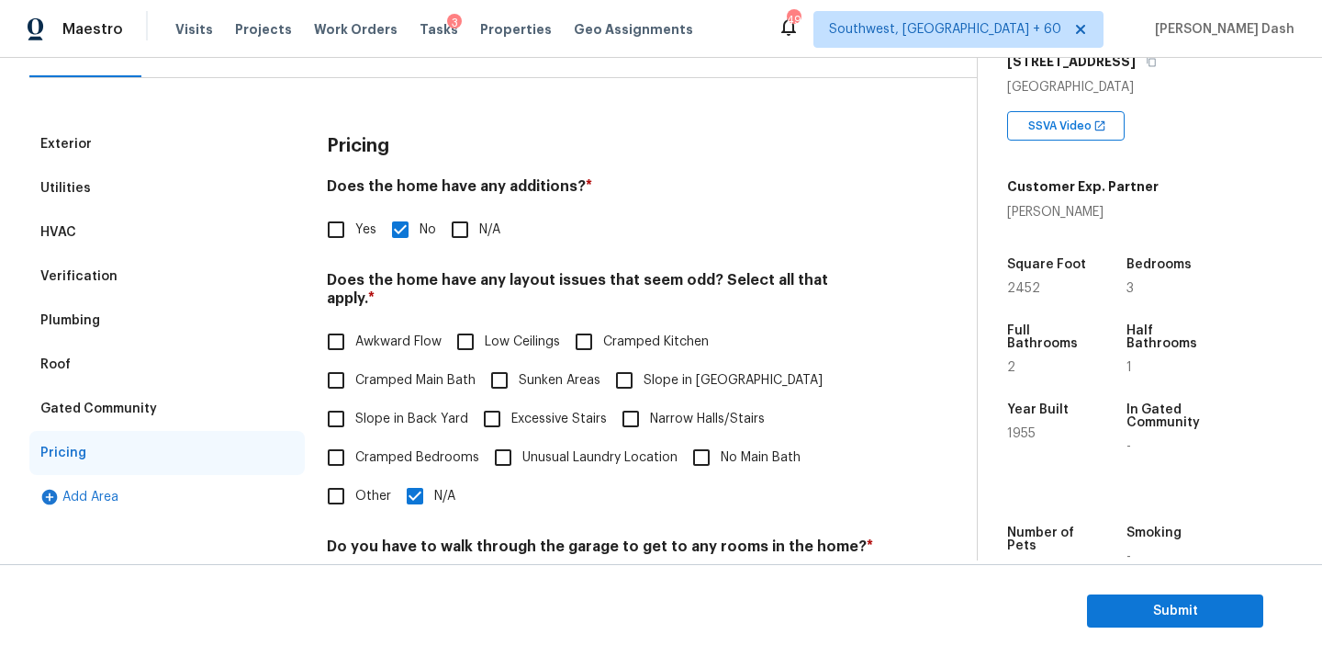
drag, startPoint x: 156, startPoint y: 279, endPoint x: 240, endPoint y: 279, distance: 83.6
click at [156, 279] on div "Verification" at bounding box center [166, 276] width 275 height 44
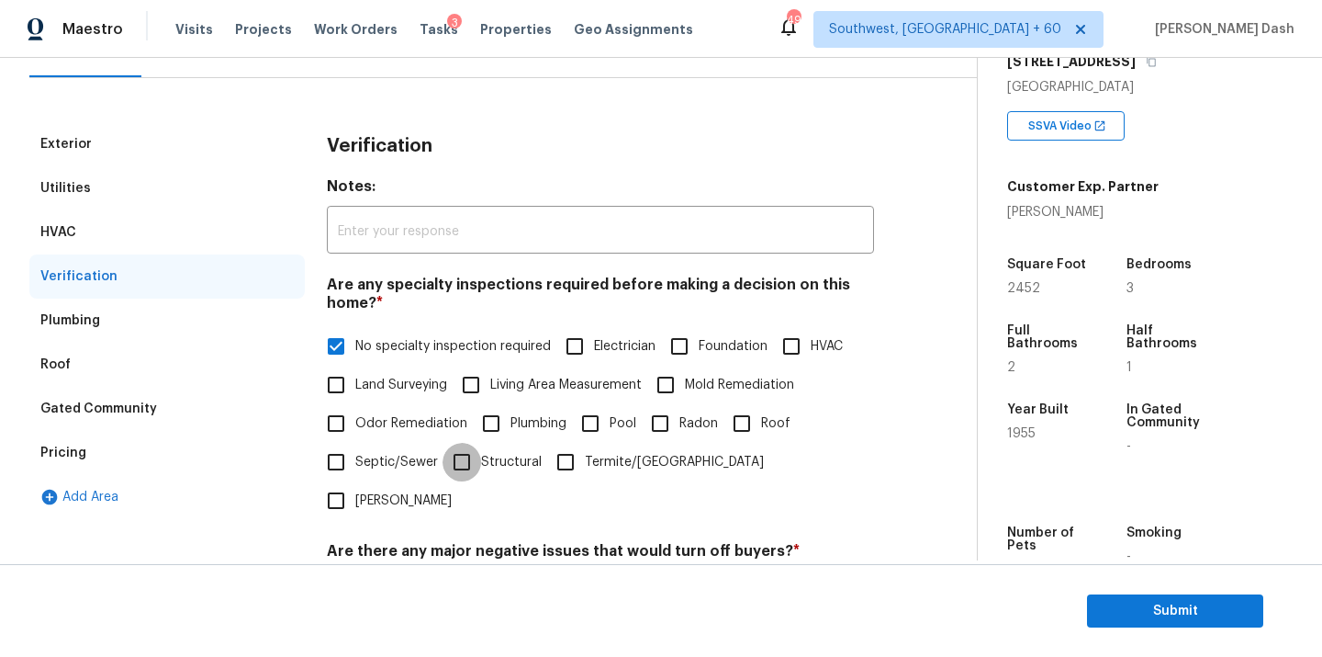
click at [479, 467] on input "Structural" at bounding box center [462, 462] width 39 height 39
checkbox input "true"
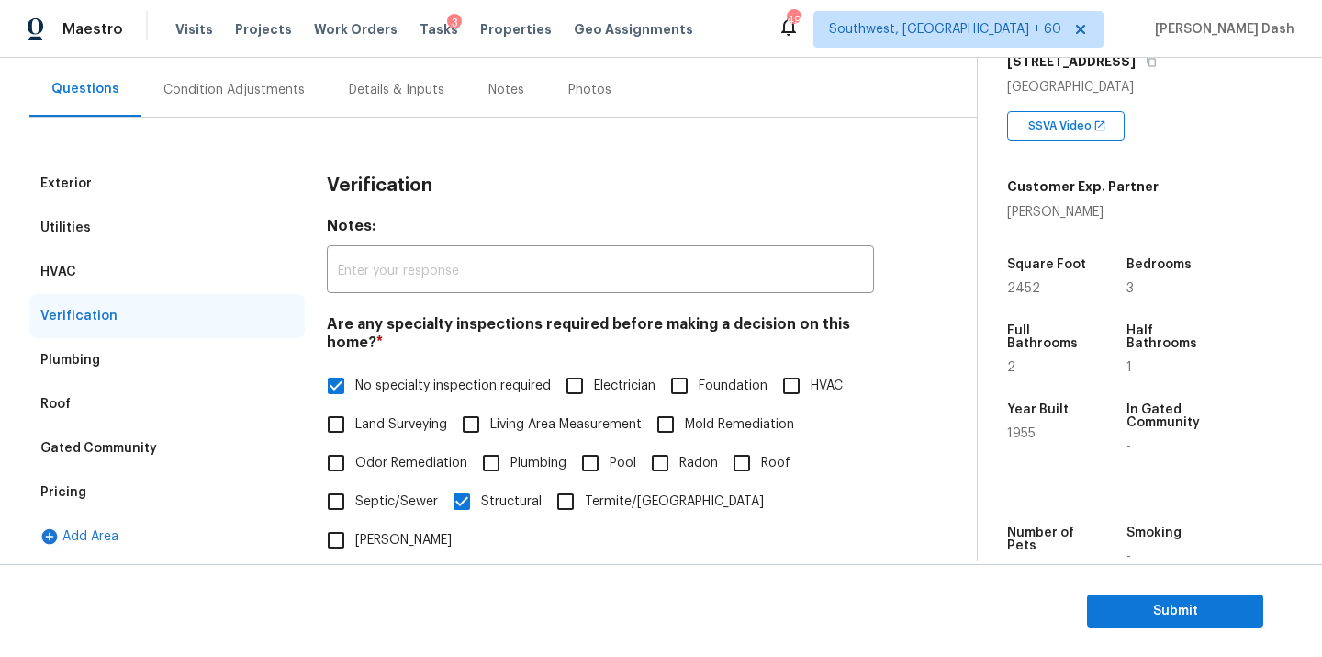
scroll to position [115, 0]
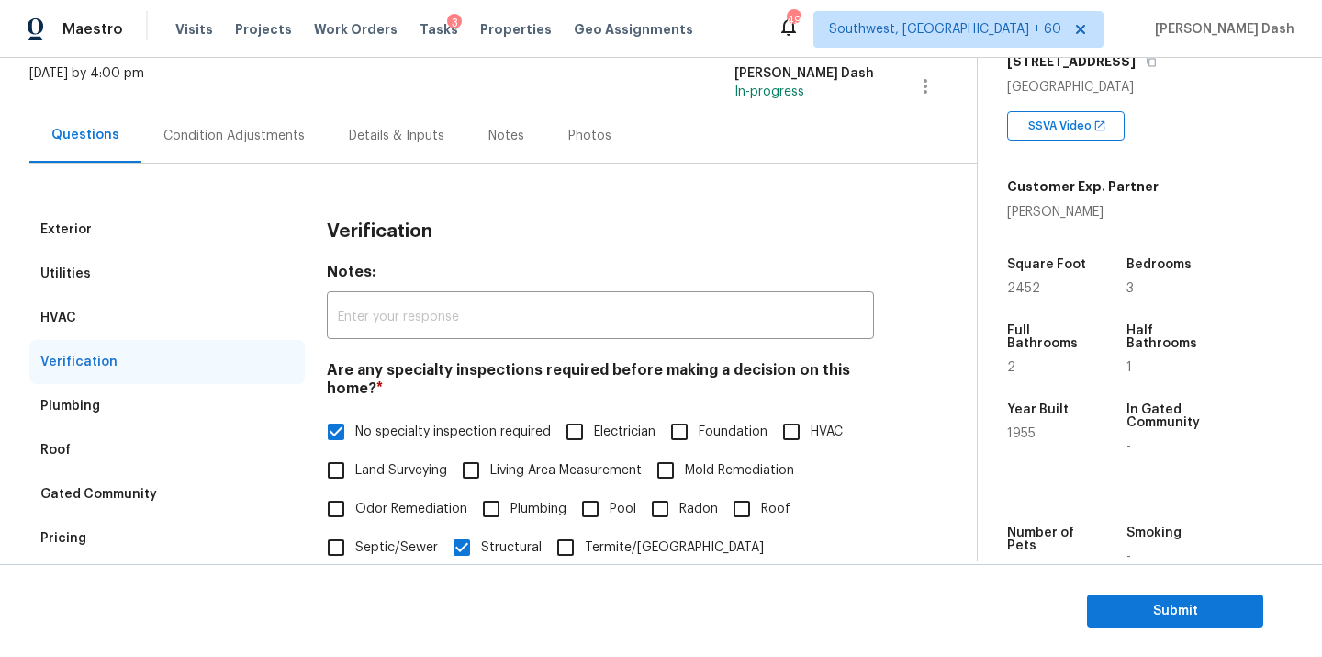
click at [254, 138] on div "Condition Adjustments" at bounding box center [233, 136] width 141 height 18
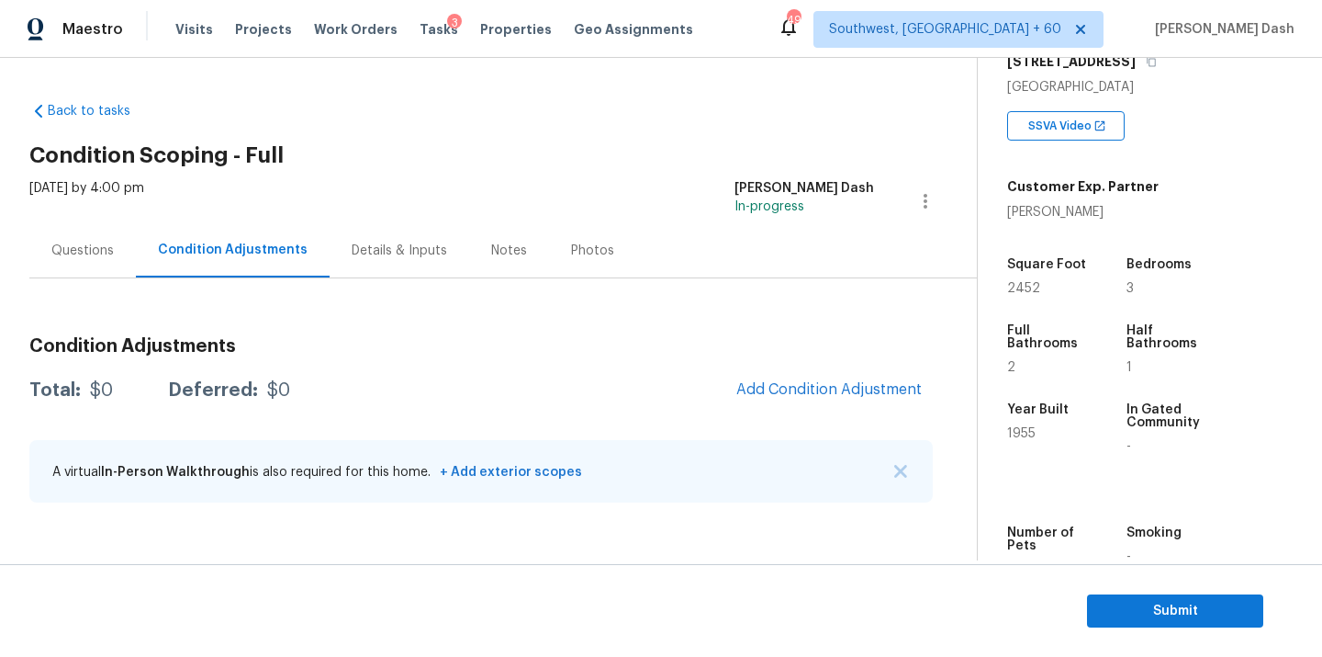
click at [781, 370] on span "Add Condition Adjustment" at bounding box center [829, 390] width 208 height 40
click at [788, 389] on span "Add Condition Adjustment" at bounding box center [828, 389] width 185 height 17
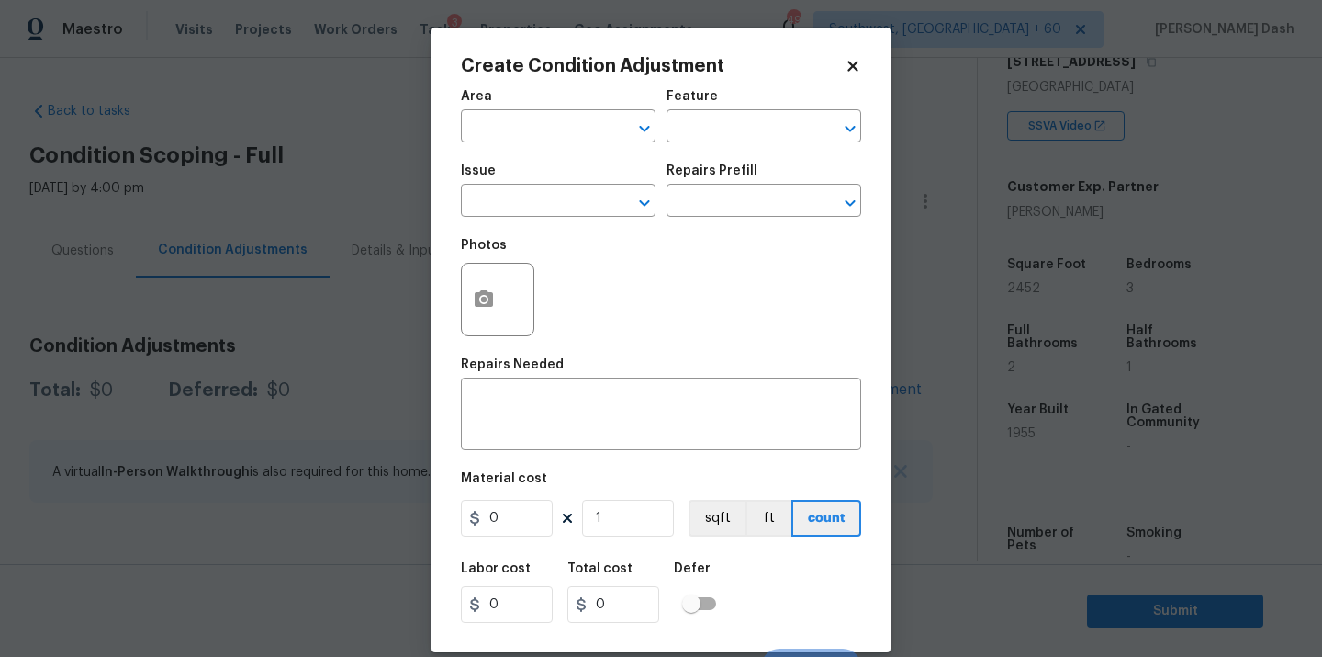
click at [579, 143] on span "Area ​" at bounding box center [558, 116] width 195 height 74
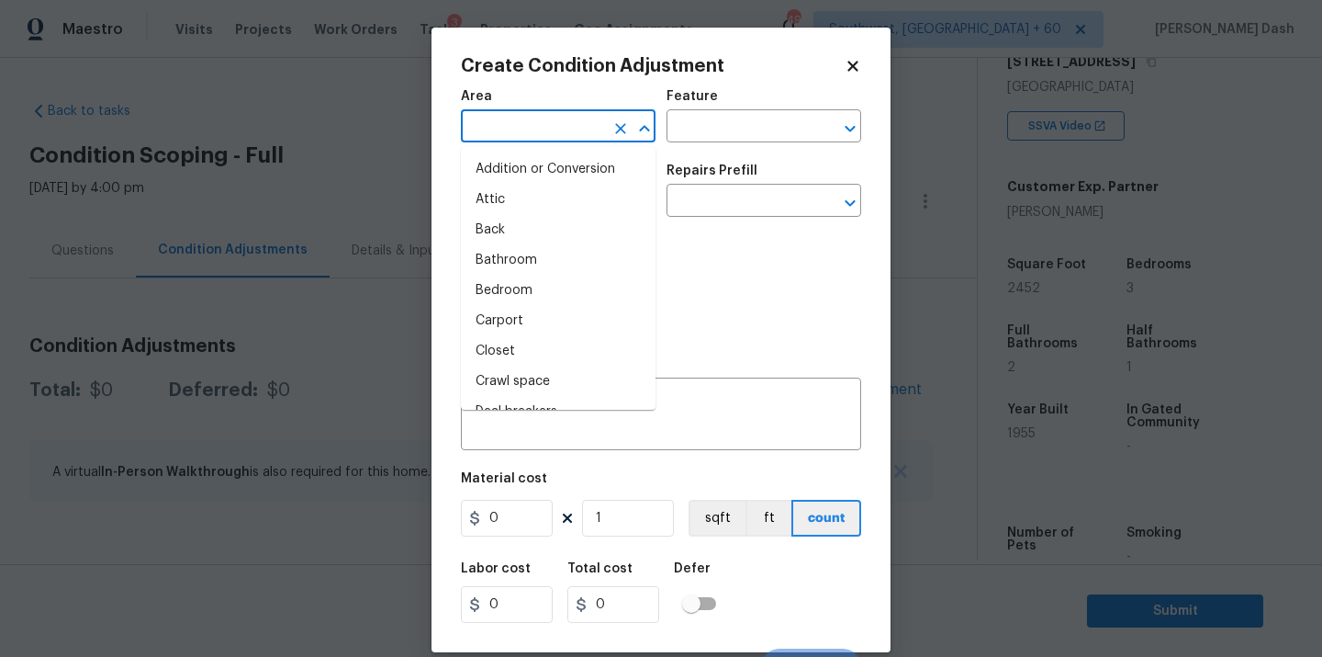
click at [575, 133] on input "text" at bounding box center [532, 128] width 143 height 28
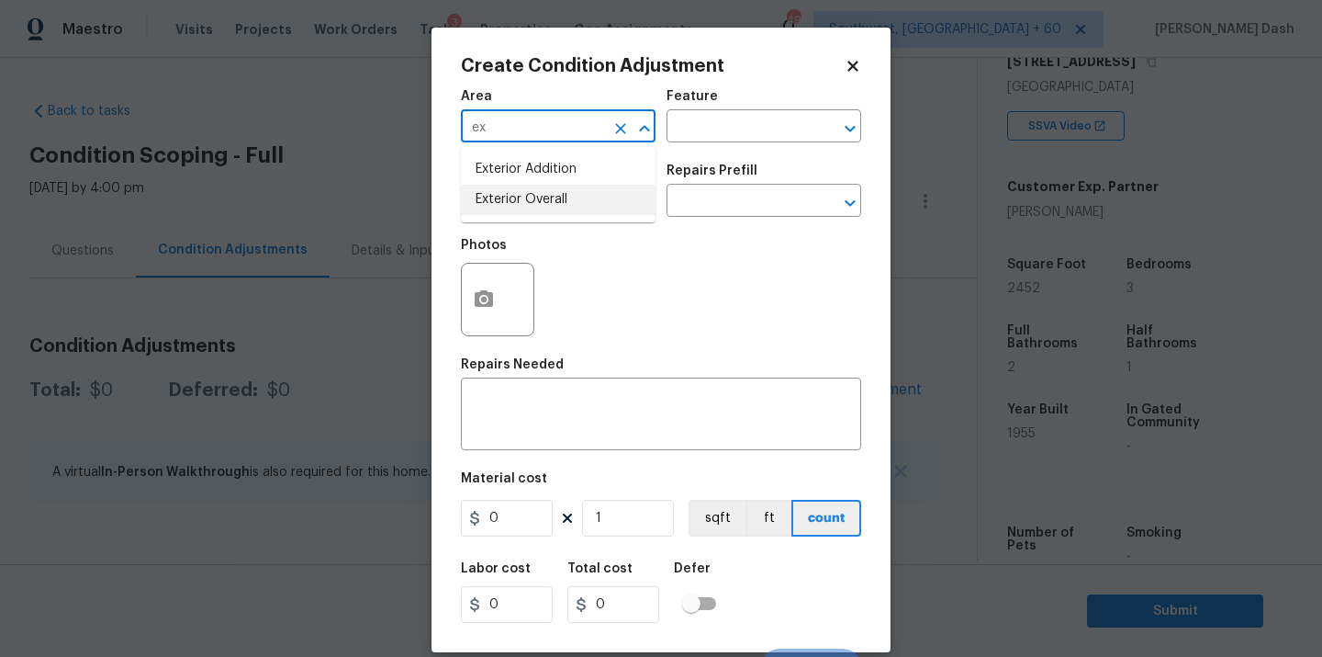
click at [557, 194] on li "Exterior Overall" at bounding box center [558, 200] width 195 height 30
type input "Exterior Overall"
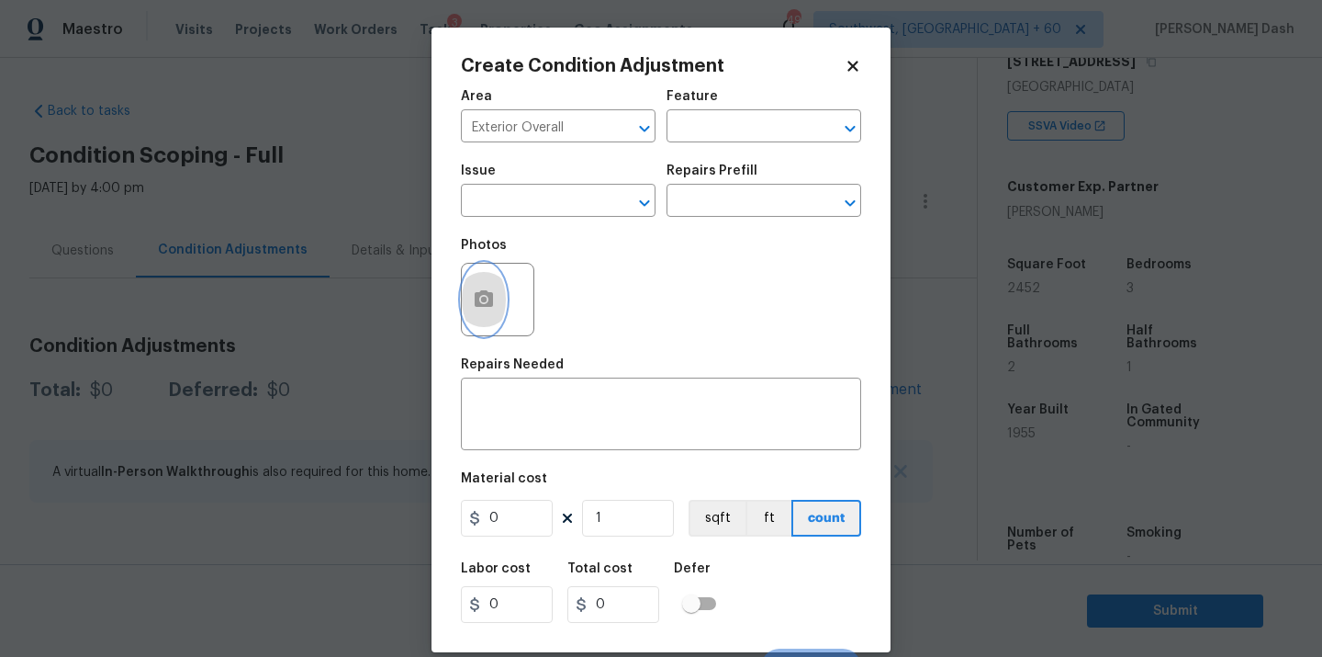
click at [469, 312] on button "button" at bounding box center [484, 300] width 44 height 72
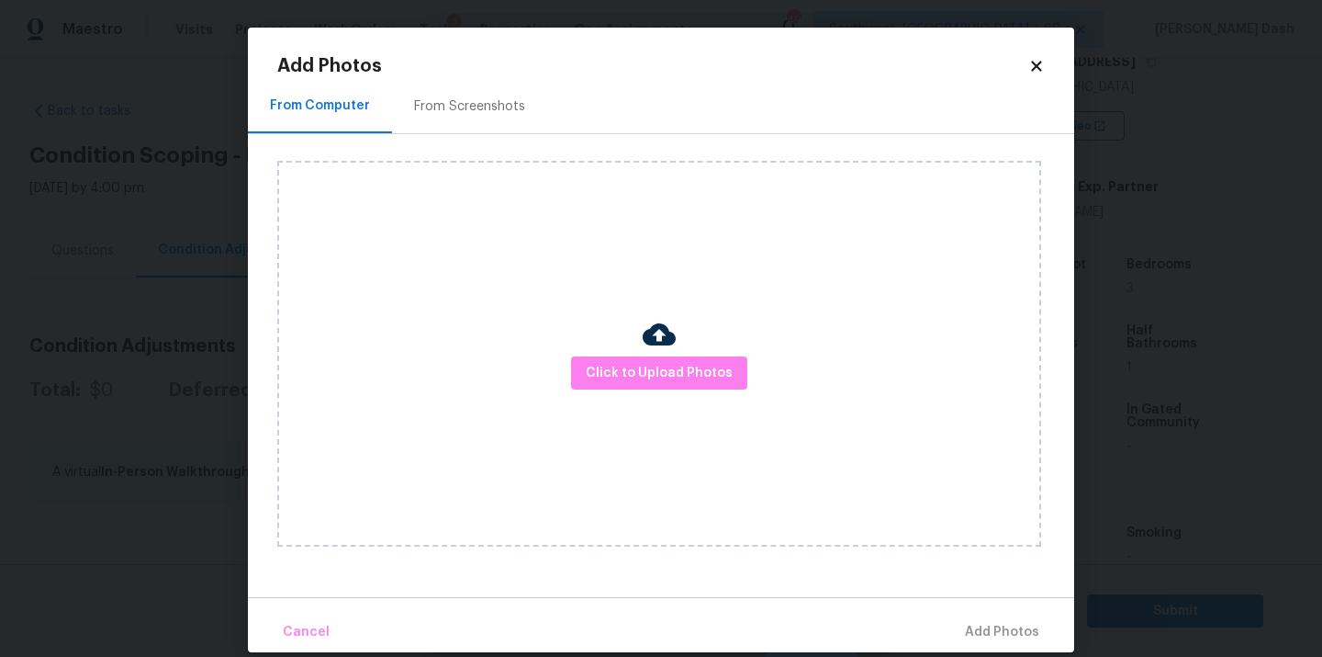
click at [653, 349] on img at bounding box center [659, 334] width 33 height 33
click at [659, 377] on span "Click to Upload Photos" at bounding box center [659, 373] width 147 height 23
